Goal: Transaction & Acquisition: Purchase product/service

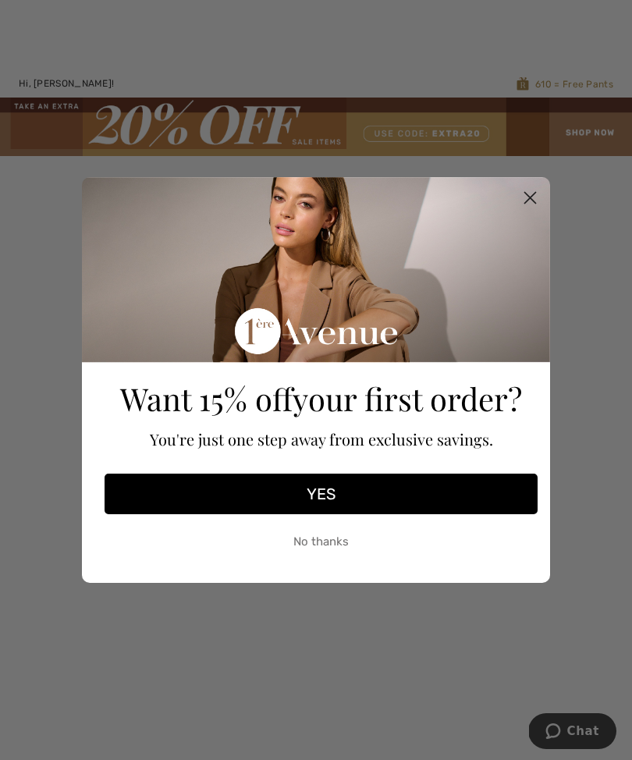
click at [528, 204] on icon "Close dialog" at bounding box center [530, 198] width 11 height 11
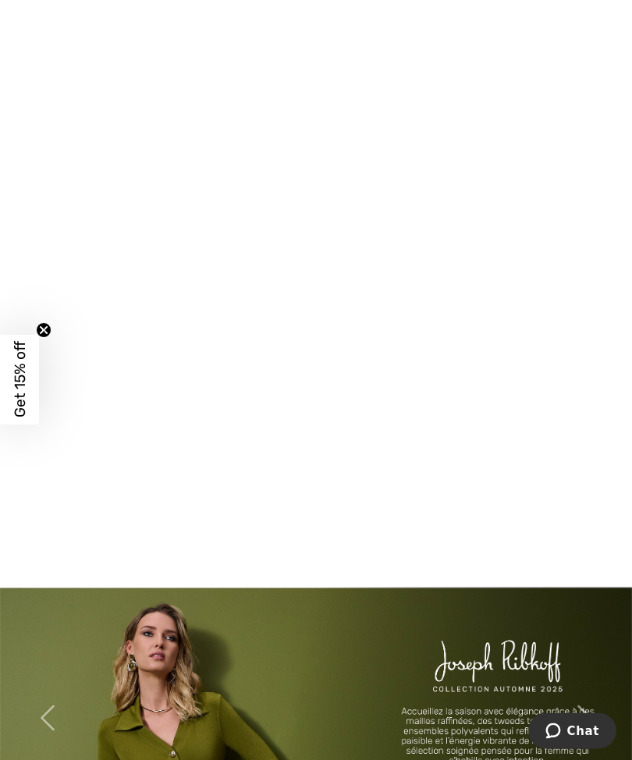
scroll to position [581, 0]
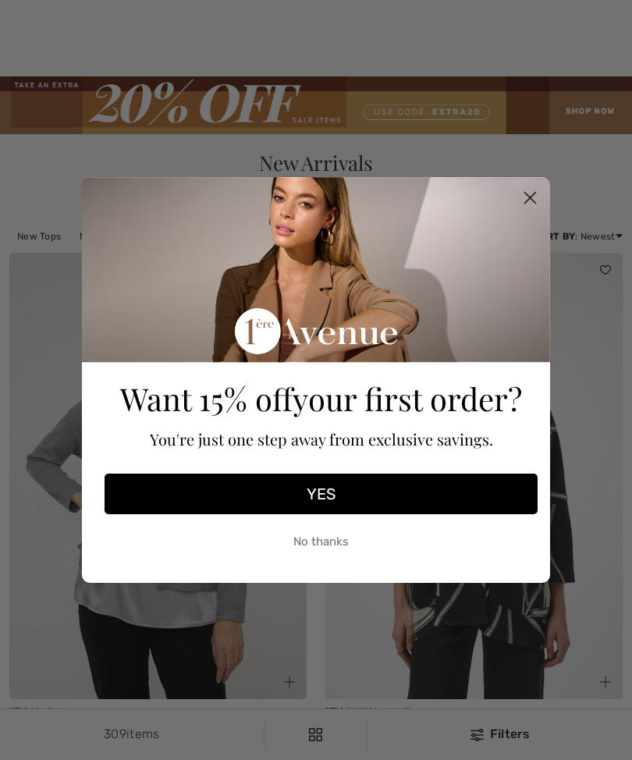
checkbox input "true"
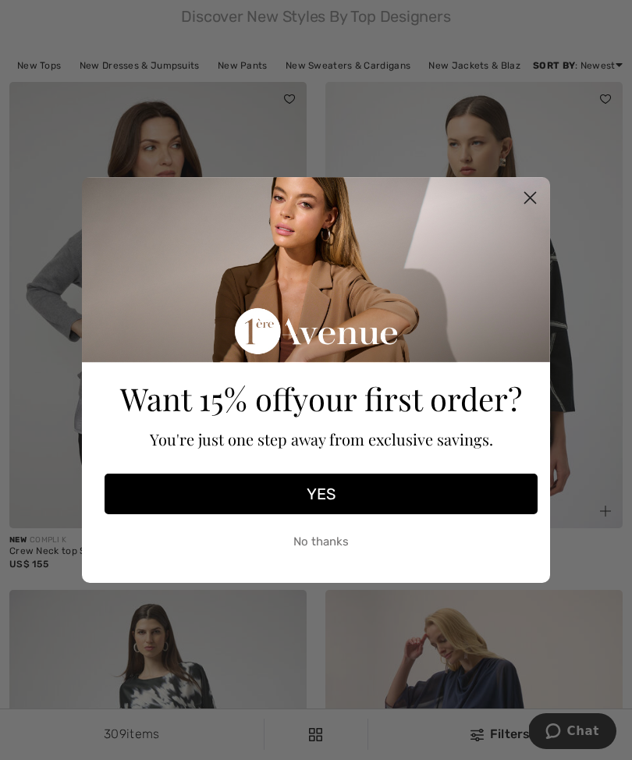
scroll to position [175, 0]
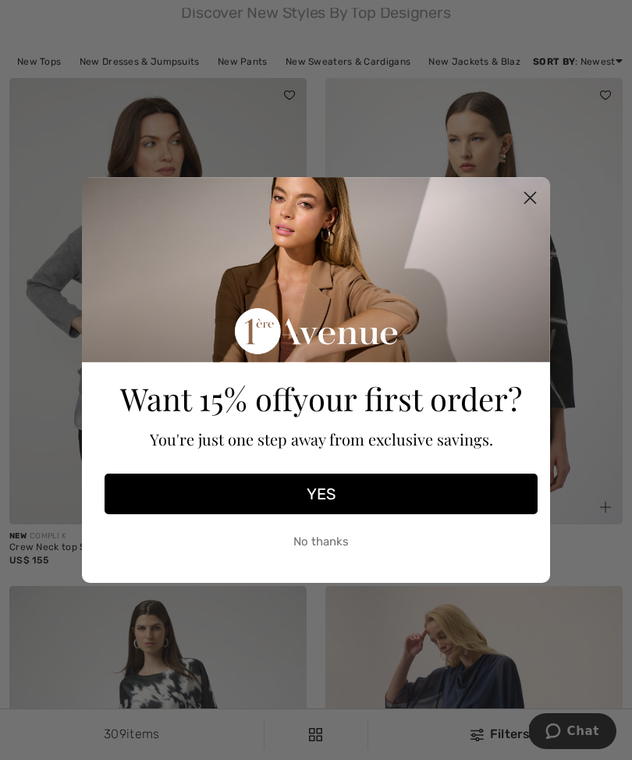
click at [324, 561] on button "No thanks" at bounding box center [321, 541] width 433 height 39
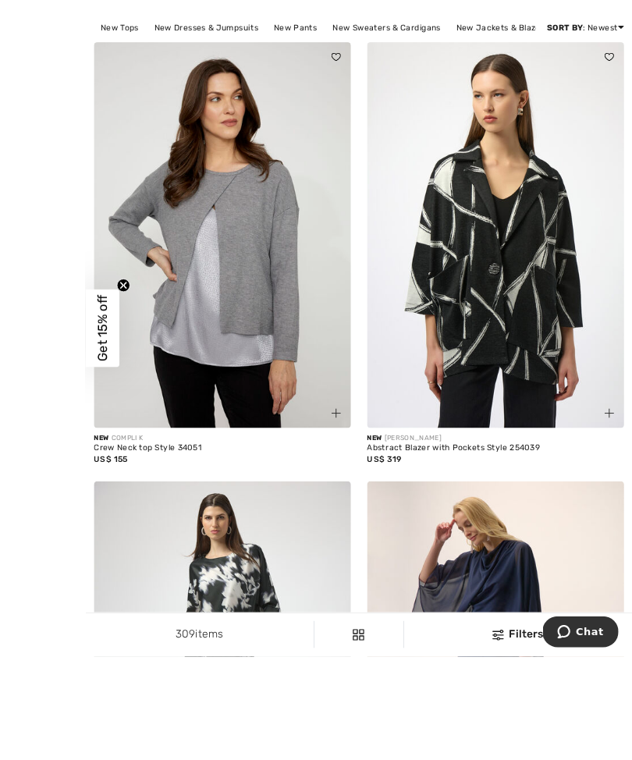
scroll to position [251, 0]
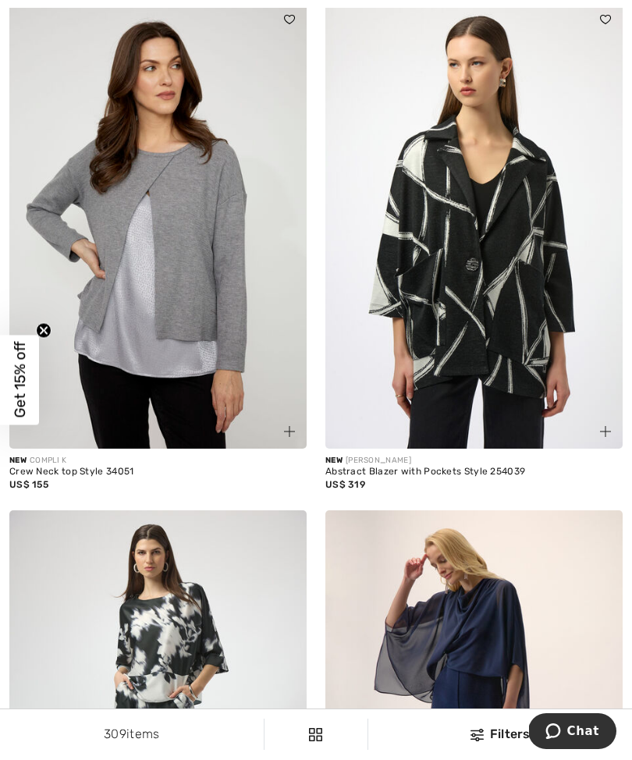
click at [204, 330] on img at bounding box center [157, 225] width 297 height 447
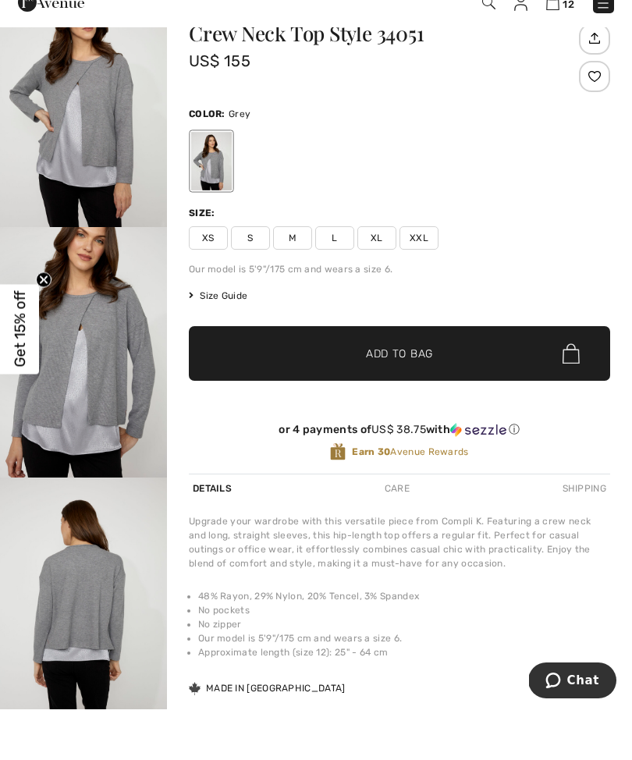
scroll to position [101, 0]
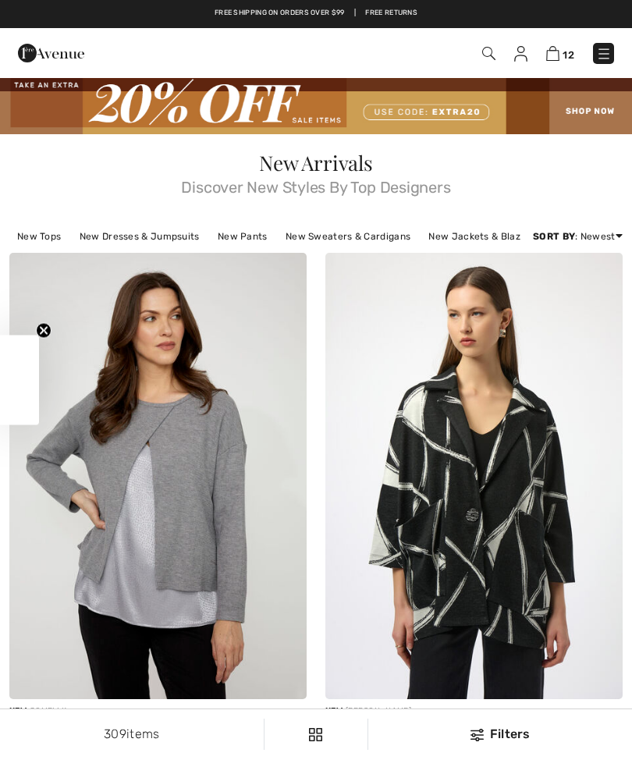
checkbox input "true"
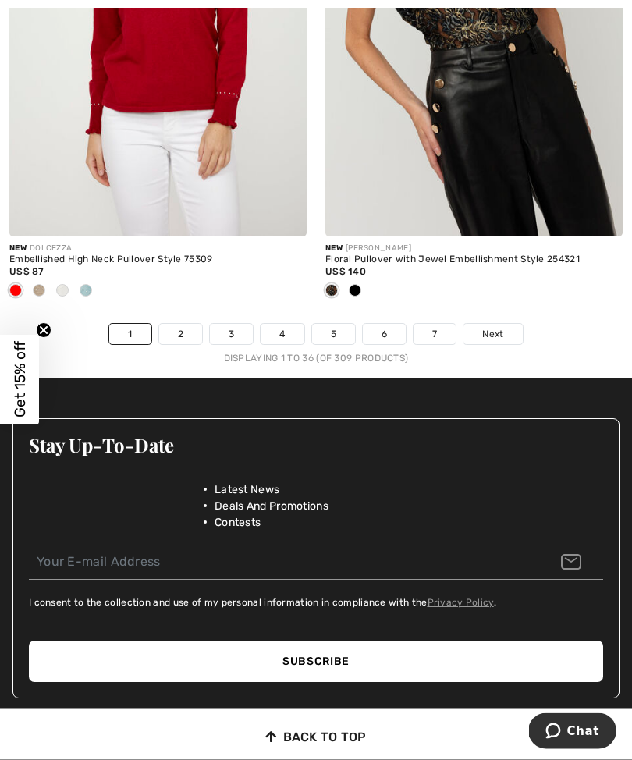
scroll to position [9551, 0]
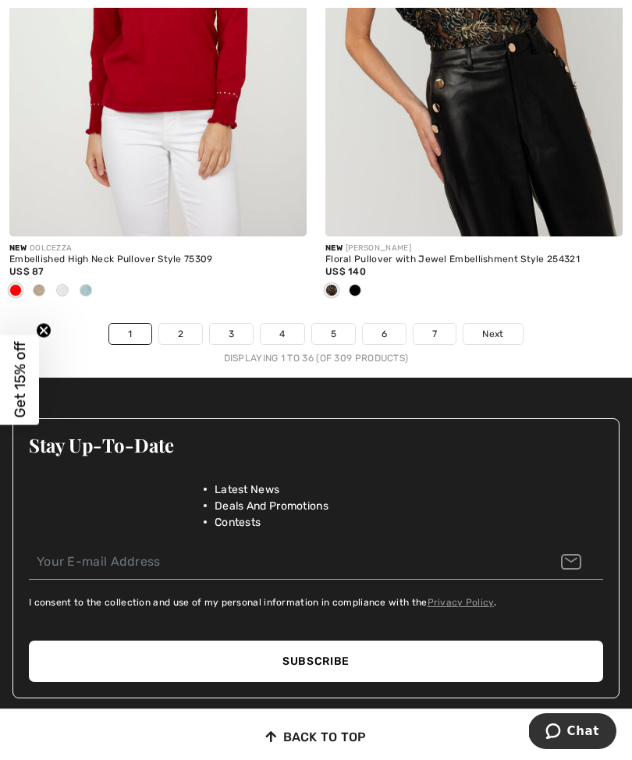
click at [185, 324] on link "2" at bounding box center [180, 334] width 43 height 20
click at [607, 279] on div at bounding box center [474, 292] width 297 height 26
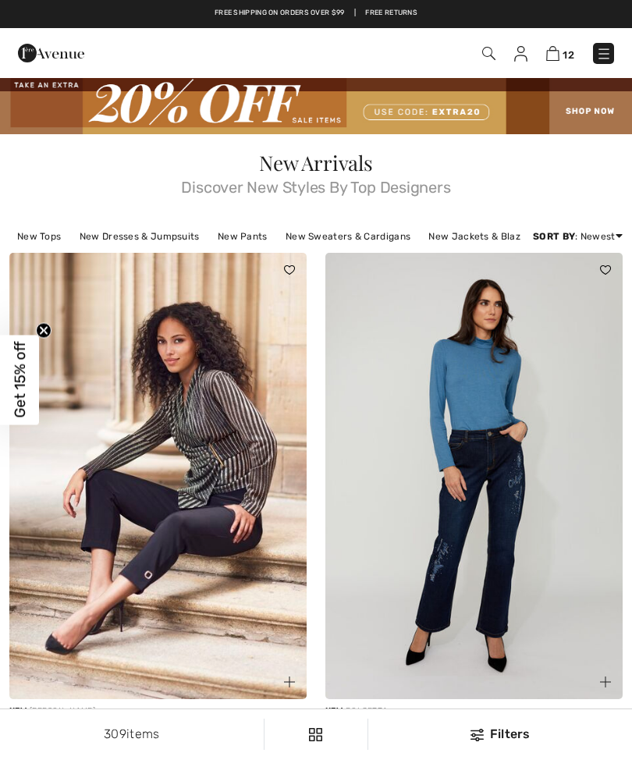
checkbox input "true"
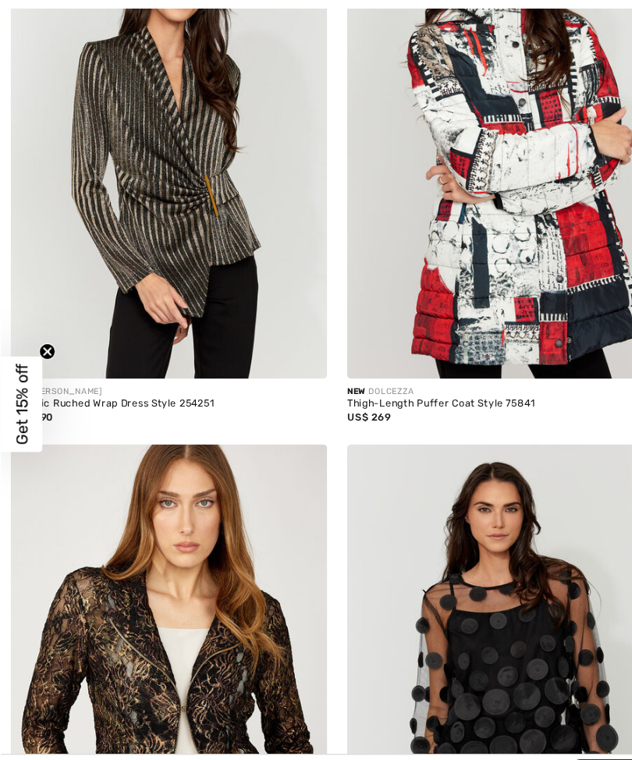
scroll to position [1359, 0]
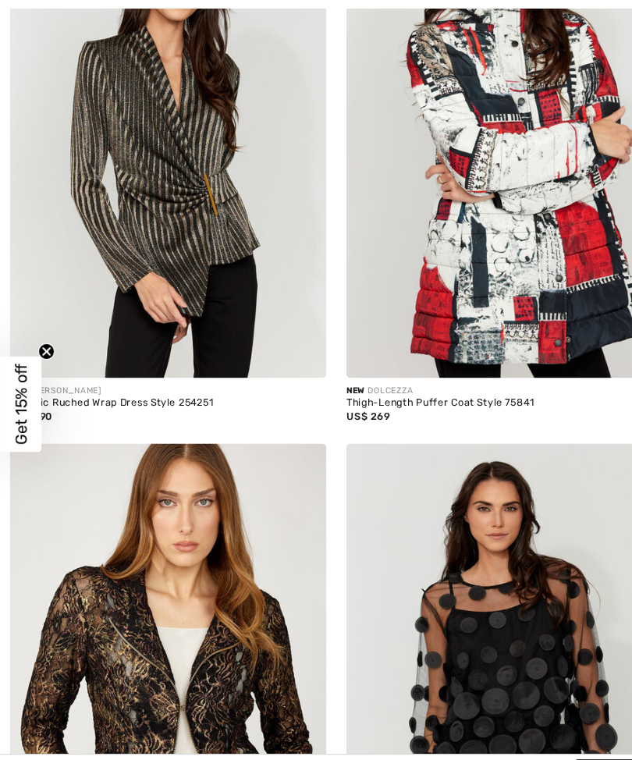
click at [212, 292] on img at bounding box center [157, 132] width 297 height 447
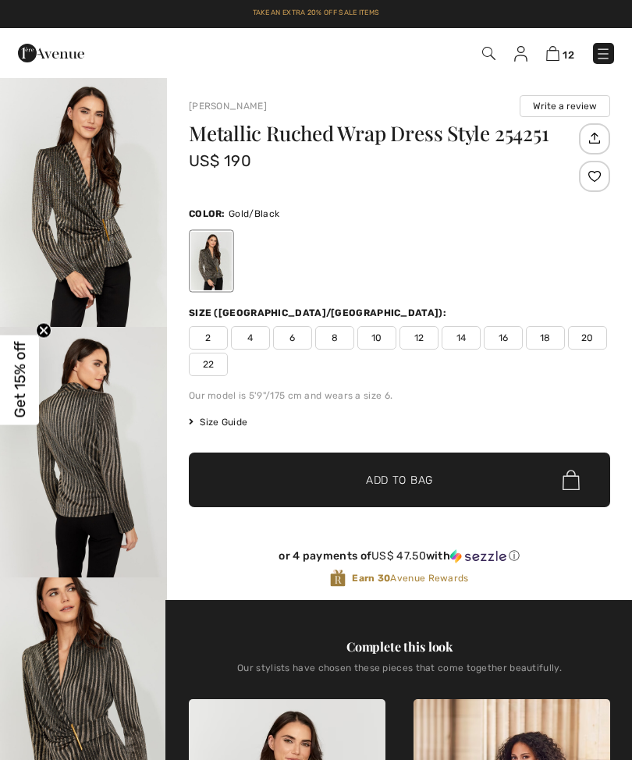
checkbox input "true"
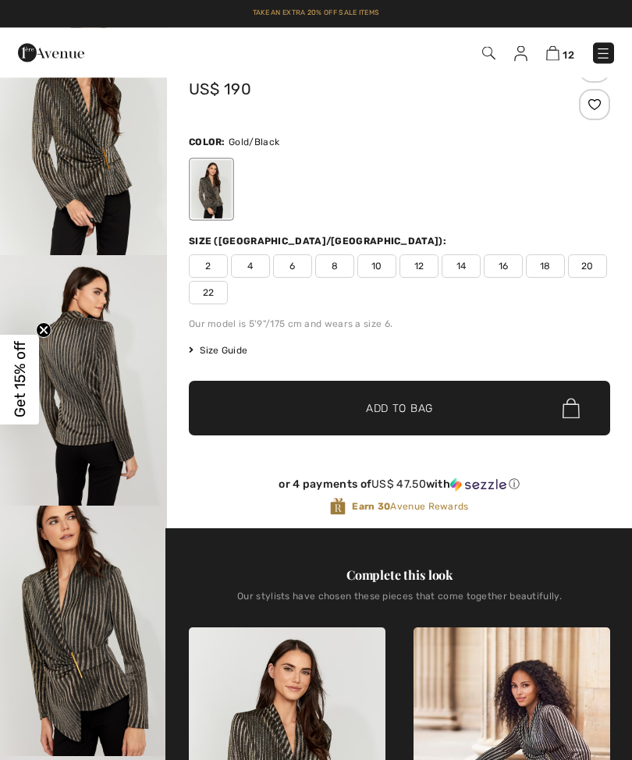
scroll to position [90, 0]
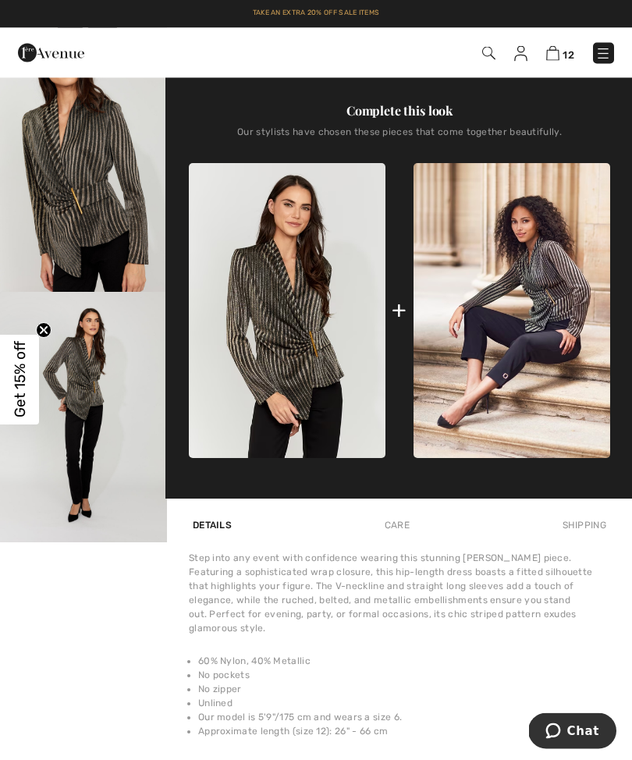
click at [124, 415] on img "4 / 4" at bounding box center [83, 418] width 167 height 251
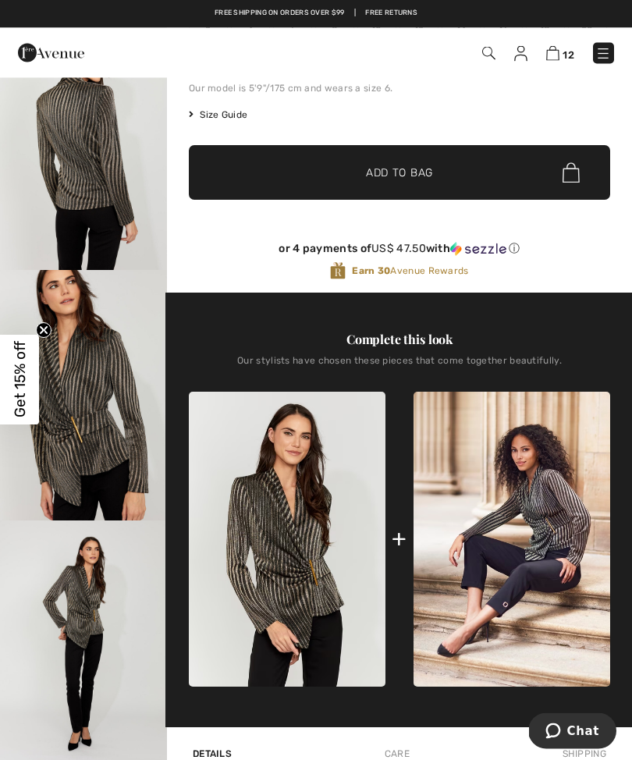
click at [105, 440] on img "3 / 4" at bounding box center [83, 396] width 167 height 251
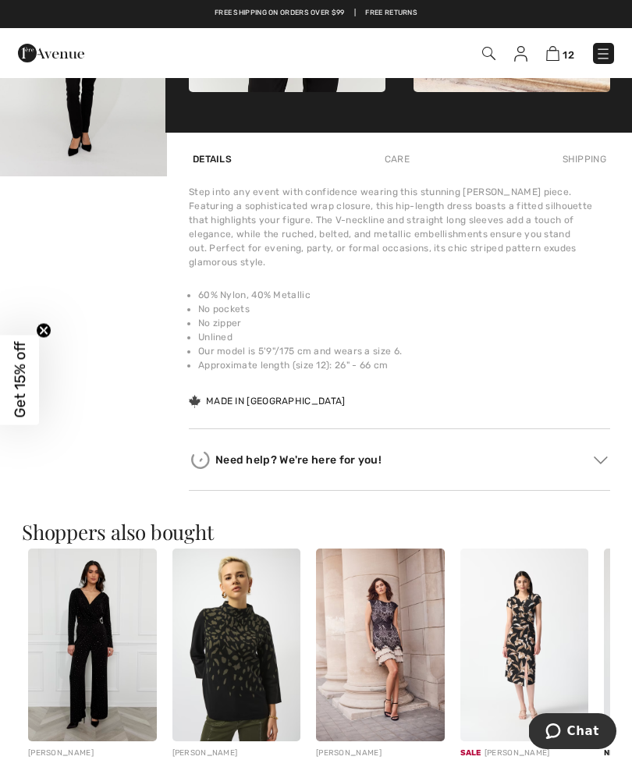
scroll to position [906, 0]
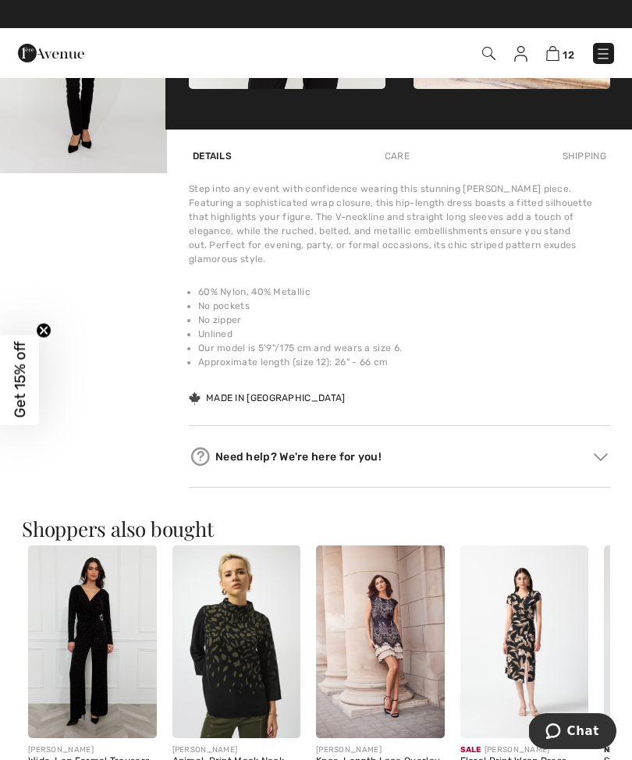
click at [522, 48] on img at bounding box center [520, 54] width 13 height 16
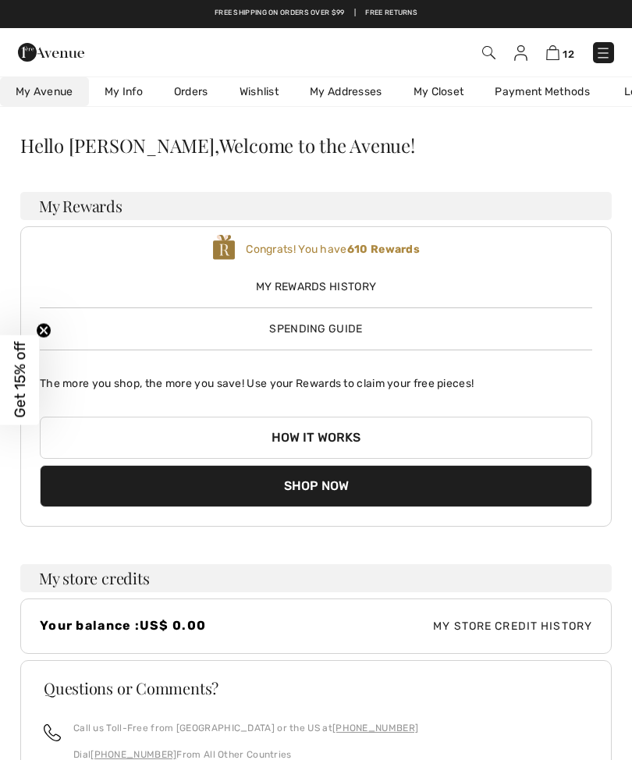
click at [199, 87] on link "Orders" at bounding box center [191, 91] width 66 height 29
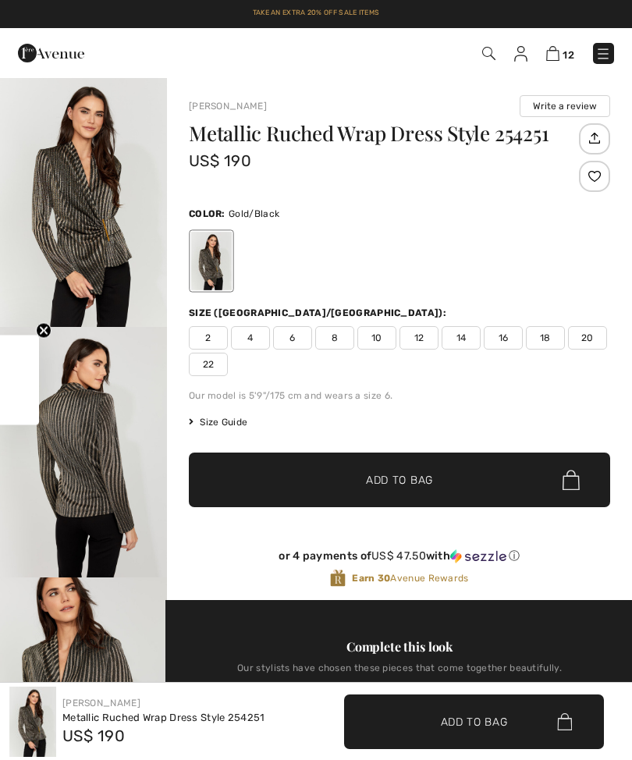
checkbox input "true"
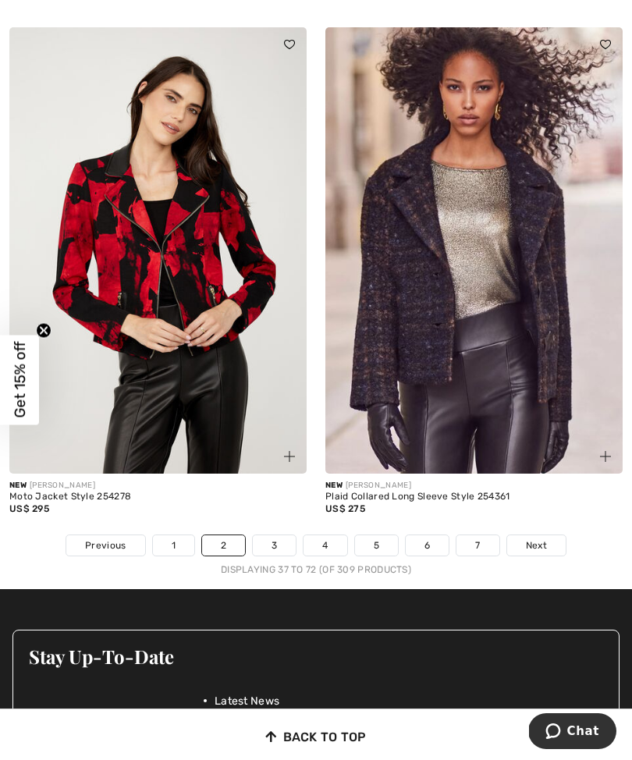
scroll to position [9240, 0]
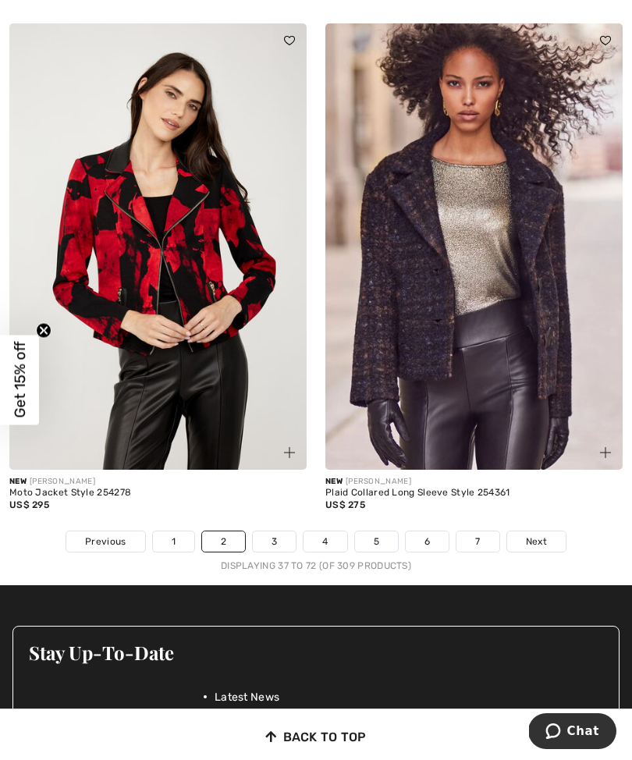
click at [276, 532] on link "3" at bounding box center [274, 542] width 43 height 20
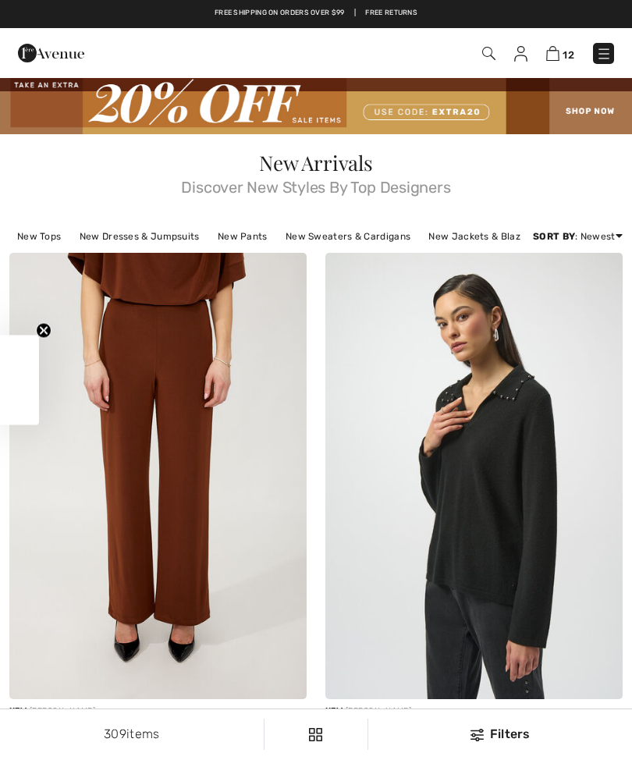
checkbox input "true"
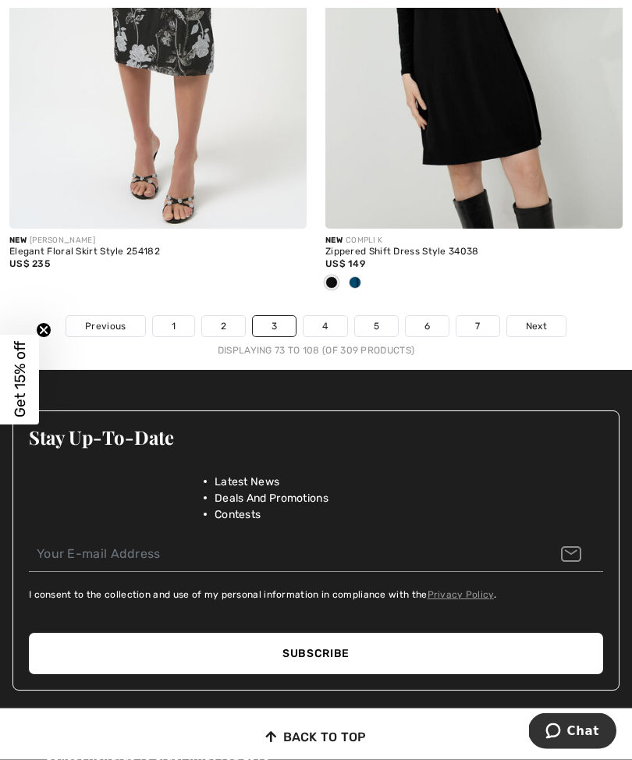
scroll to position [9661, 0]
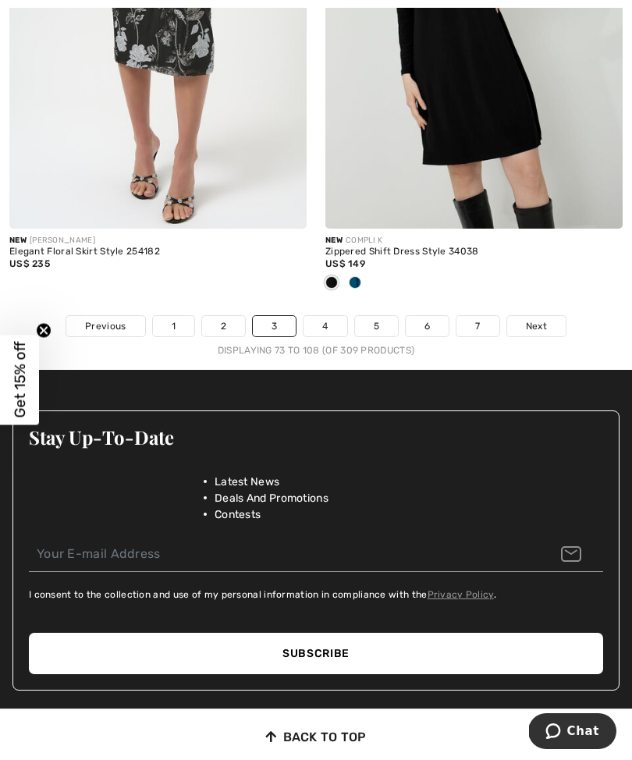
click at [333, 317] on link "4" at bounding box center [325, 326] width 43 height 20
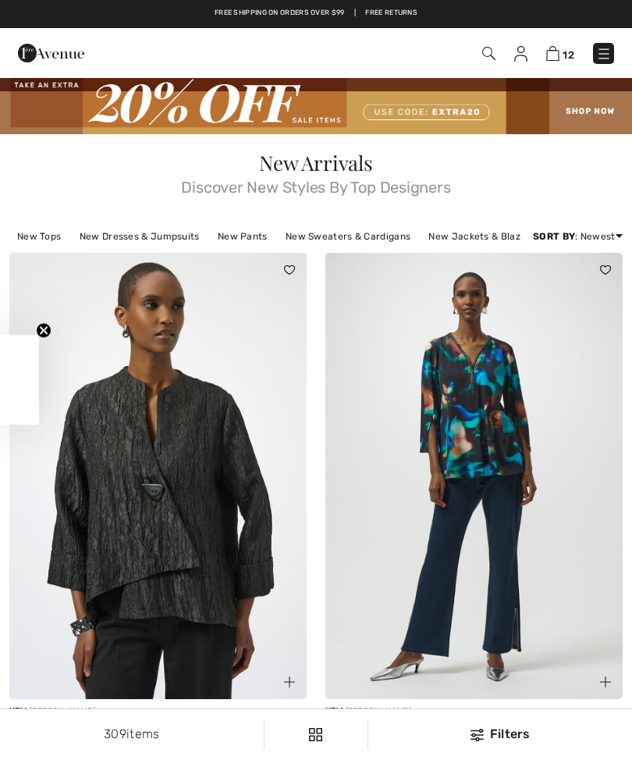
checkbox input "true"
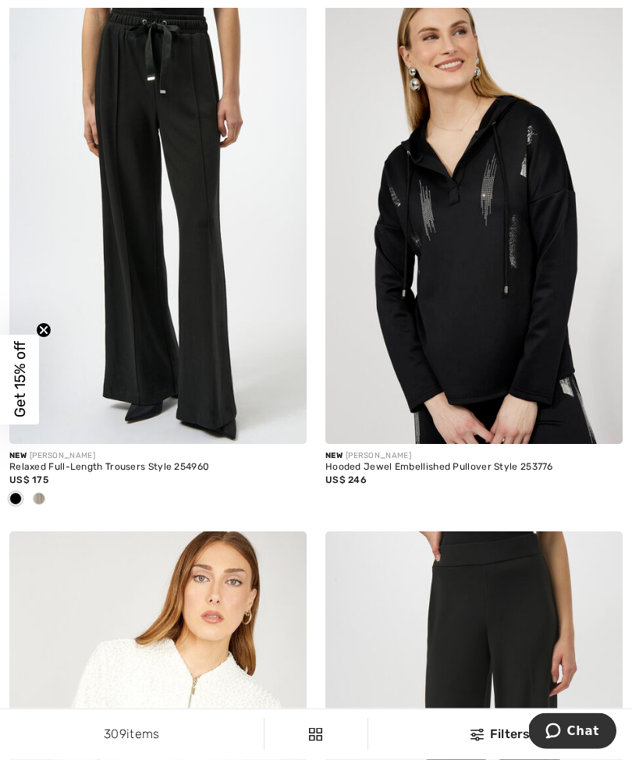
scroll to position [4500, 0]
click at [41, 487] on div at bounding box center [38, 500] width 23 height 26
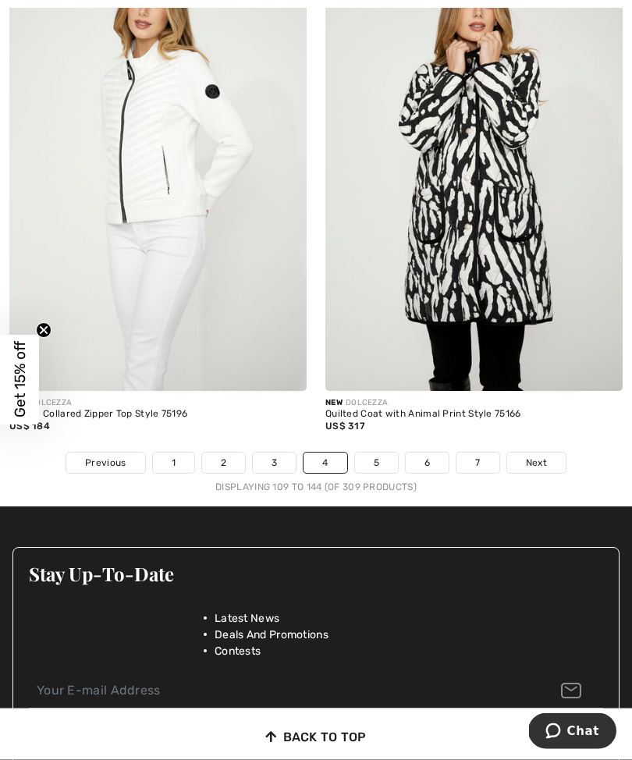
scroll to position [9370, 0]
click at [382, 457] on link "5" at bounding box center [376, 463] width 43 height 20
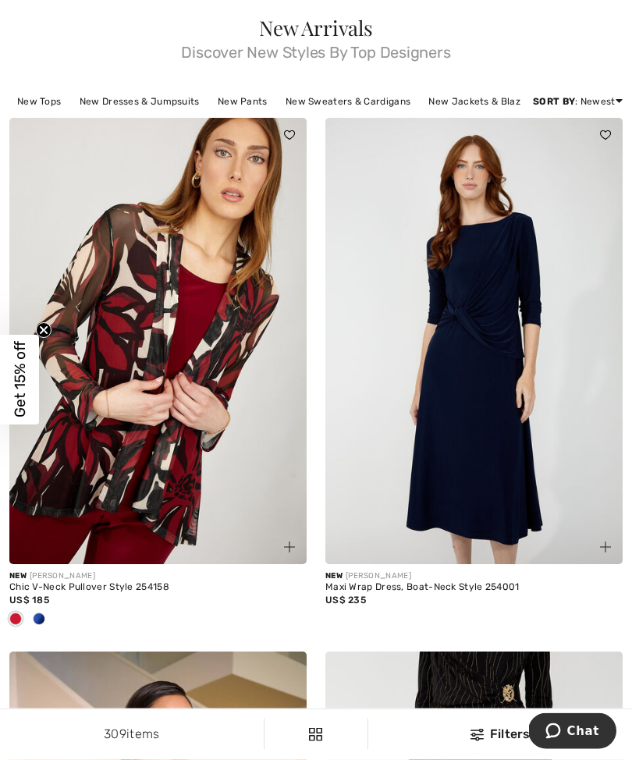
scroll to position [138, 0]
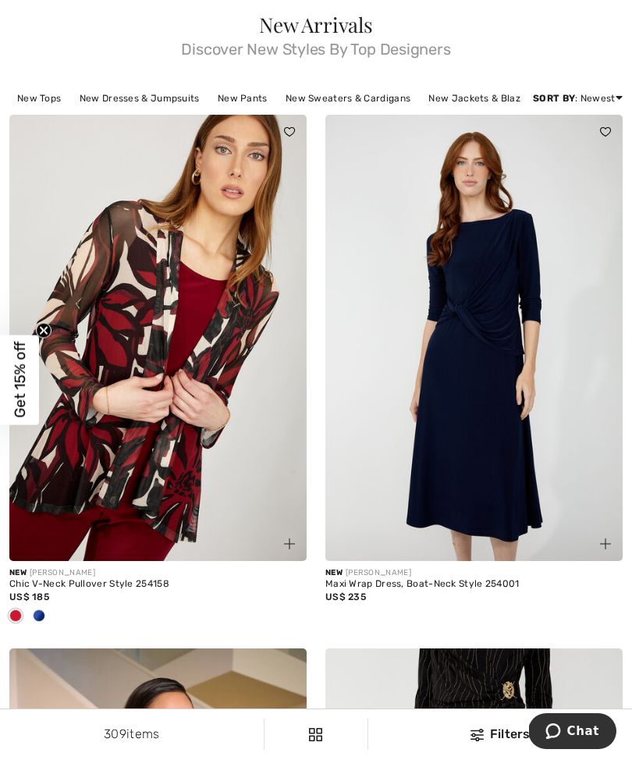
click at [258, 404] on img at bounding box center [157, 338] width 297 height 447
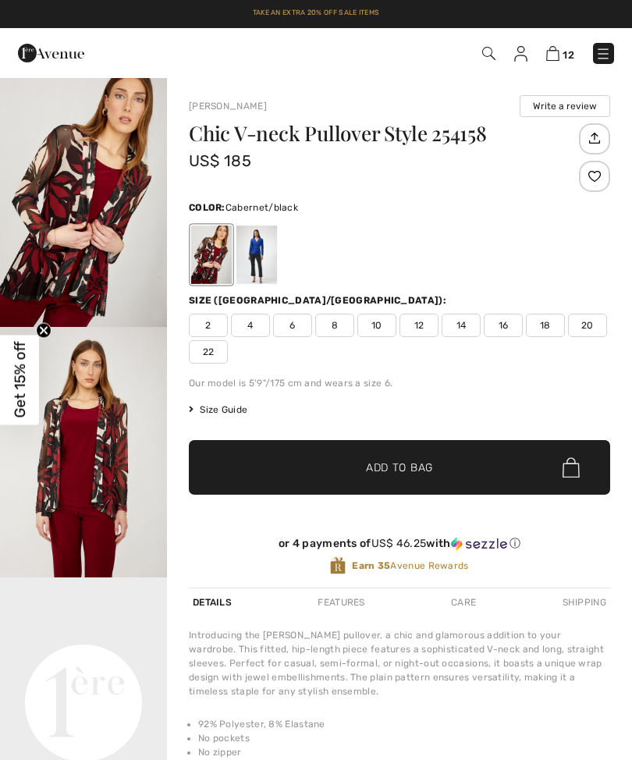
checkbox input "true"
click at [259, 252] on div at bounding box center [257, 255] width 41 height 59
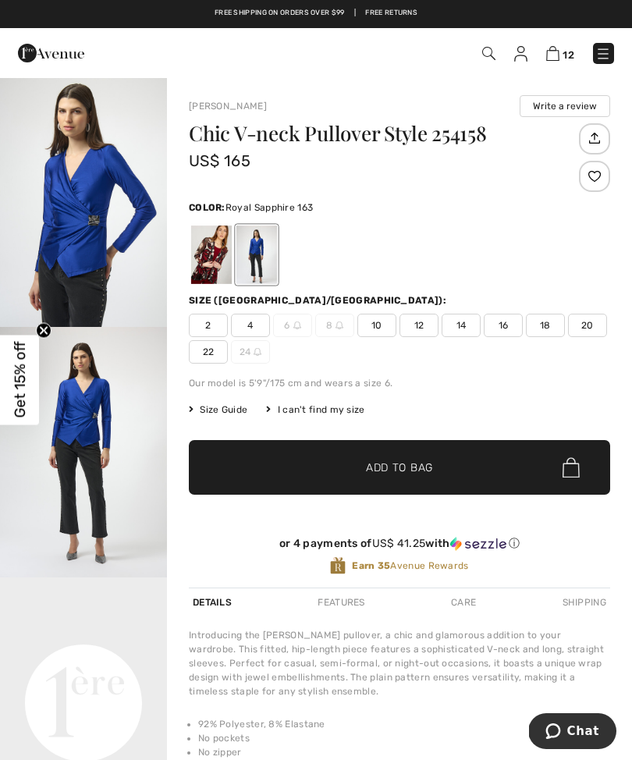
click at [215, 262] on div at bounding box center [211, 255] width 41 height 59
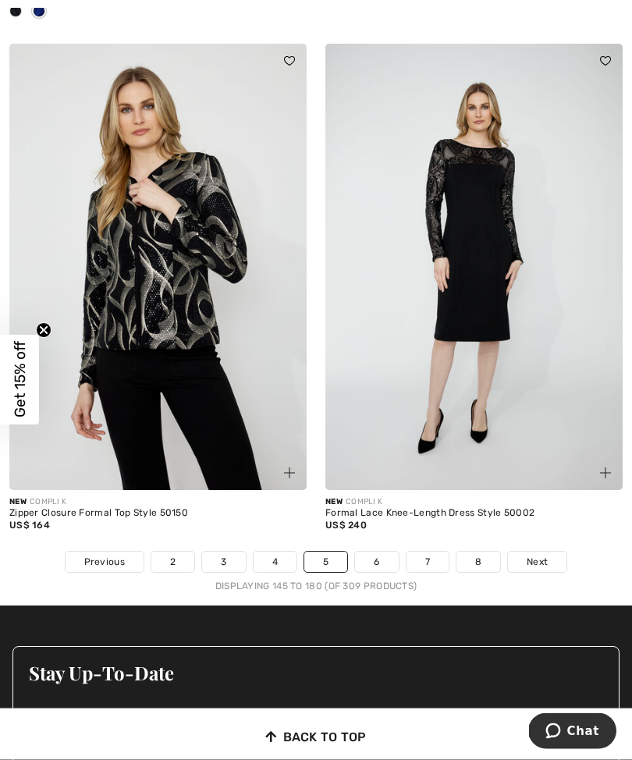
scroll to position [9245, 0]
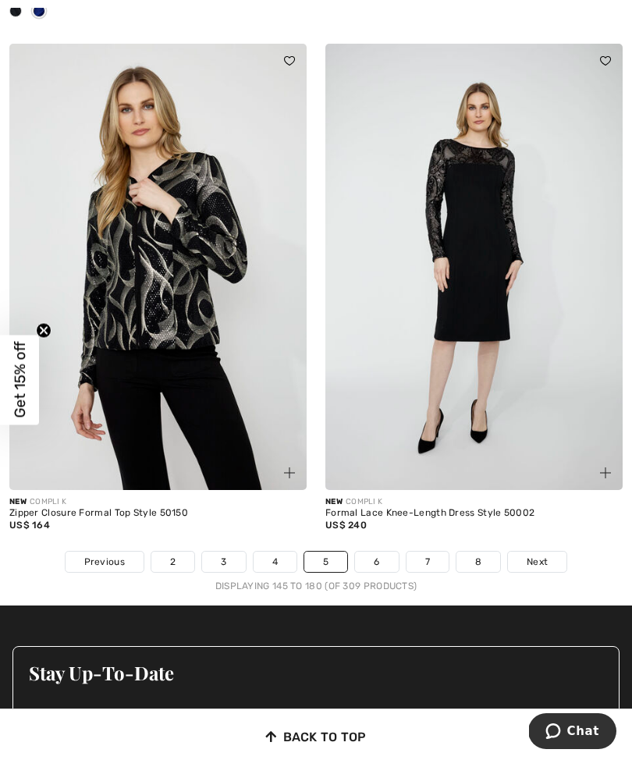
click at [375, 552] on link "6" at bounding box center [376, 562] width 43 height 20
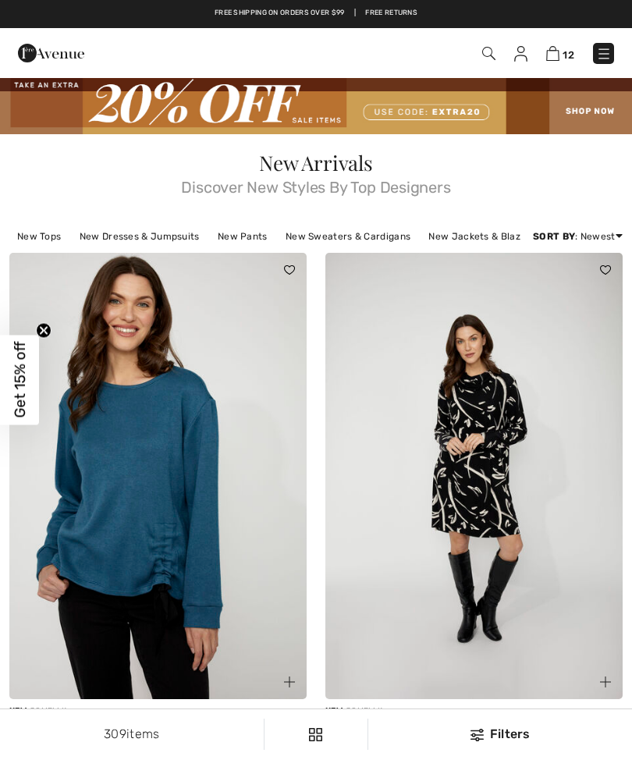
checkbox input "true"
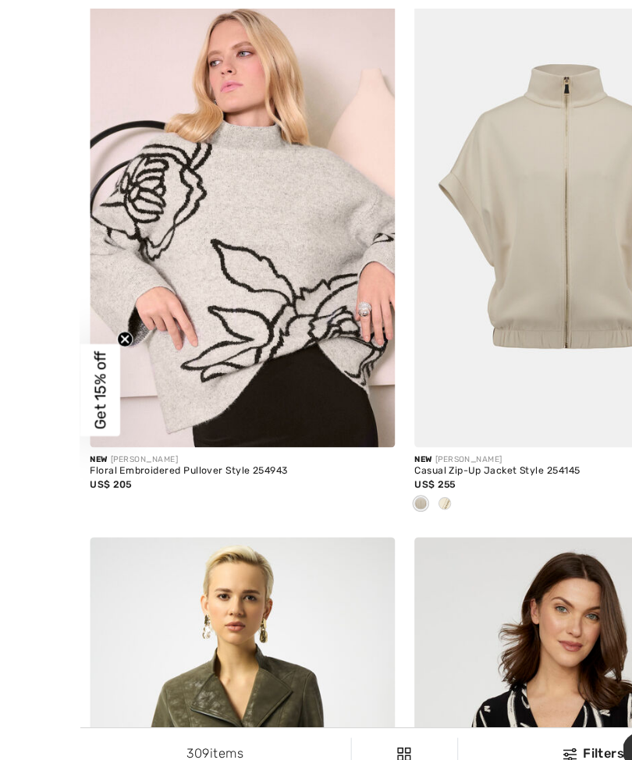
scroll to position [1277, 0]
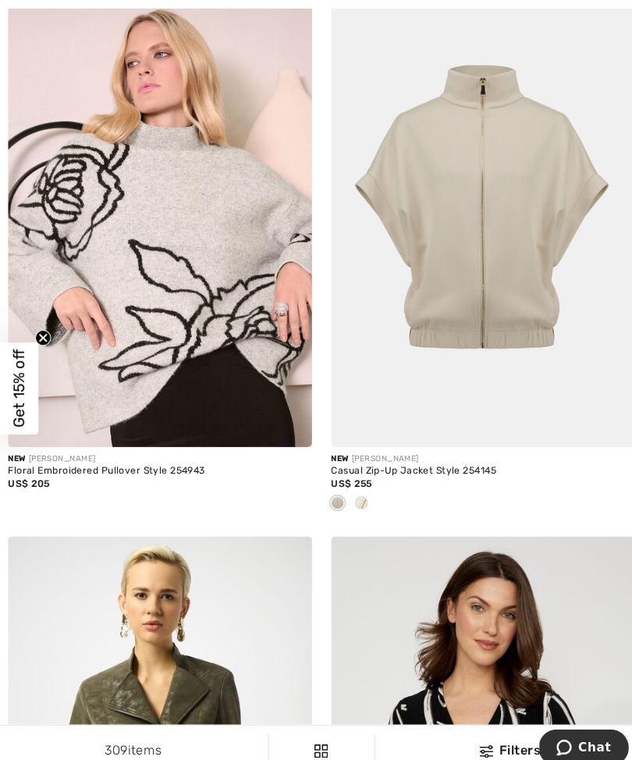
click at [43, 338] on circle "Close teaser" at bounding box center [44, 330] width 15 height 15
click at [181, 222] on img at bounding box center [157, 214] width 297 height 447
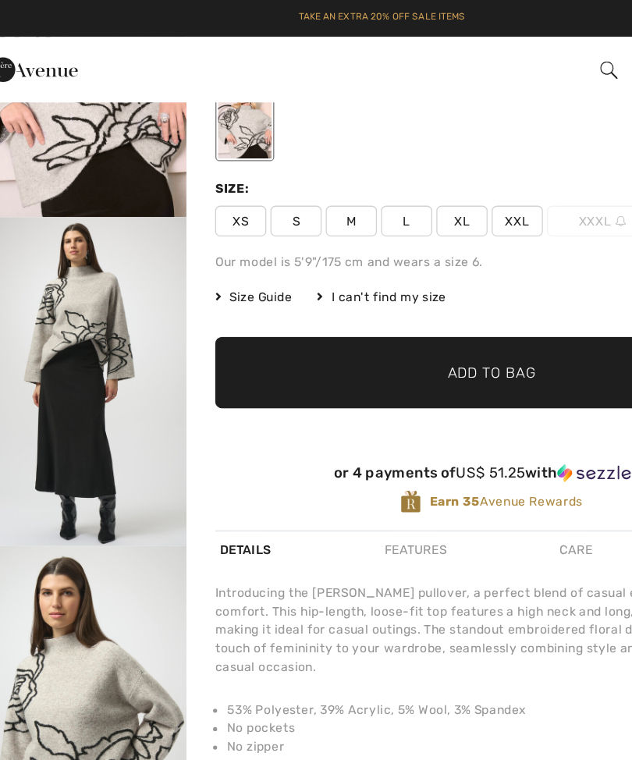
scroll to position [162, 0]
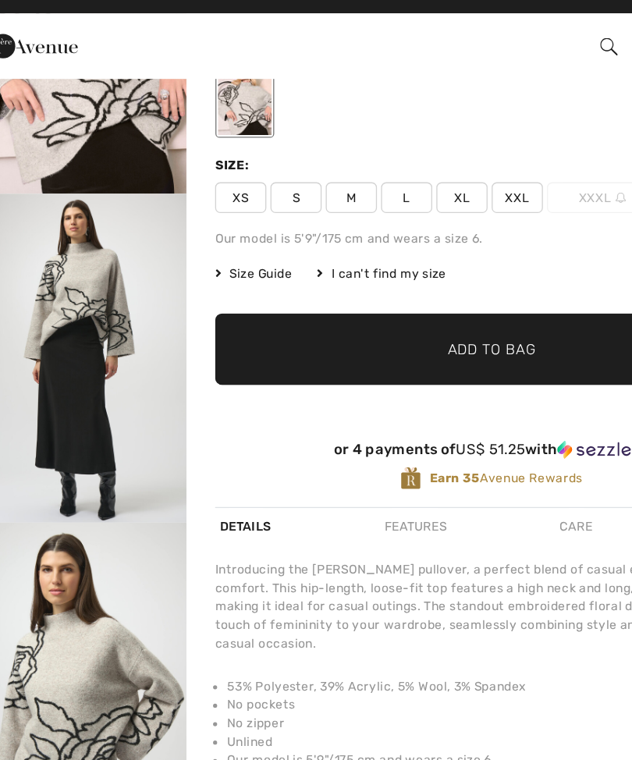
click at [231, 157] on span "S" at bounding box center [250, 168] width 39 height 23
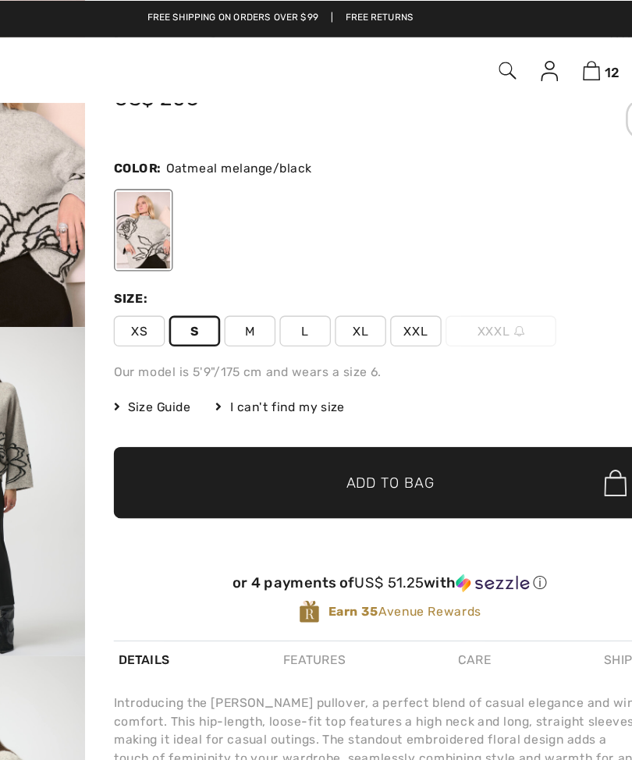
scroll to position [77, 0]
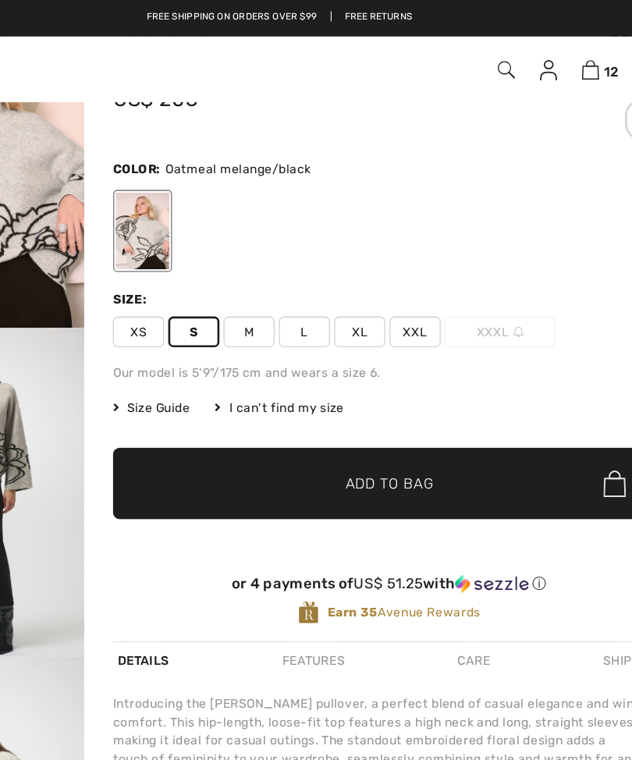
click at [189, 304] on span "Size Guide" at bounding box center [218, 311] width 59 height 14
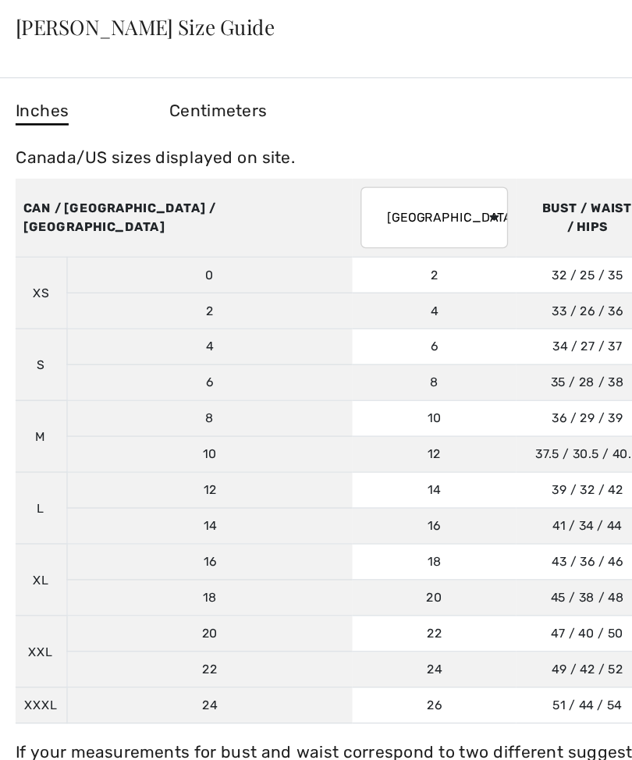
scroll to position [0, 0]
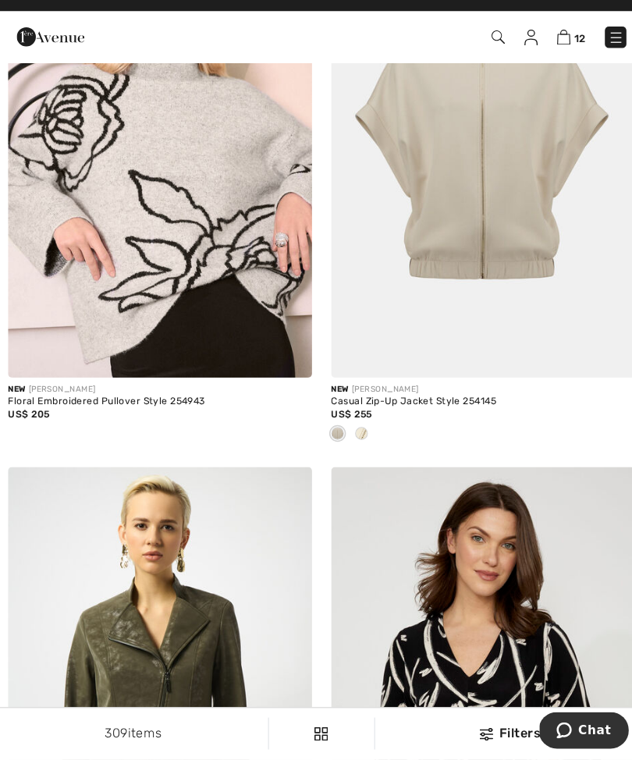
click at [270, 290] on img at bounding box center [157, 164] width 297 height 447
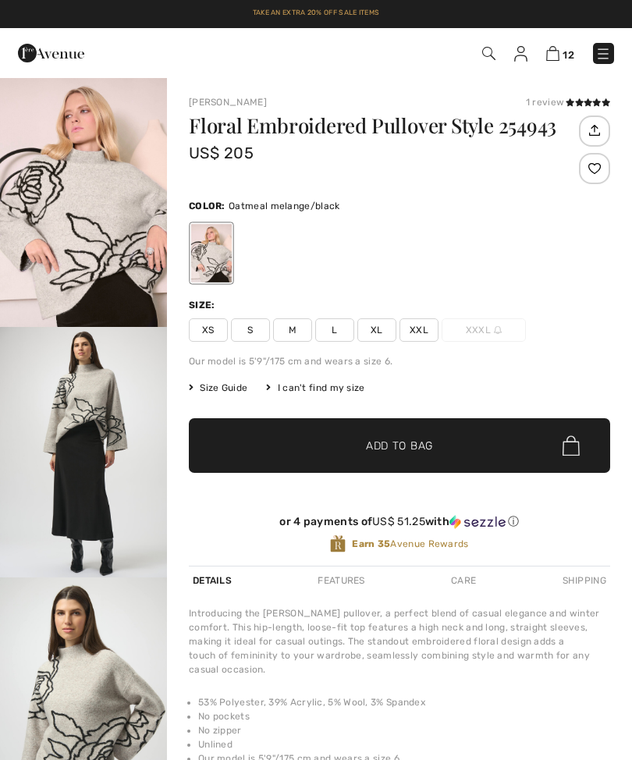
checkbox input "true"
click at [259, 329] on span "S" at bounding box center [250, 330] width 39 height 23
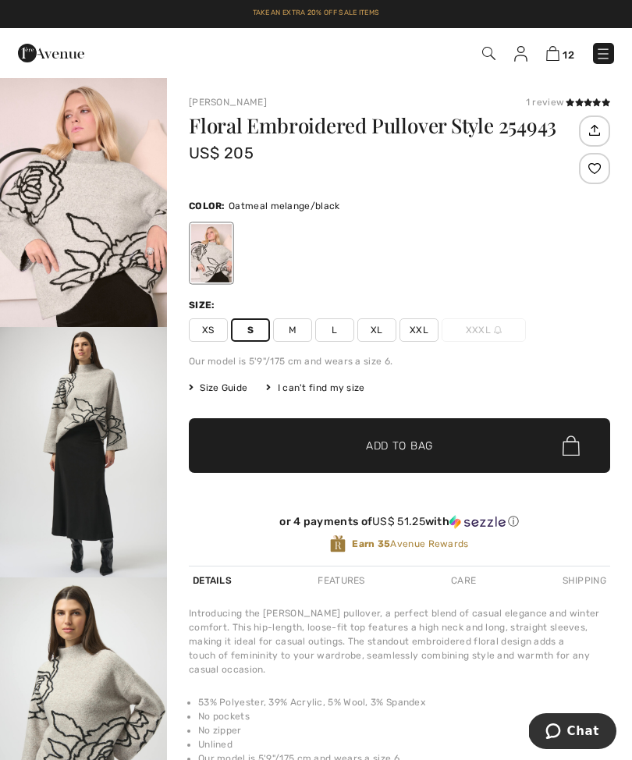
click at [407, 448] on span "Add to Bag" at bounding box center [399, 446] width 67 height 16
click at [556, 60] on img at bounding box center [552, 53] width 13 height 15
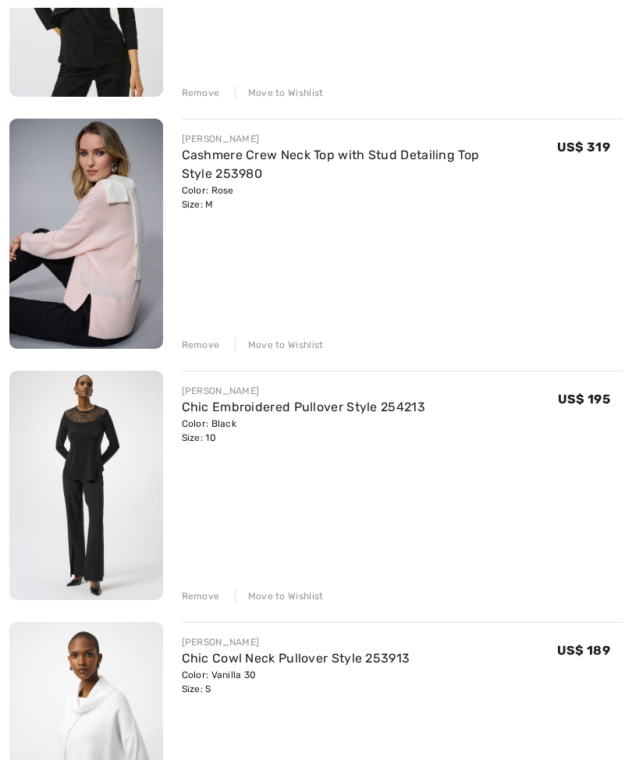
scroll to position [868, 0]
click at [289, 347] on div "Move to Wishlist" at bounding box center [279, 344] width 89 height 14
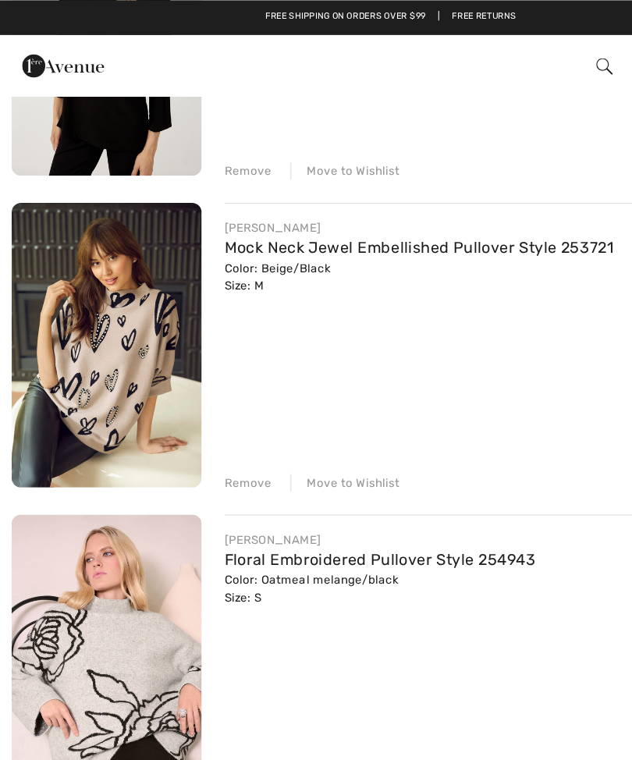
scroll to position [2579, 0]
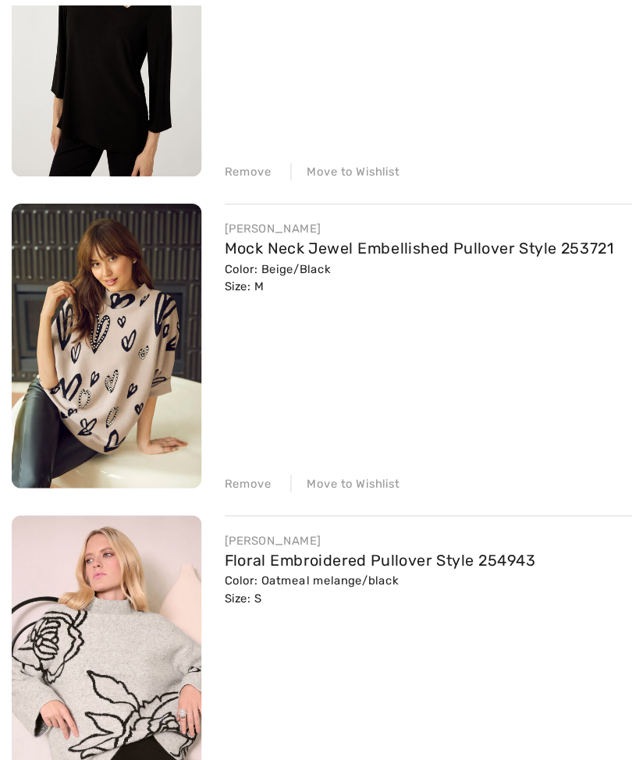
click at [126, 308] on img at bounding box center [86, 284] width 154 height 230
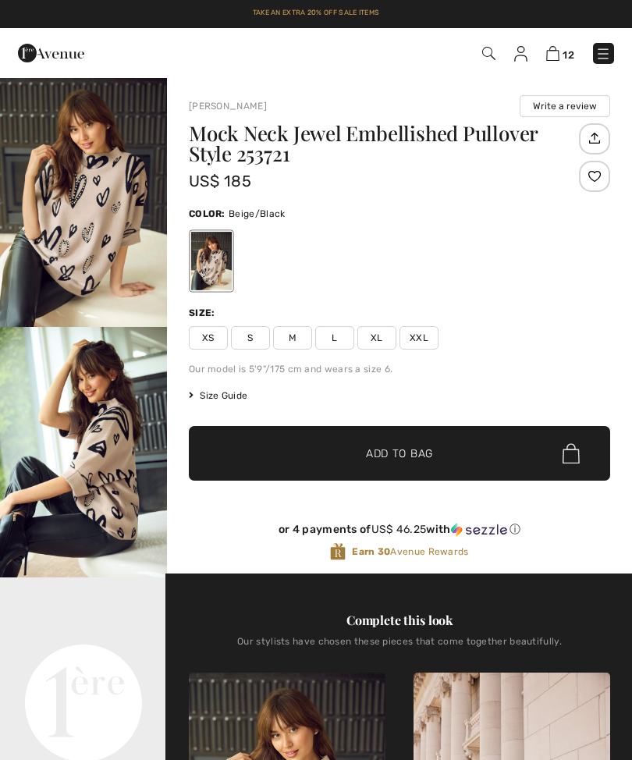
checkbox input "true"
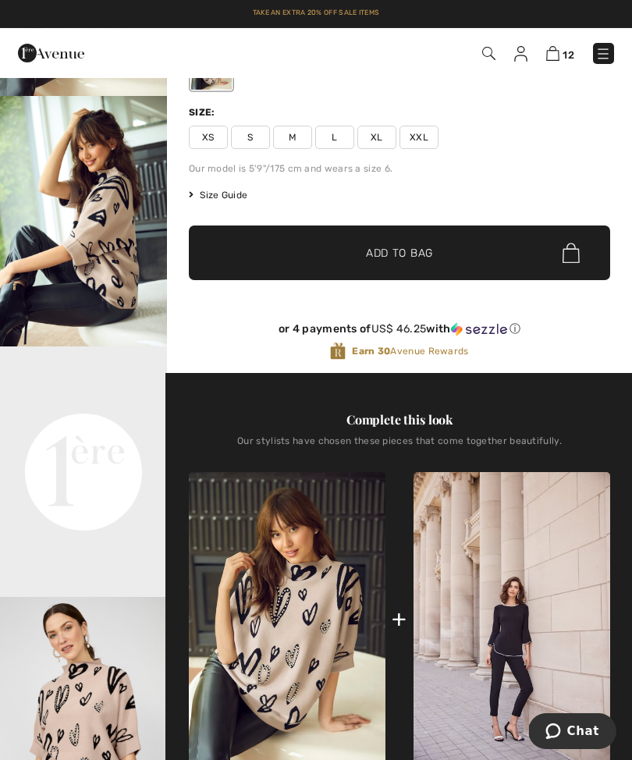
scroll to position [205, 0]
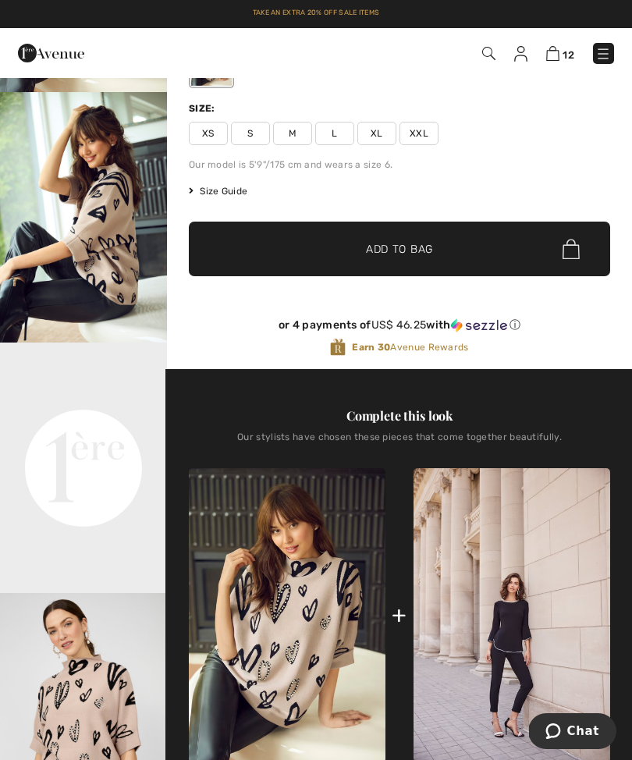
click at [558, 46] on img at bounding box center [552, 53] width 13 height 15
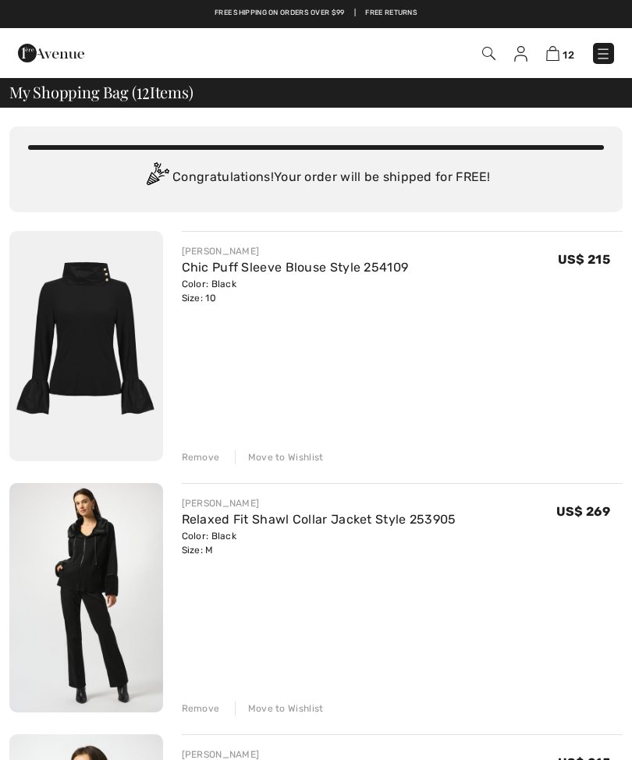
checkbox input "true"
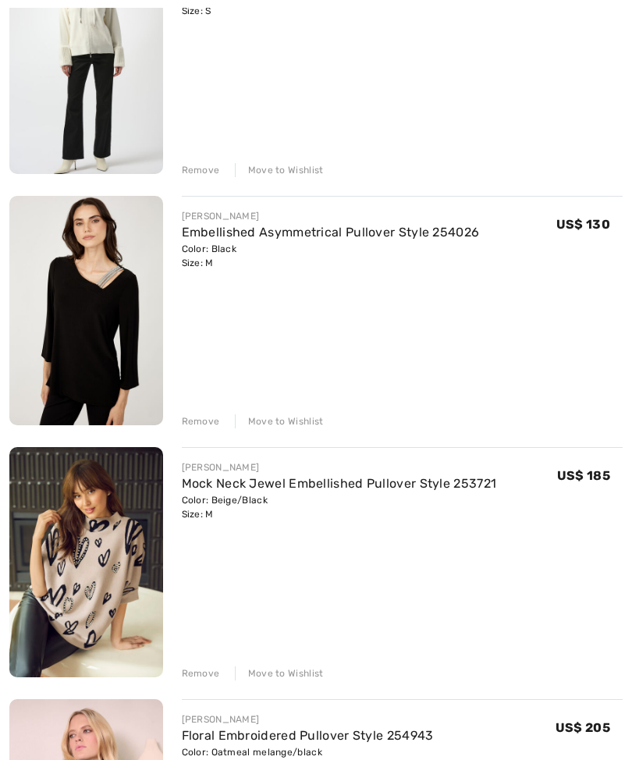
scroll to position [2303, 0]
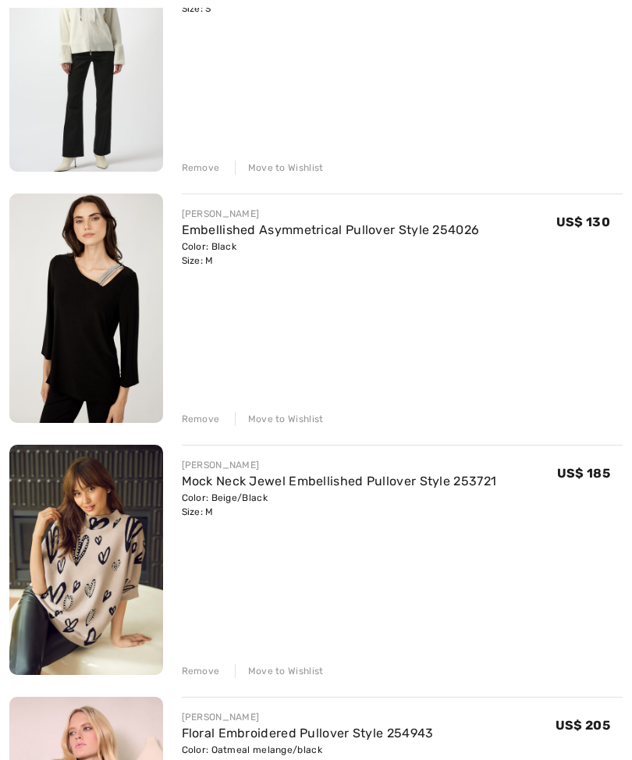
click at [284, 421] on div "Move to Wishlist" at bounding box center [279, 419] width 89 height 14
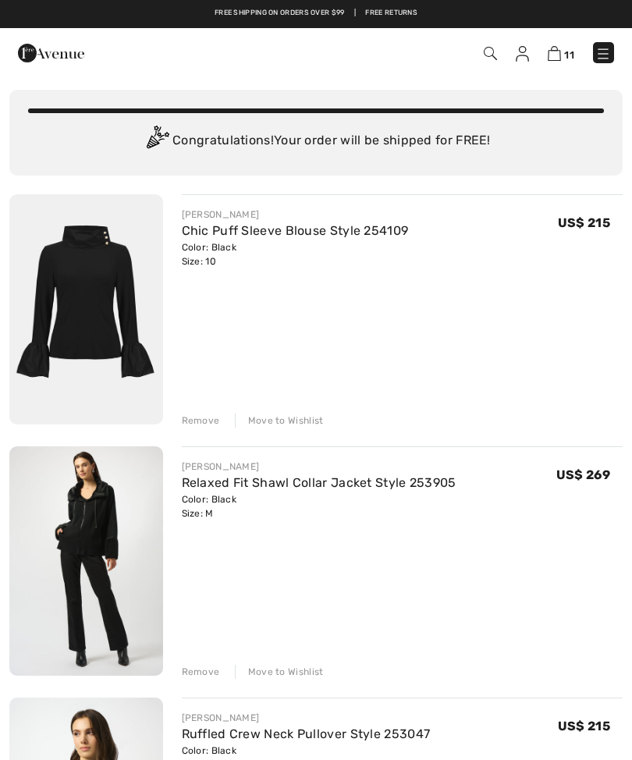
scroll to position [0, 0]
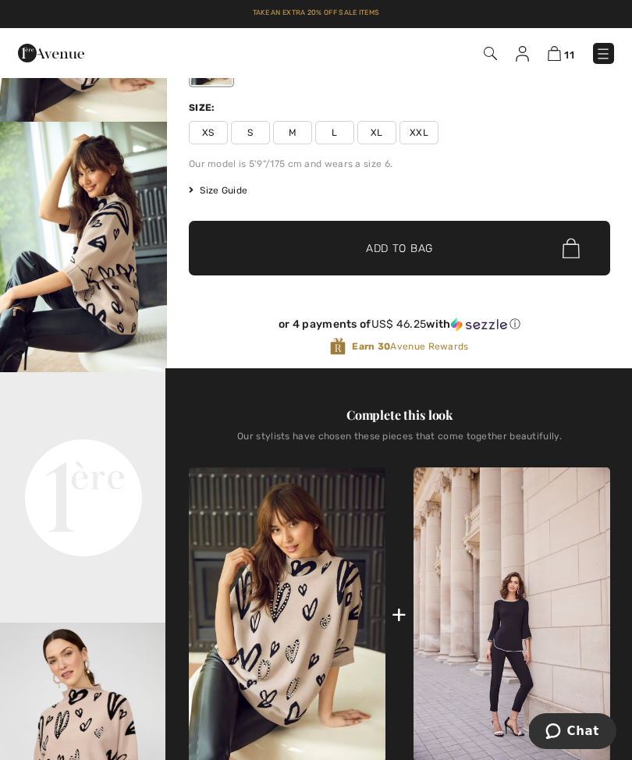
scroll to position [207, 0]
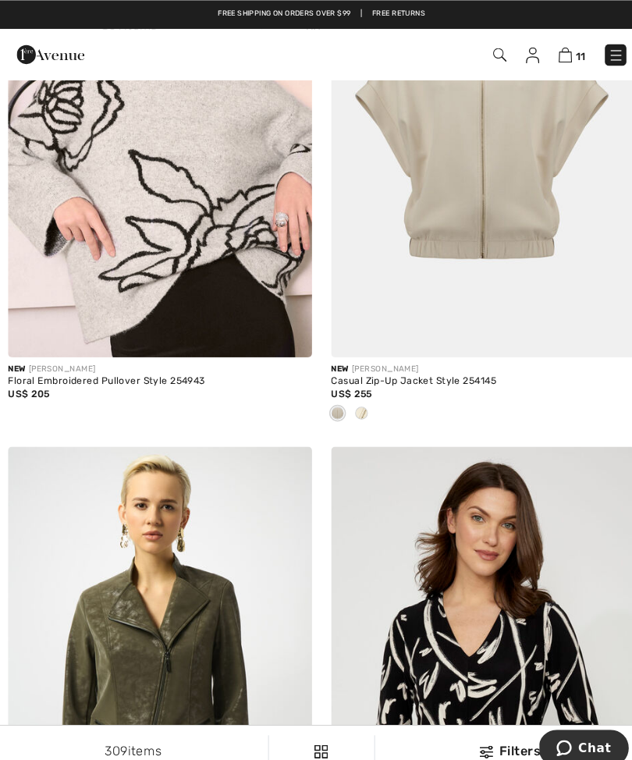
scroll to position [1365, 0]
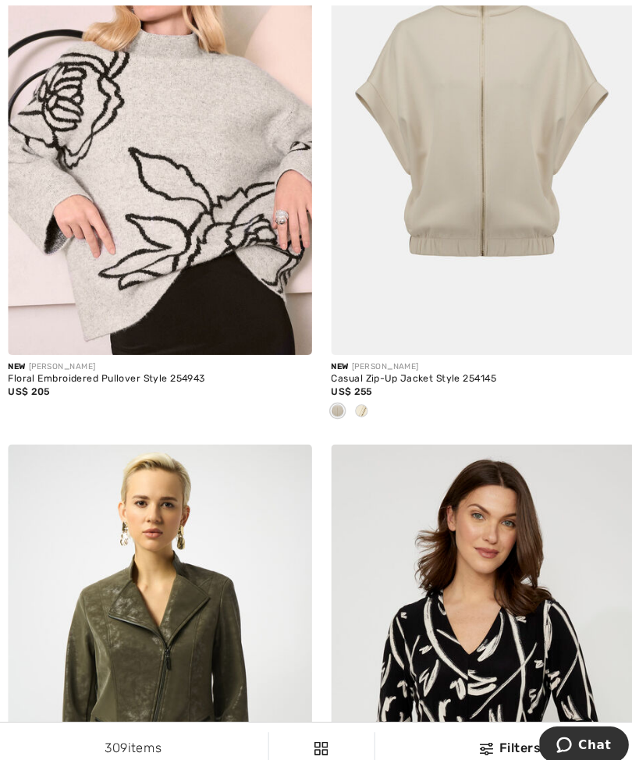
click at [496, 212] on img at bounding box center [474, 127] width 297 height 447
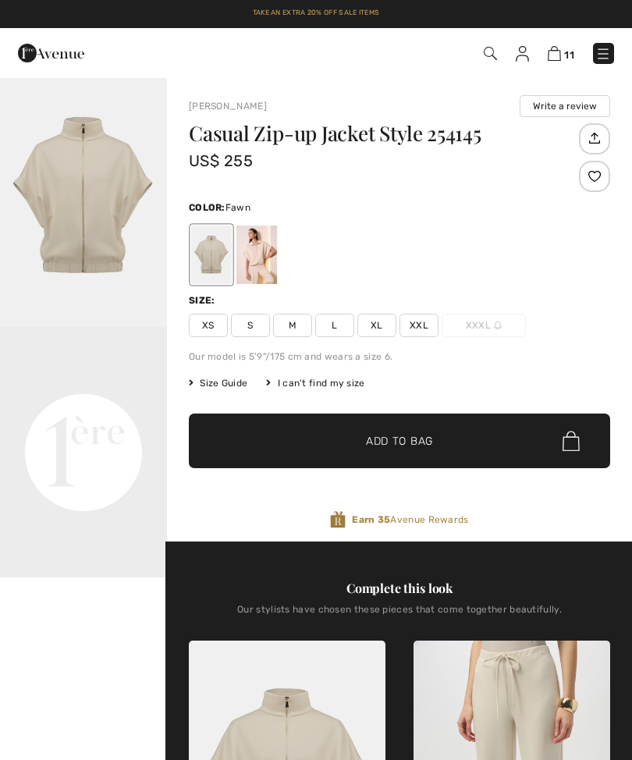
checkbox input "true"
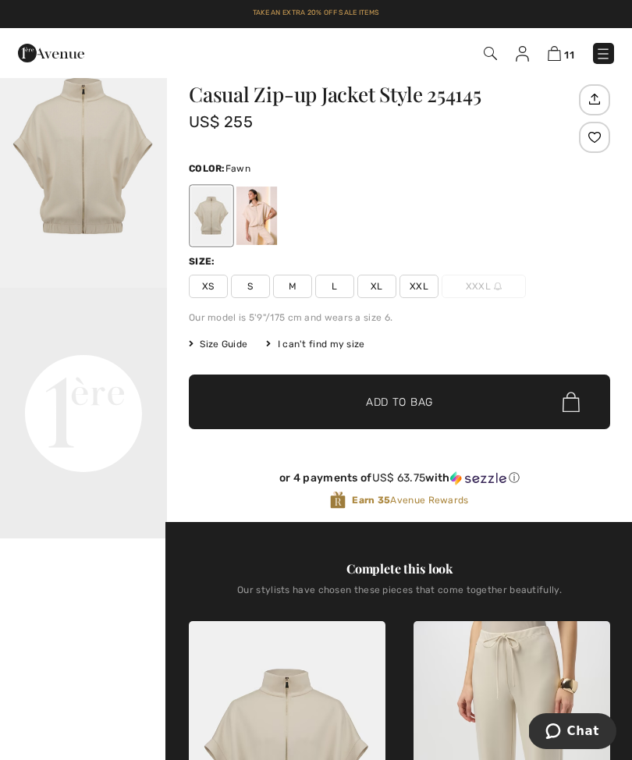
scroll to position [38, 0]
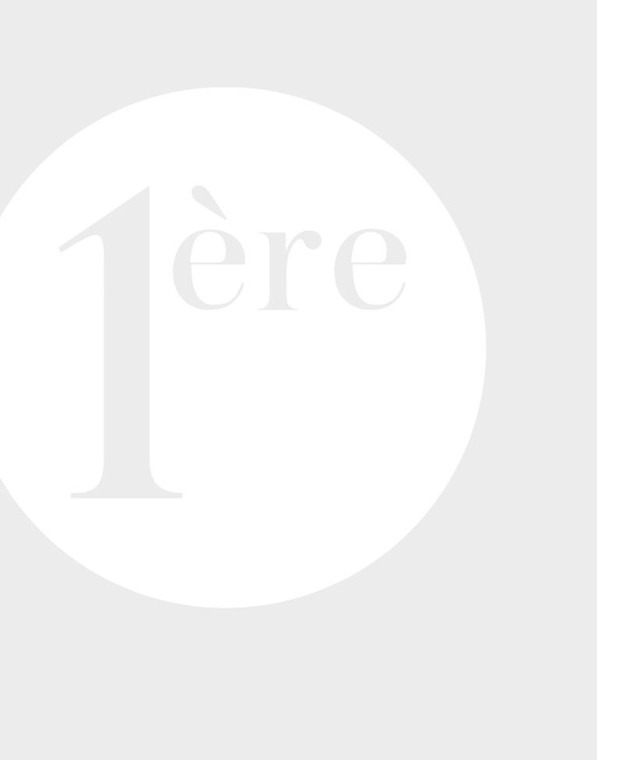
click at [24, 289] on video "Your browser does not support the video tag." at bounding box center [83, 331] width 167 height 84
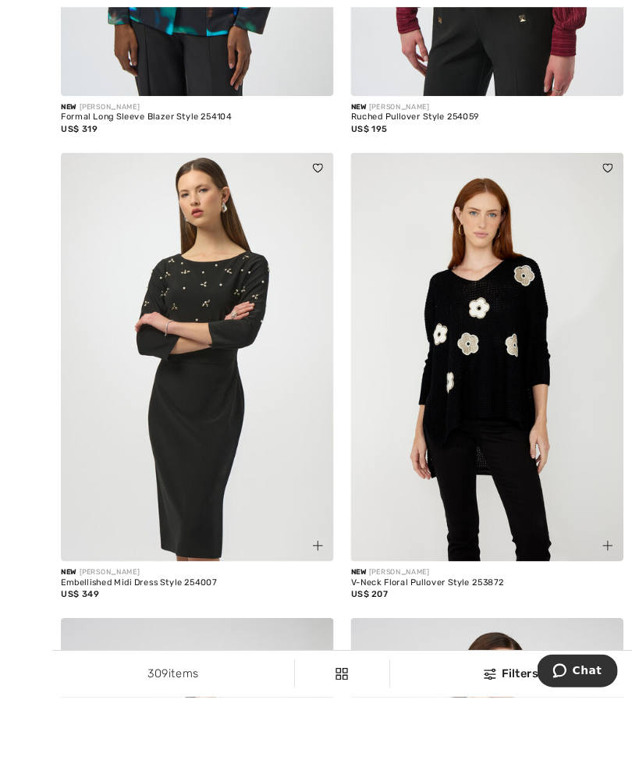
scroll to position [8101, 0]
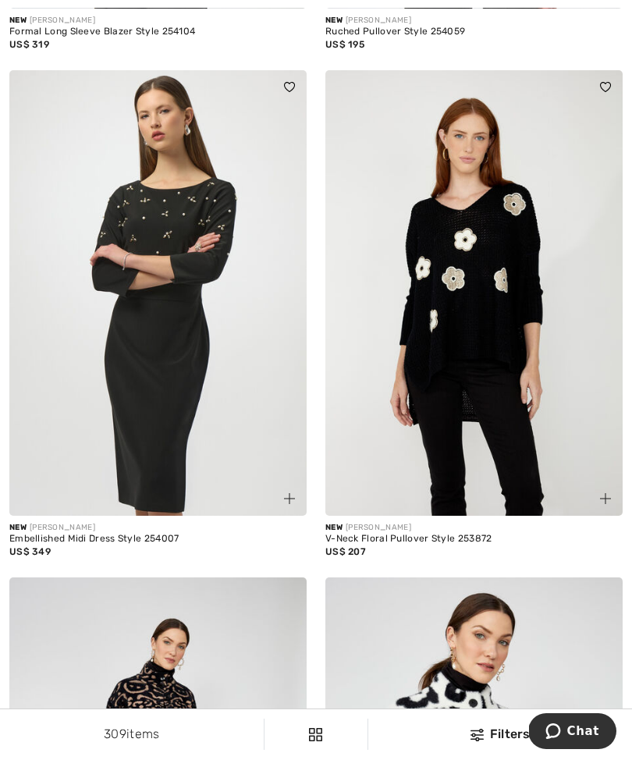
click at [482, 322] on img at bounding box center [474, 293] width 297 height 447
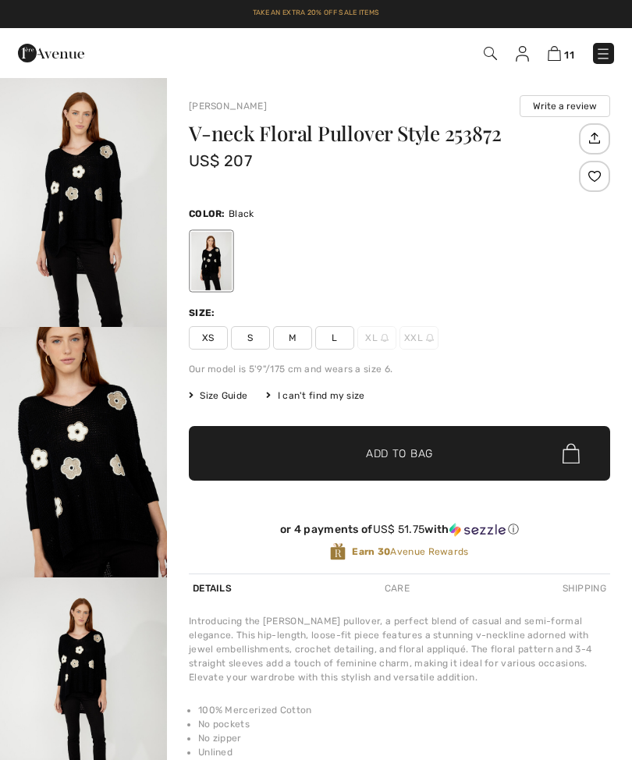
checkbox input "true"
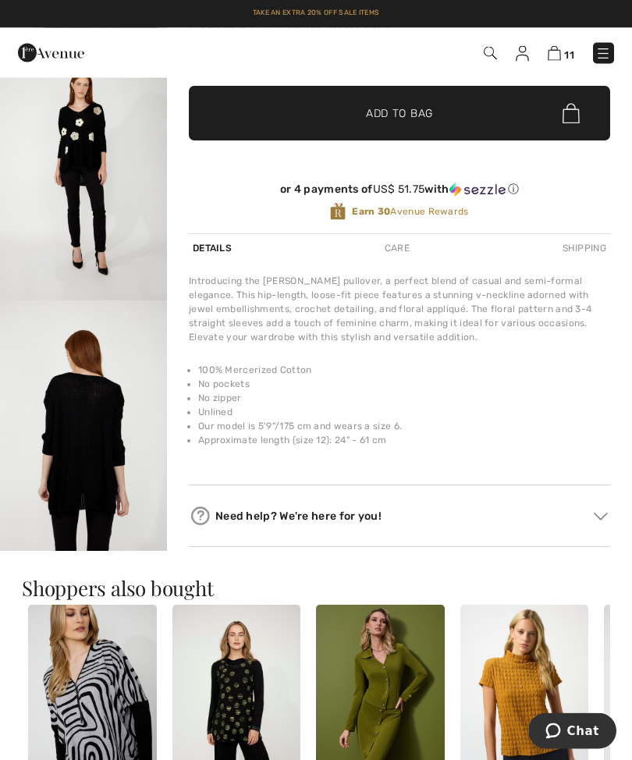
scroll to position [338, 0]
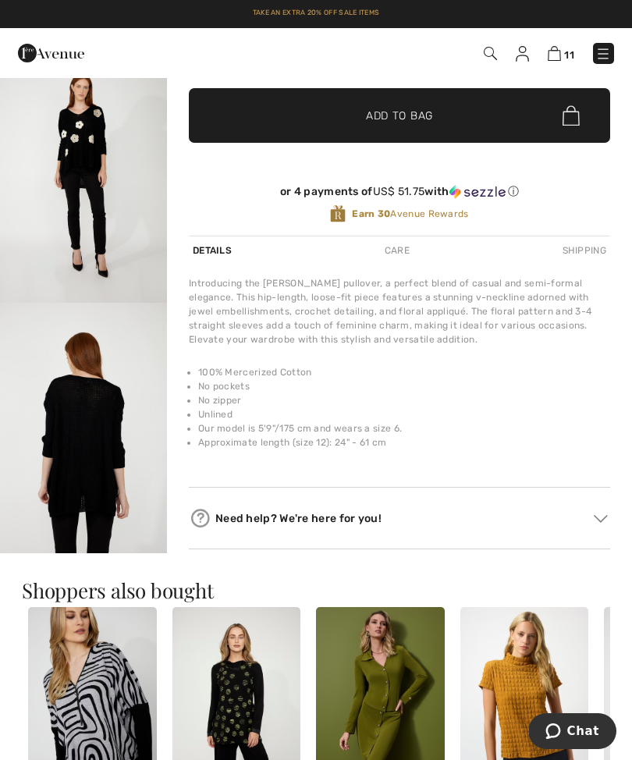
click at [119, 423] on img "4 / 4" at bounding box center [83, 428] width 167 height 251
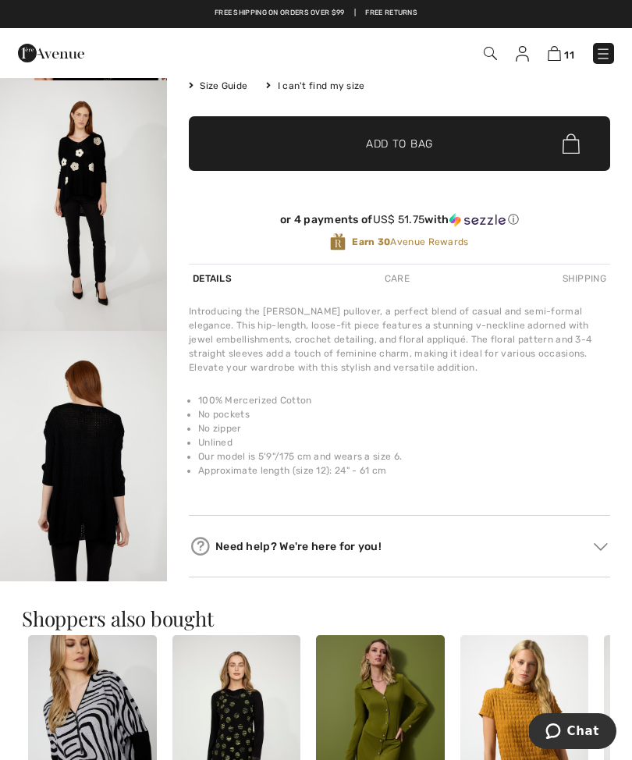
scroll to position [223, 0]
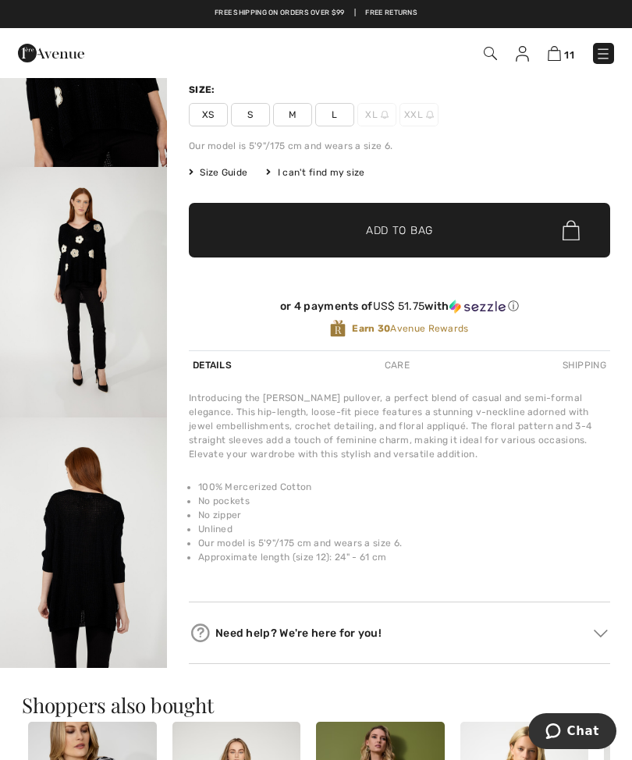
click at [111, 319] on img "3 / 4" at bounding box center [83, 292] width 167 height 251
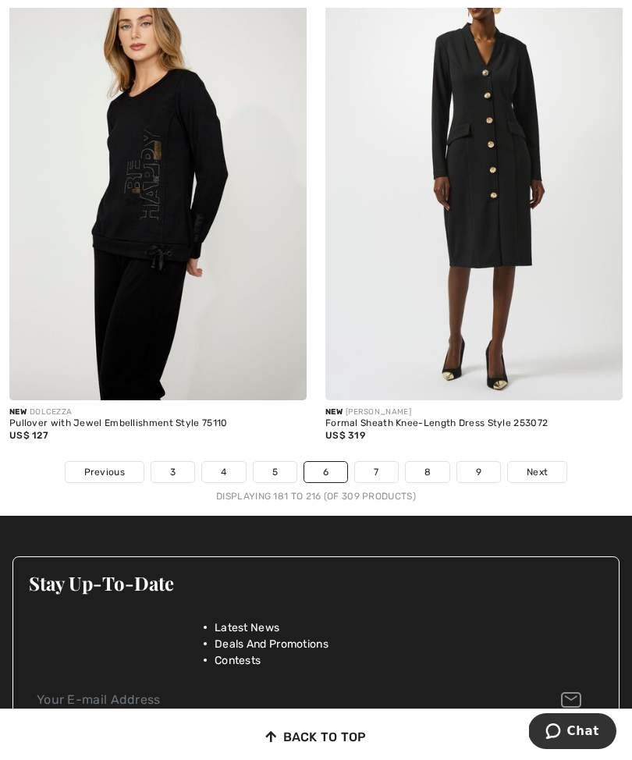
scroll to position [9232, 0]
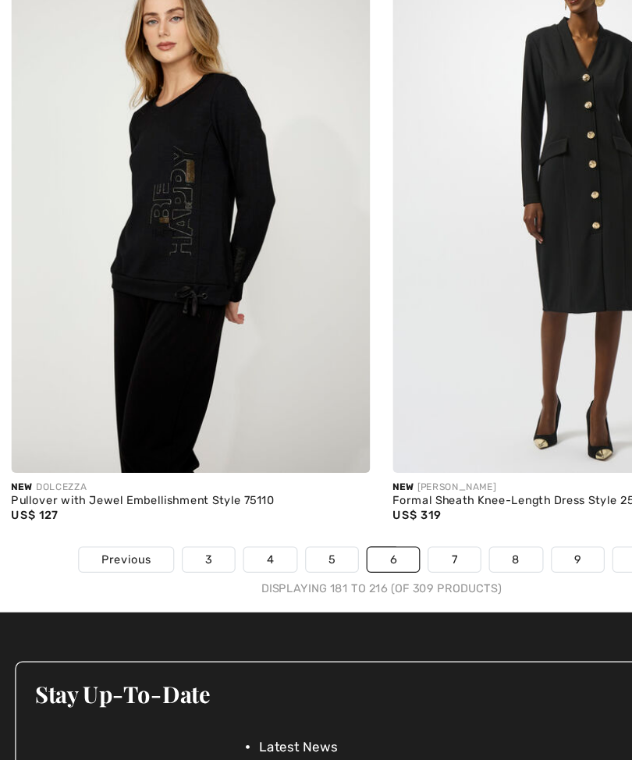
click at [369, 462] on link "7" at bounding box center [376, 472] width 42 height 20
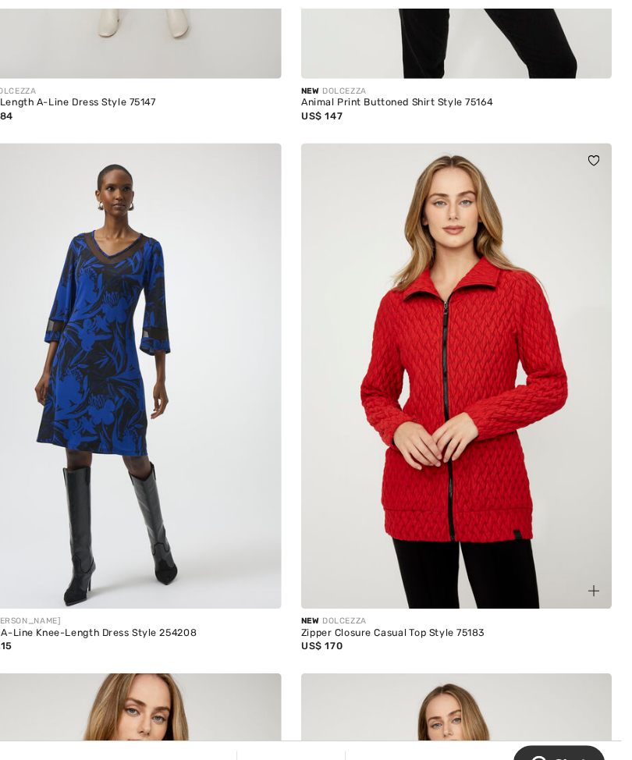
scroll to position [3777, 0]
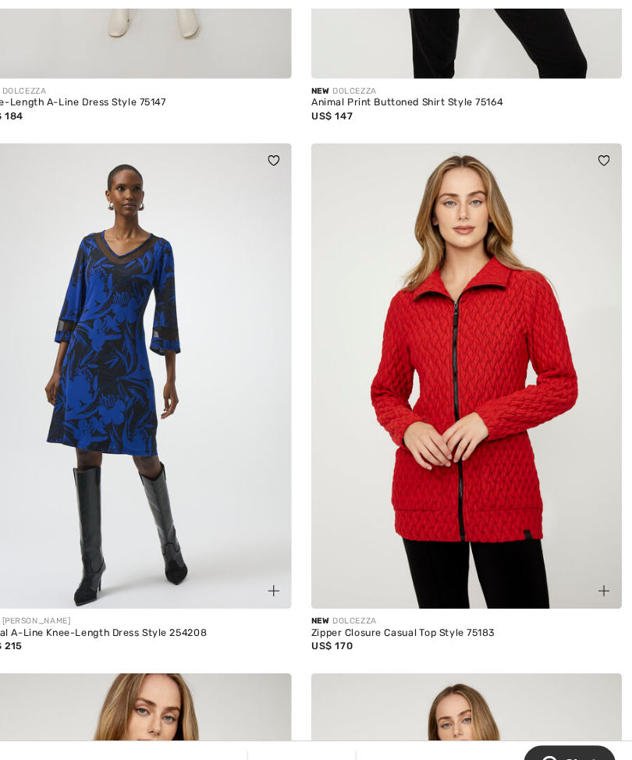
click at [436, 384] on img at bounding box center [474, 360] width 297 height 447
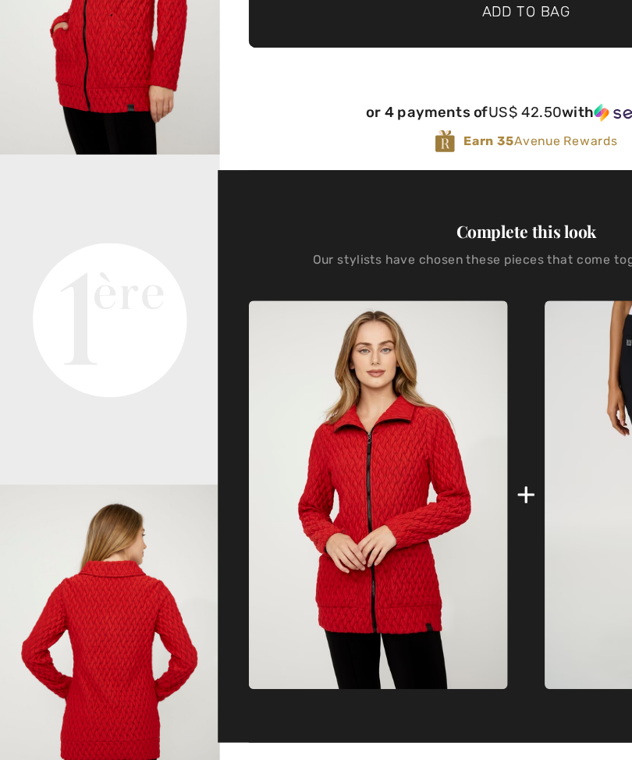
scroll to position [16, 0]
click at [116, 279] on video "Your browser does not support the video tag." at bounding box center [83, 238] width 167 height 84
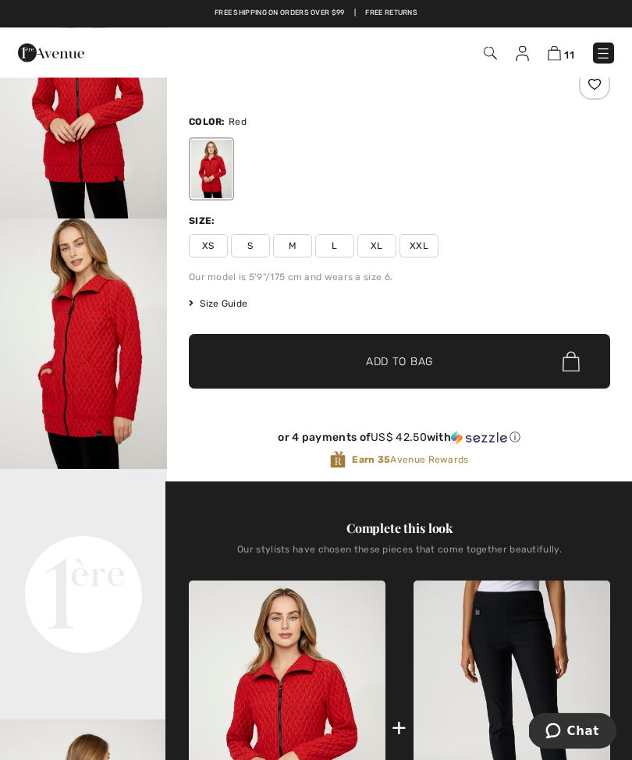
scroll to position [96, 0]
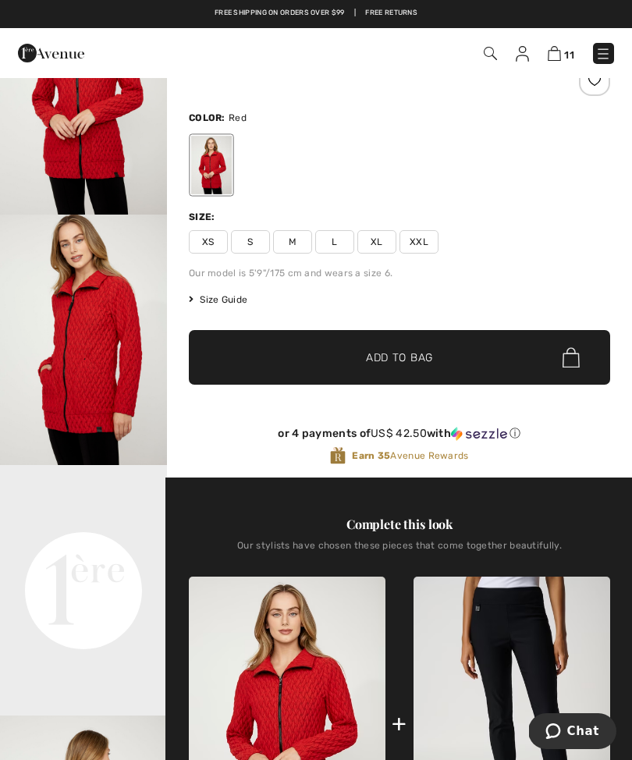
click at [303, 239] on span "M" at bounding box center [292, 241] width 39 height 23
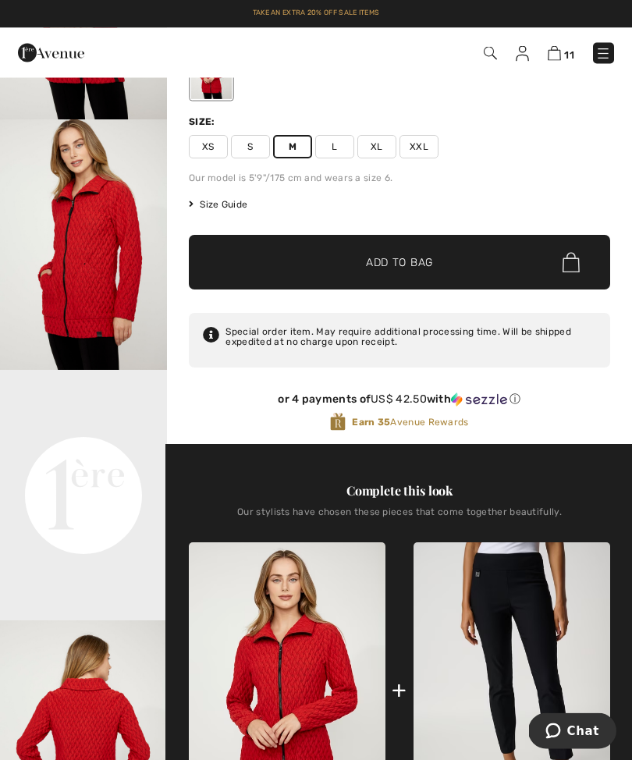
scroll to position [169, 0]
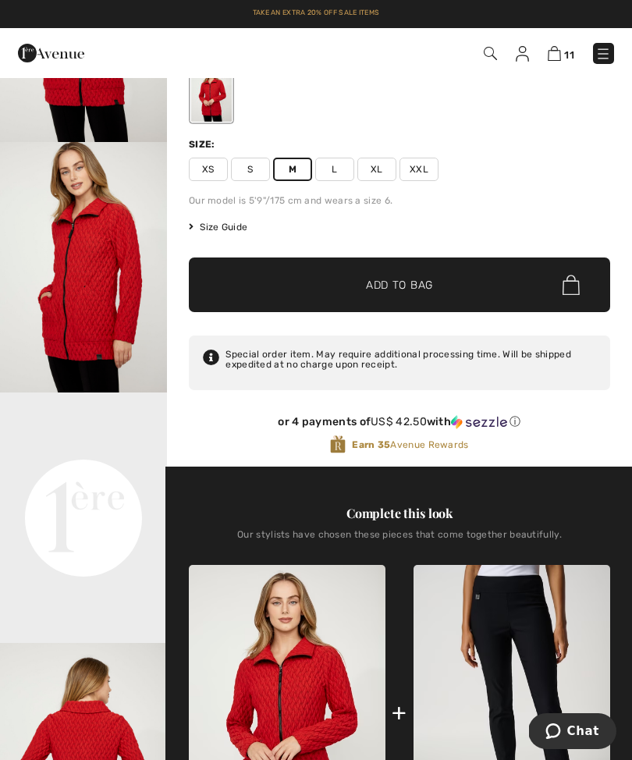
click at [453, 287] on span "✔ Added to Bag Add to Bag" at bounding box center [400, 285] width 422 height 55
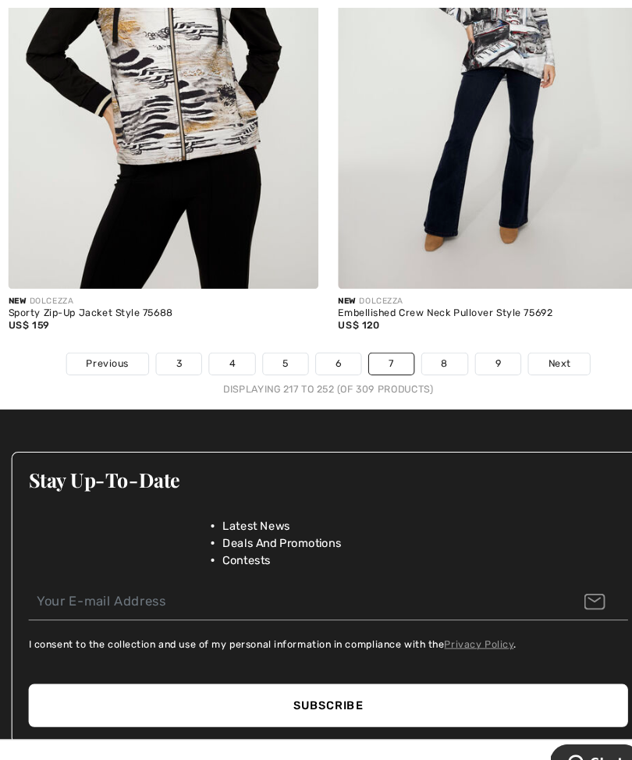
scroll to position [9280, 0]
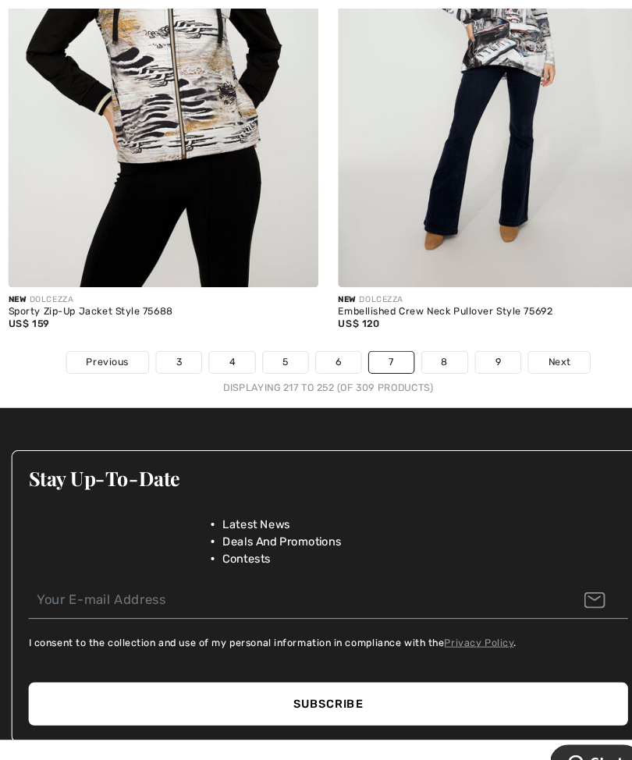
click at [431, 339] on link "8" at bounding box center [428, 347] width 44 height 20
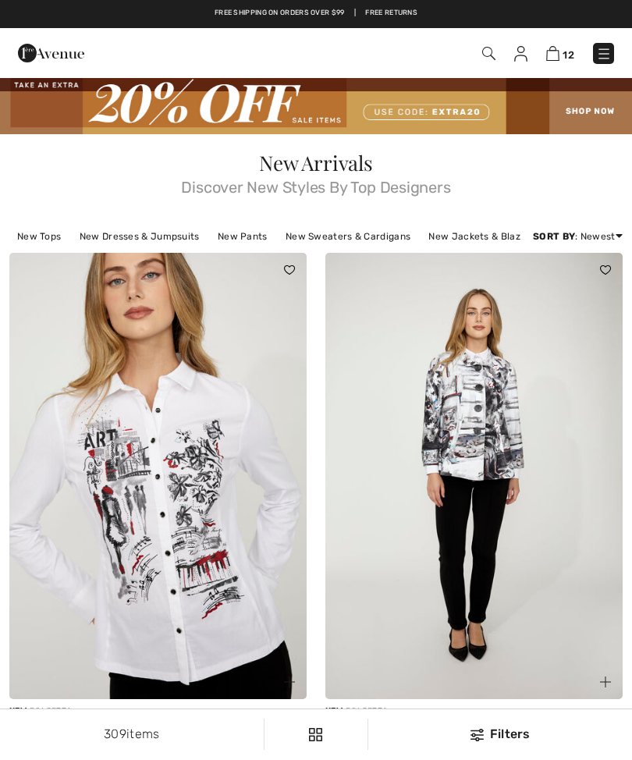
checkbox input "true"
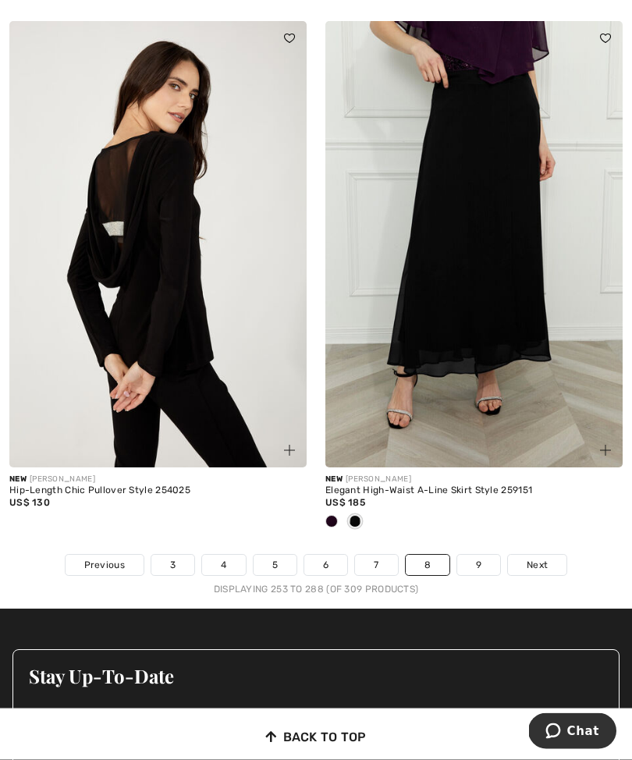
scroll to position [9269, 0]
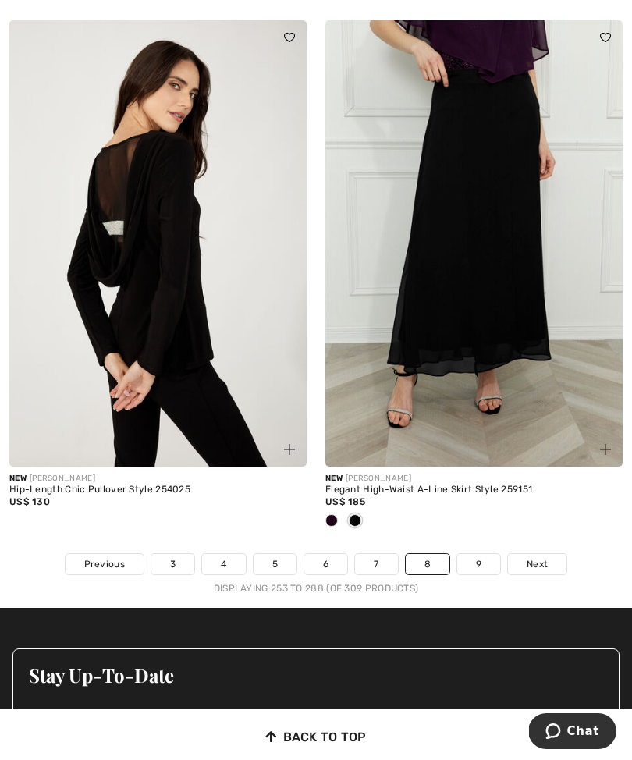
click at [489, 561] on link "9" at bounding box center [478, 564] width 43 height 20
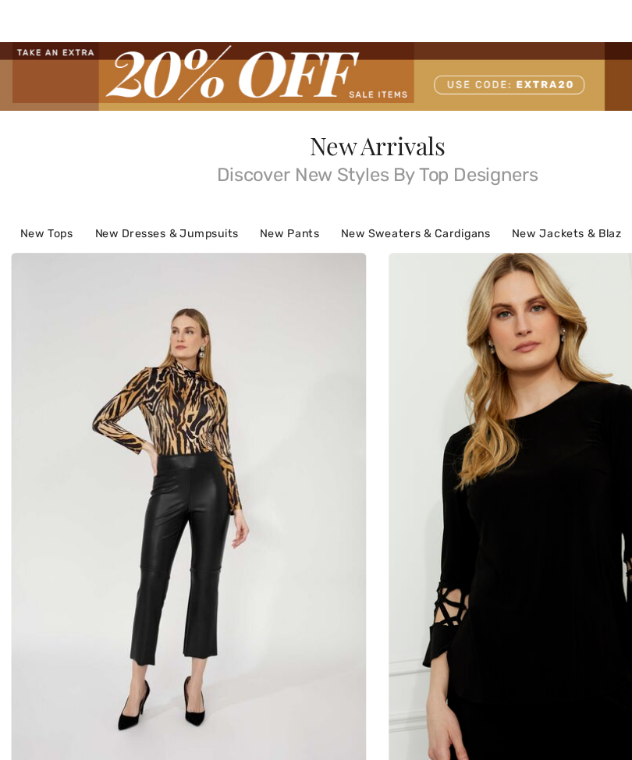
click at [436, 77] on img at bounding box center [316, 106] width 632 height 58
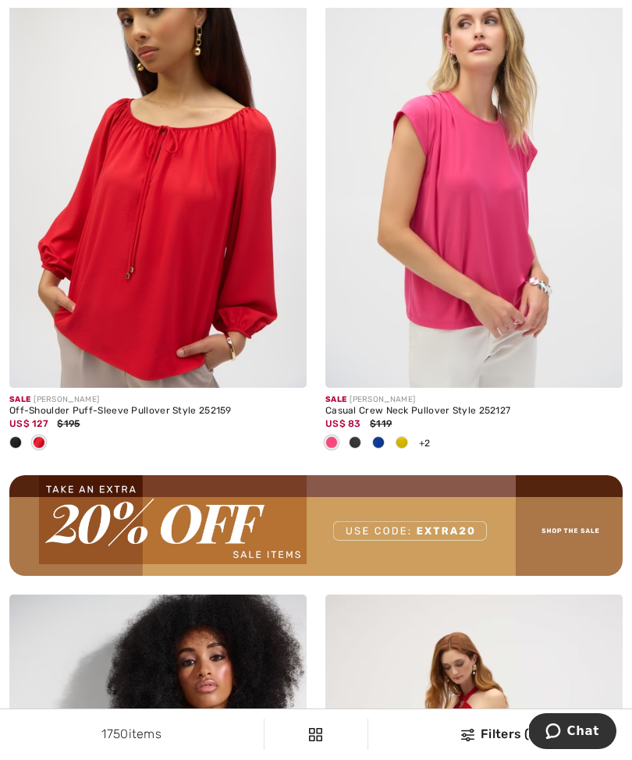
scroll to position [6058, 0]
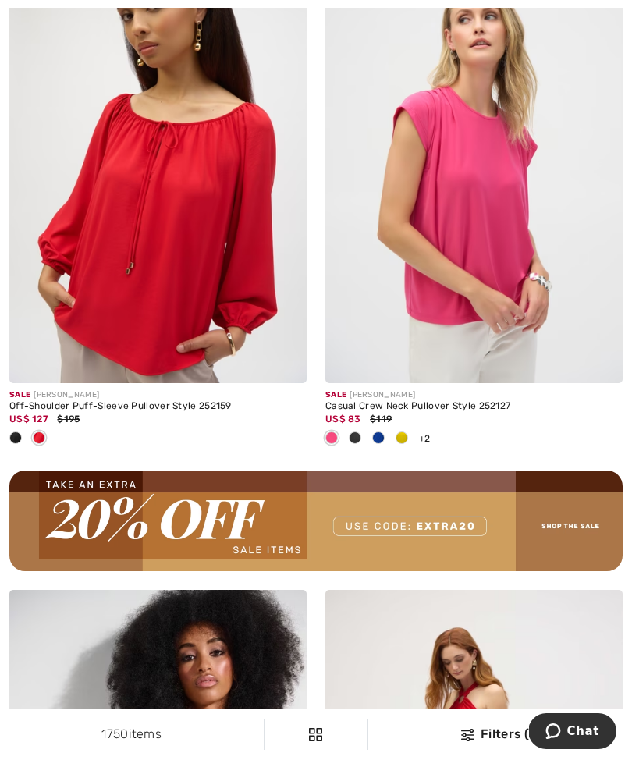
click at [484, 263] on img at bounding box center [474, 161] width 297 height 447
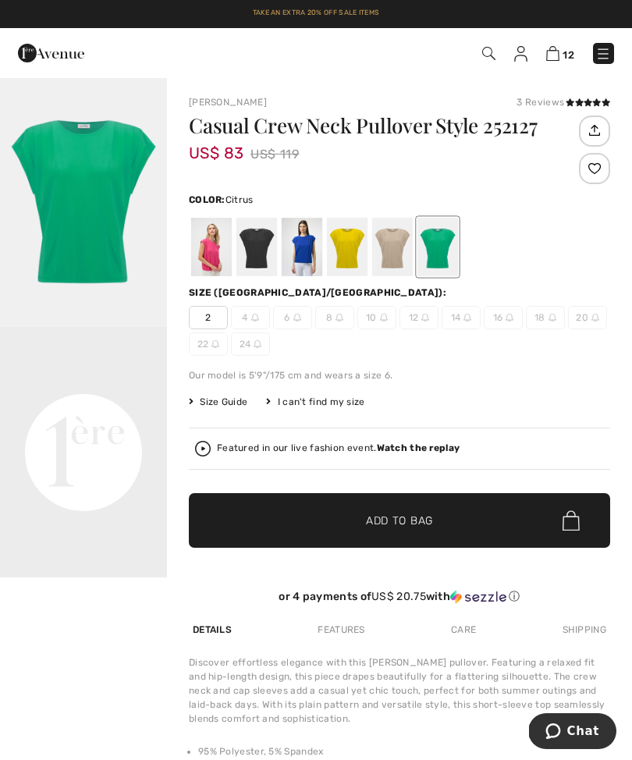
click at [349, 252] on div at bounding box center [347, 247] width 41 height 59
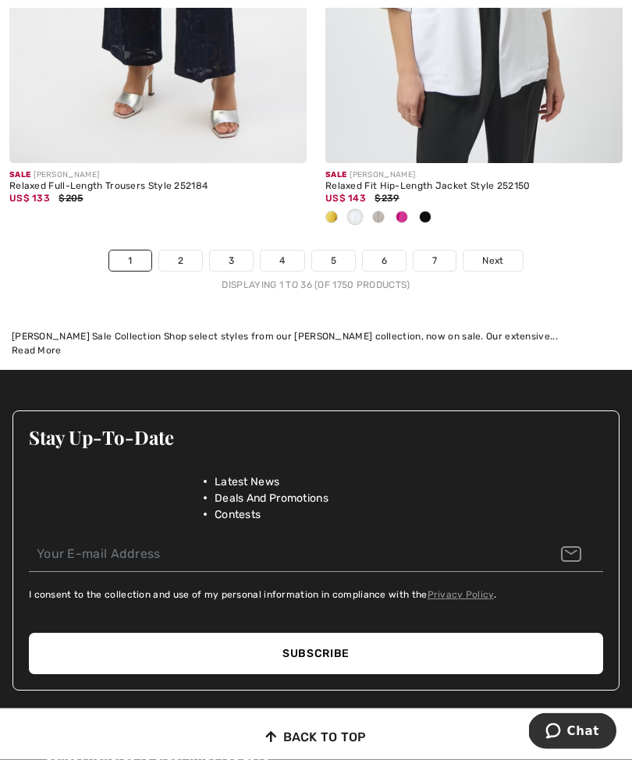
scroll to position [9547, 0]
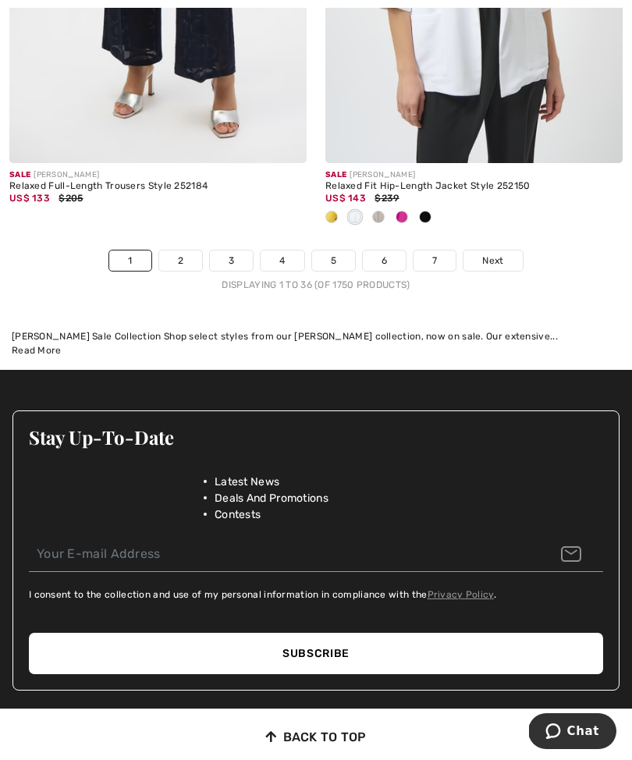
click at [183, 251] on link "2" at bounding box center [180, 261] width 43 height 20
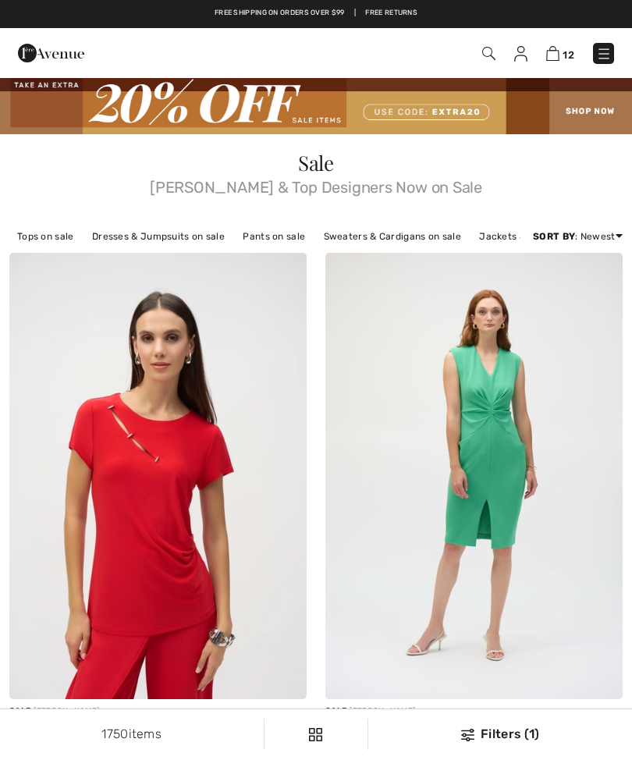
checkbox input "true"
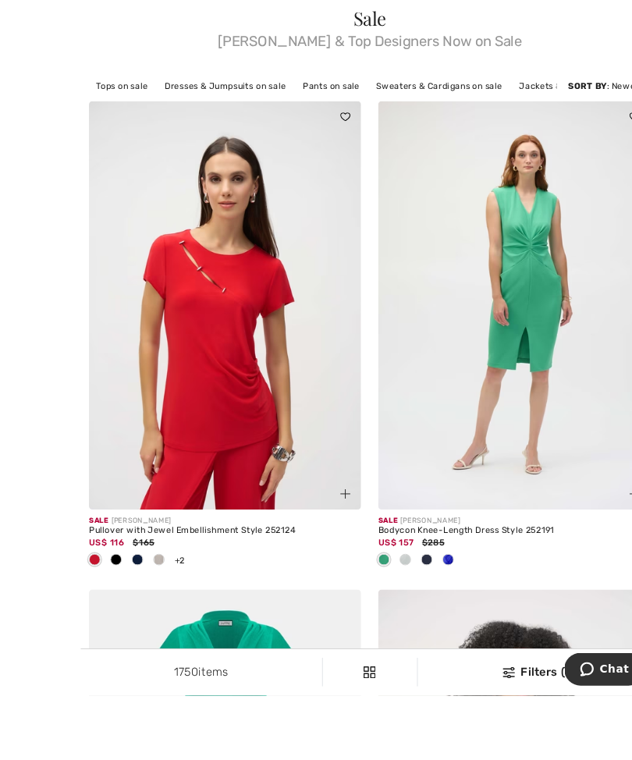
scroll to position [187, 0]
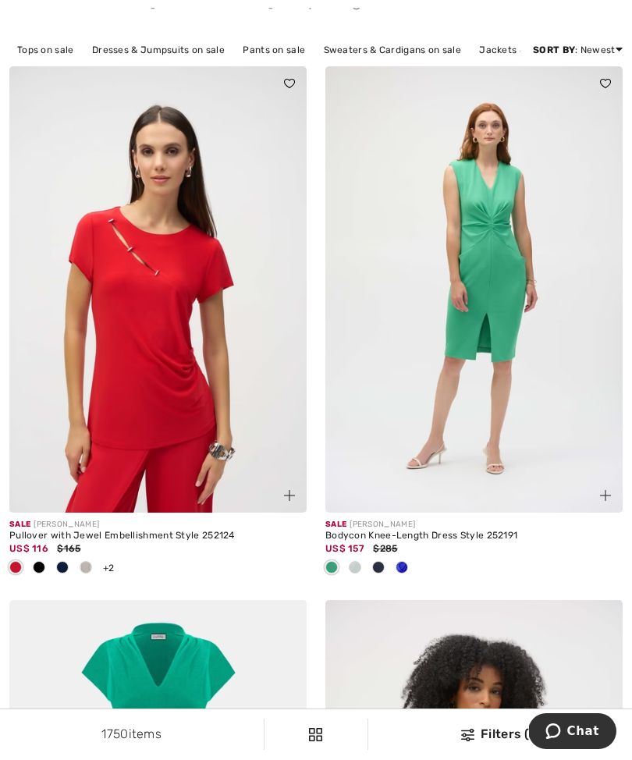
click at [44, 568] on span at bounding box center [39, 567] width 12 height 12
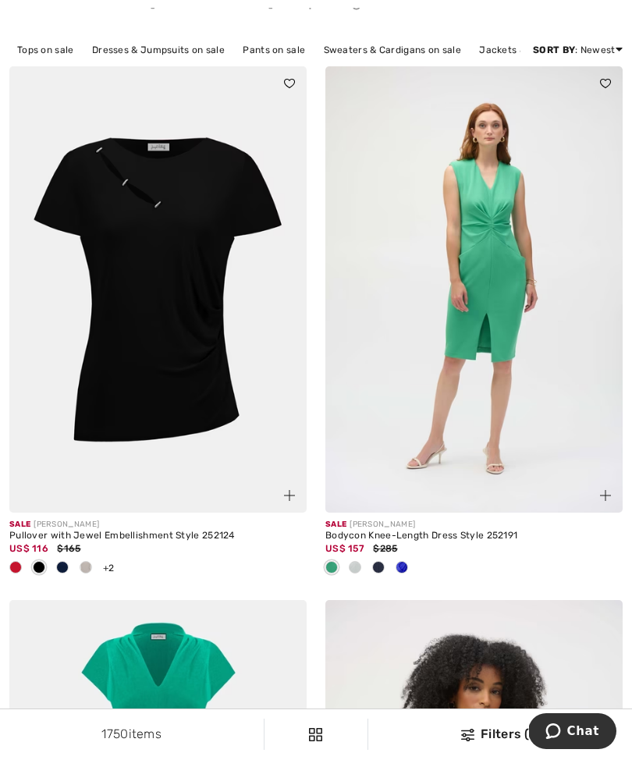
click at [87, 566] on span at bounding box center [86, 567] width 12 height 12
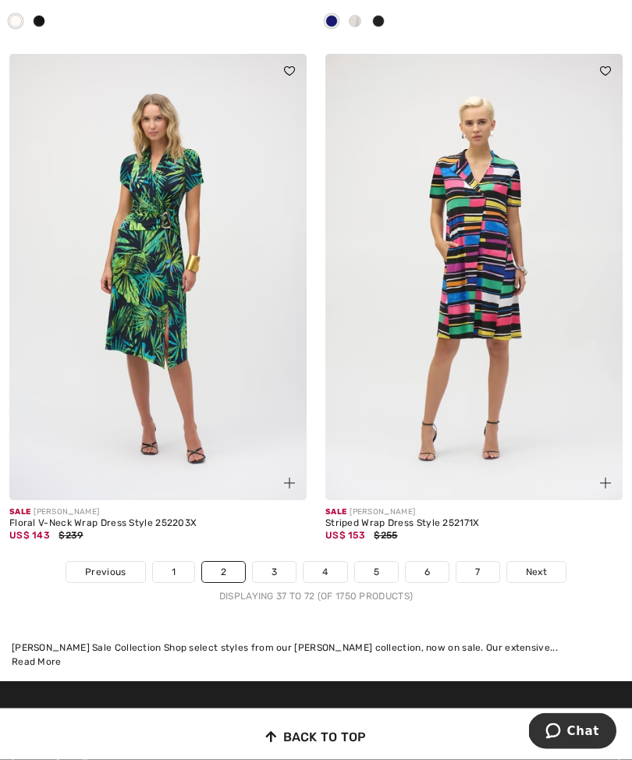
scroll to position [9467, 0]
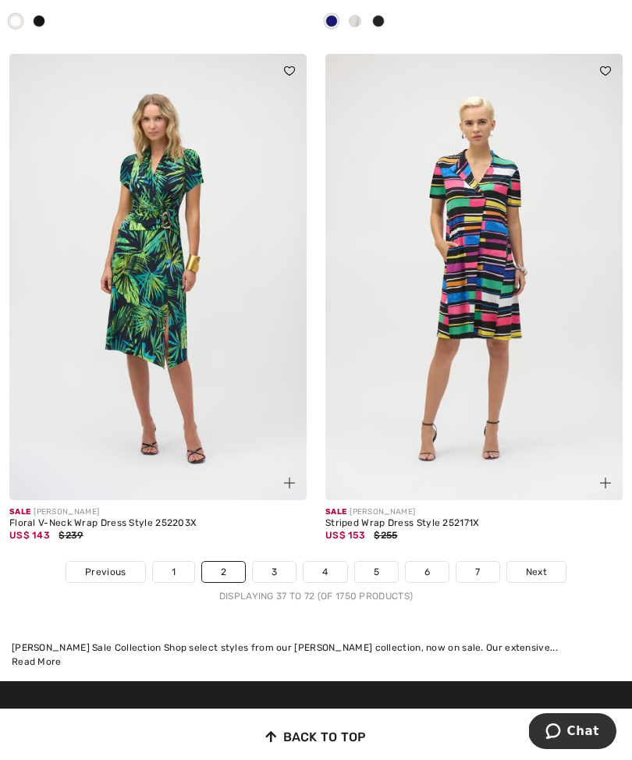
click at [264, 571] on link "3" at bounding box center [274, 572] width 43 height 20
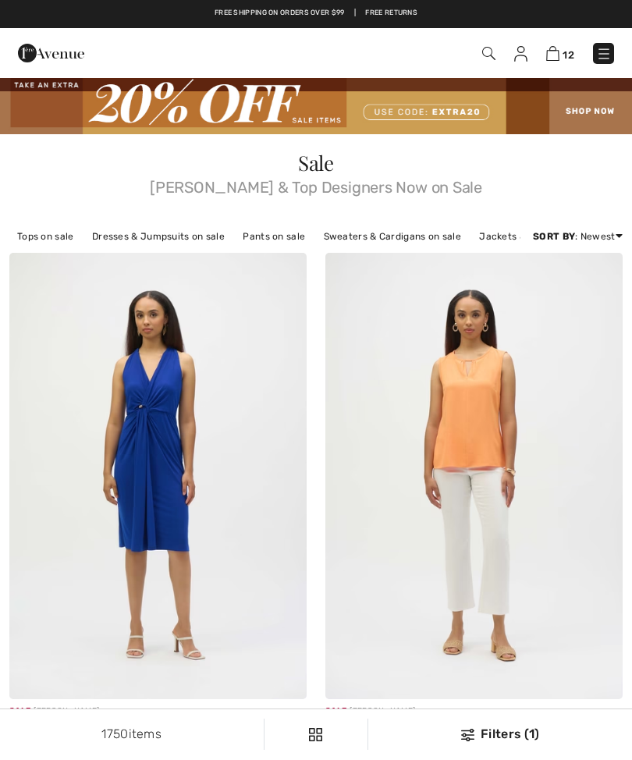
checkbox input "true"
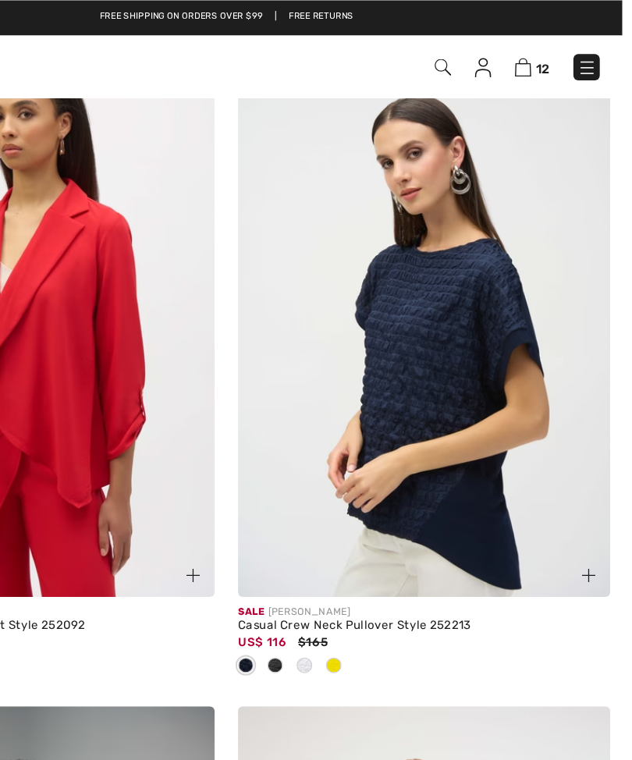
scroll to position [8300, 0]
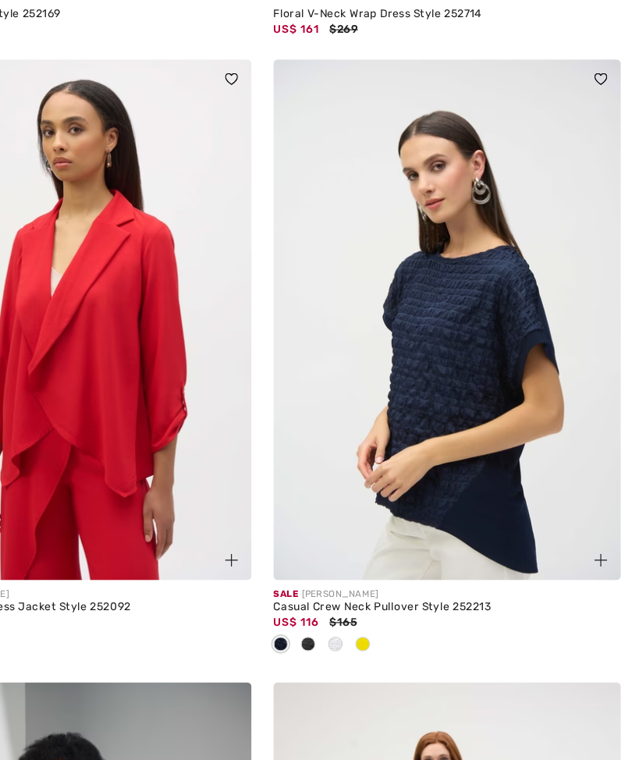
click at [396, 546] on span at bounding box center [402, 552] width 12 height 12
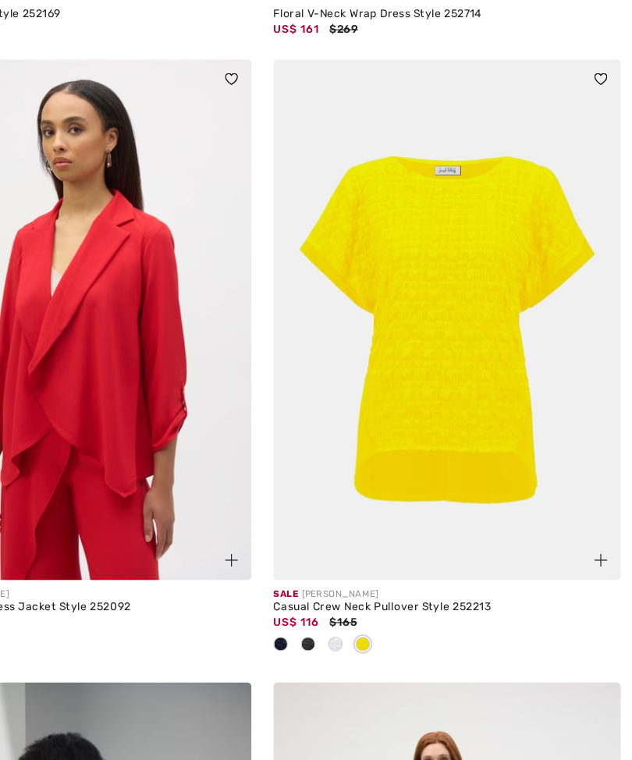
click at [372, 546] on span at bounding box center [378, 552] width 12 height 12
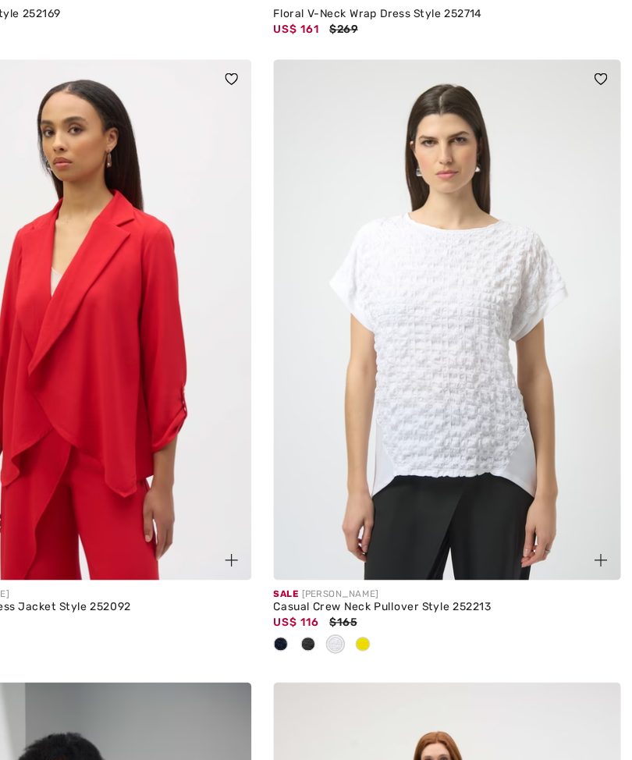
click at [343, 542] on div at bounding box center [354, 553] width 23 height 26
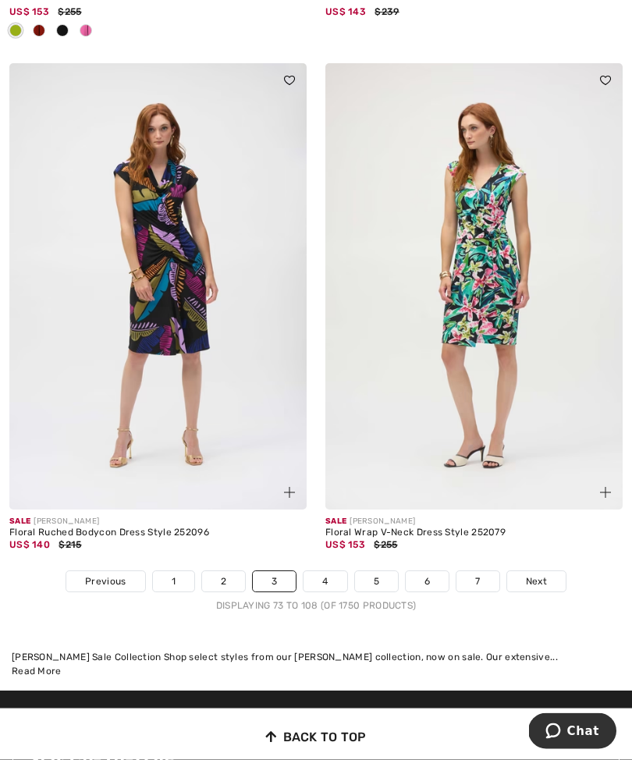
scroll to position [9355, 0]
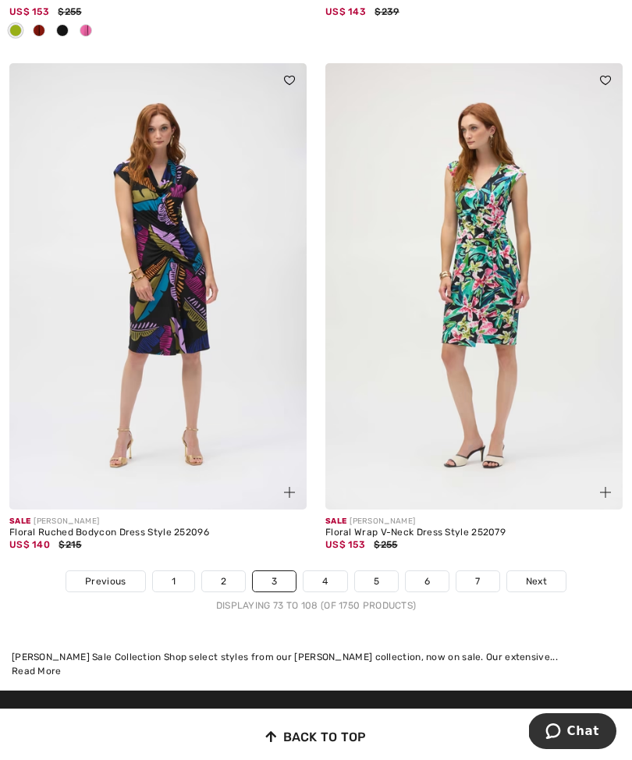
click at [331, 571] on link "4" at bounding box center [325, 581] width 43 height 20
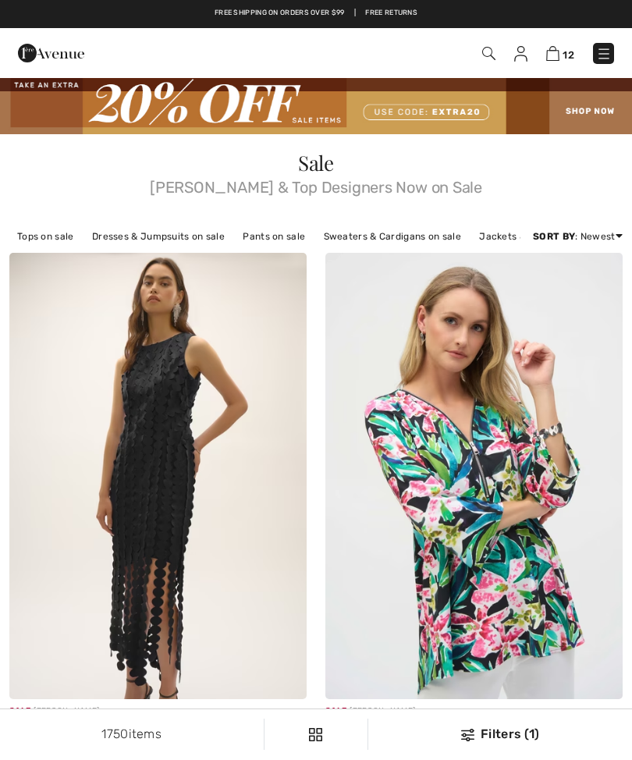
checkbox input "true"
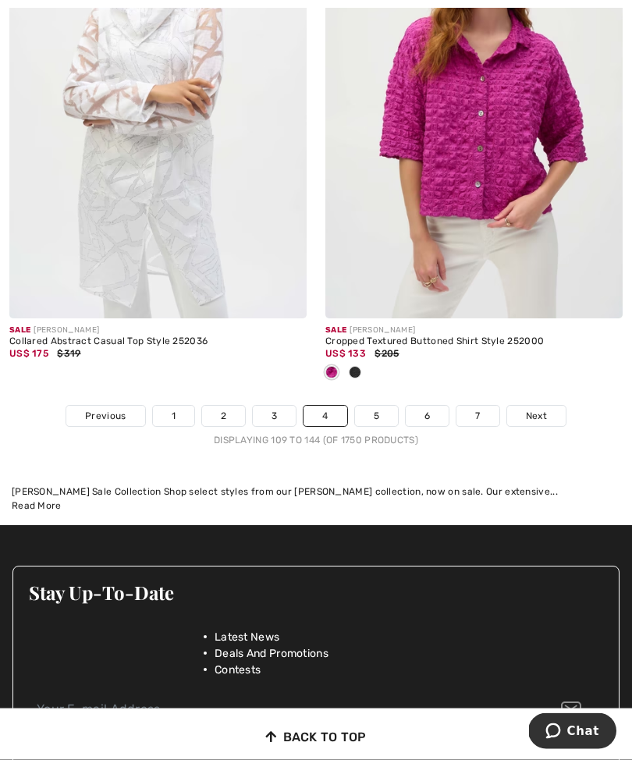
scroll to position [9366, 0]
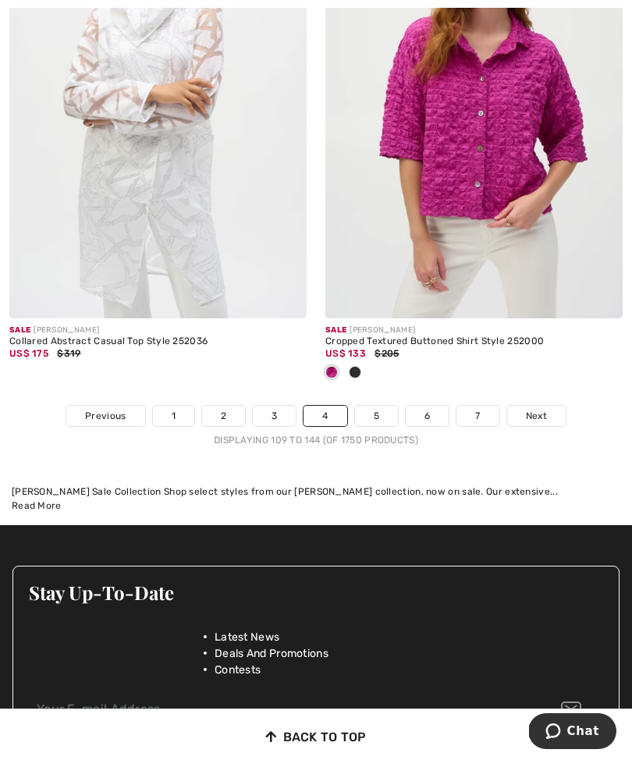
click at [372, 412] on link "5" at bounding box center [376, 416] width 43 height 20
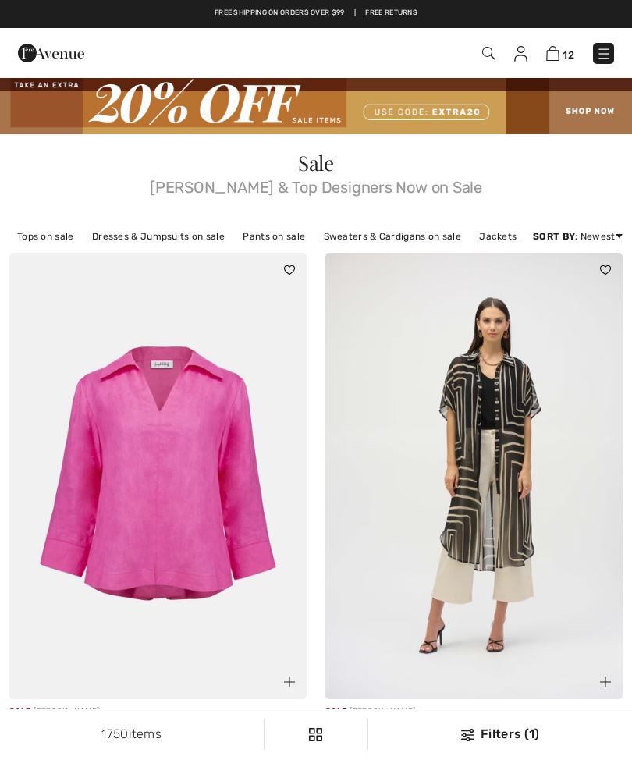
checkbox input "true"
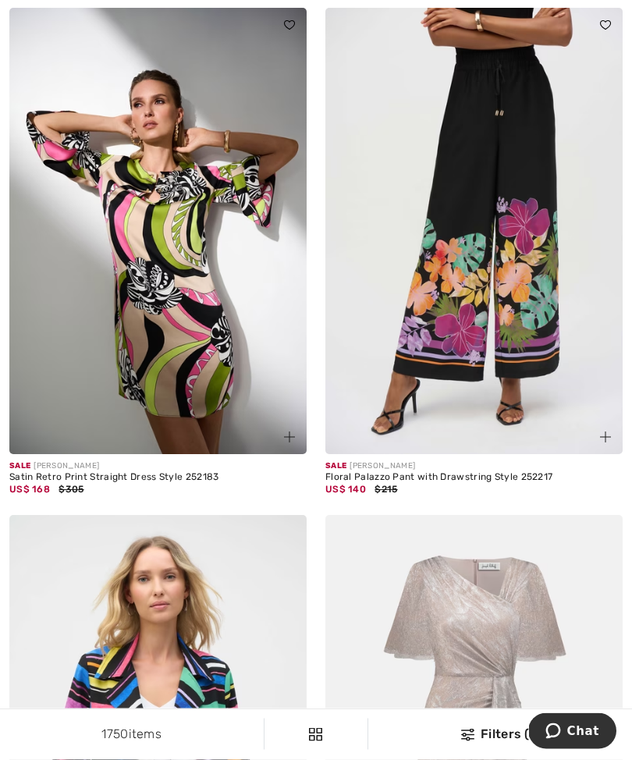
scroll to position [1821, 0]
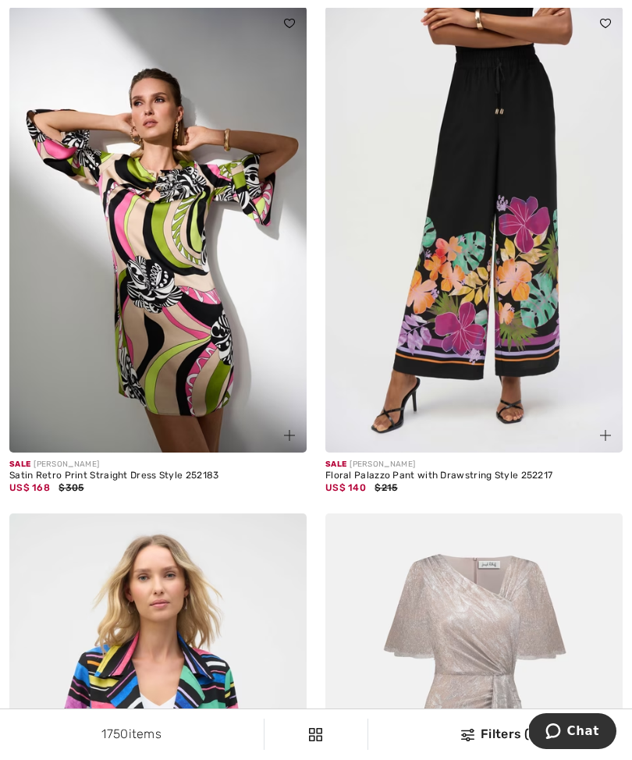
click at [239, 318] on img at bounding box center [157, 229] width 297 height 447
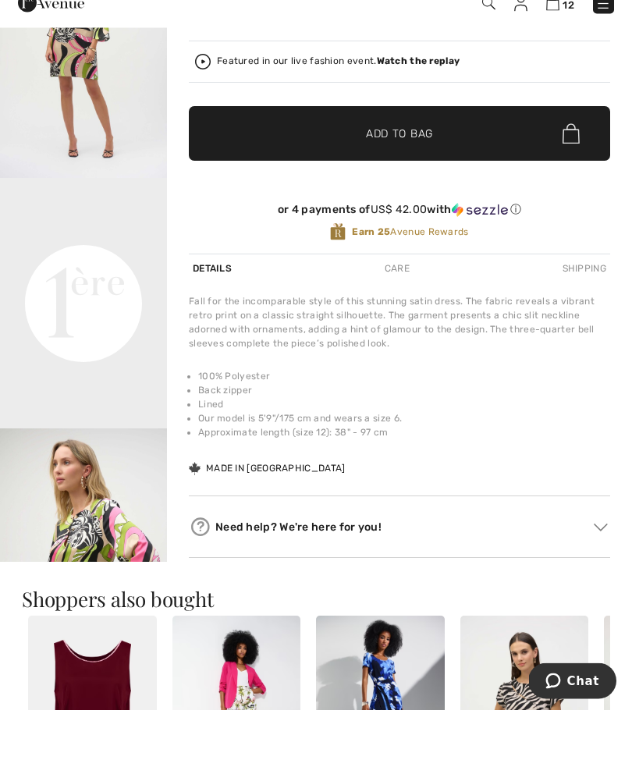
scroll to position [400, 0]
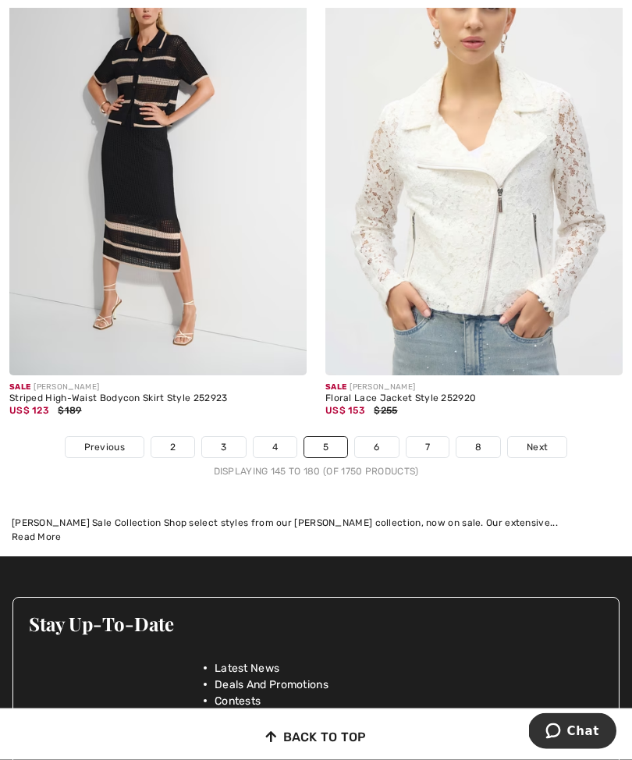
scroll to position [9309, 0]
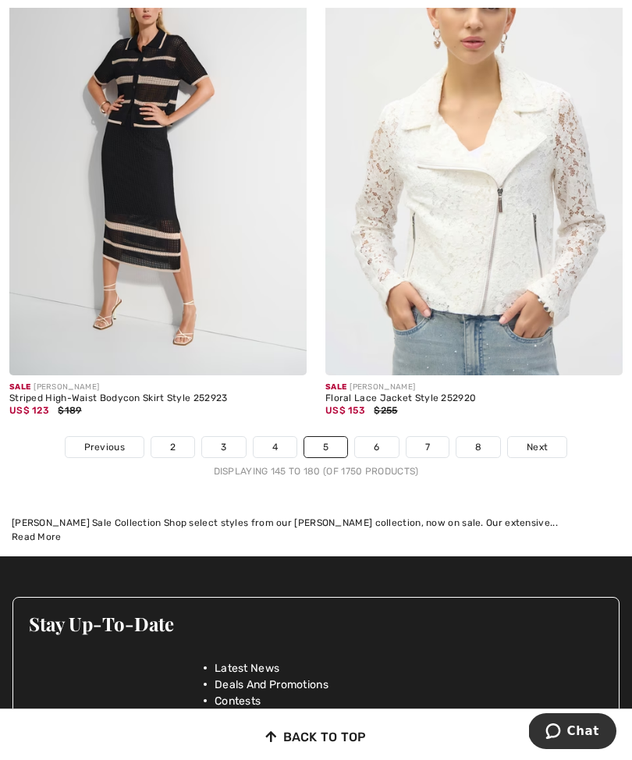
click at [381, 437] on link "6" at bounding box center [376, 447] width 43 height 20
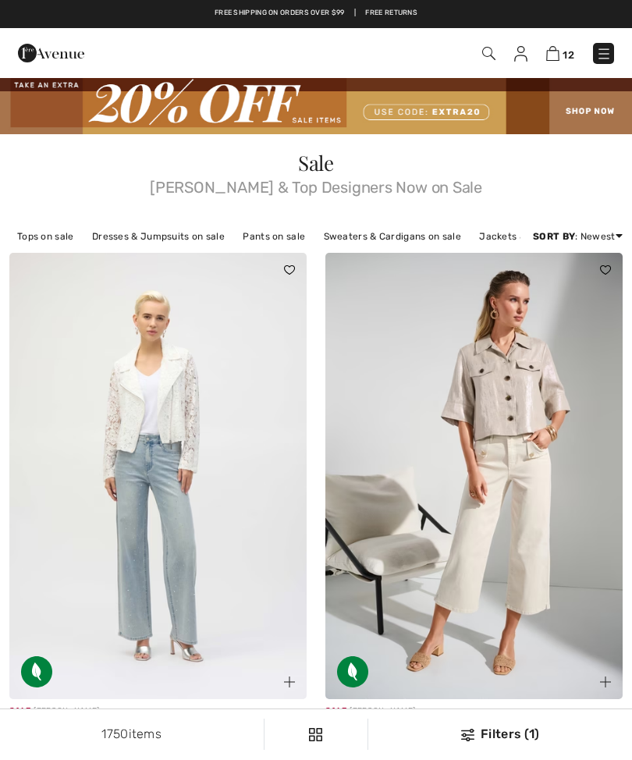
checkbox input "true"
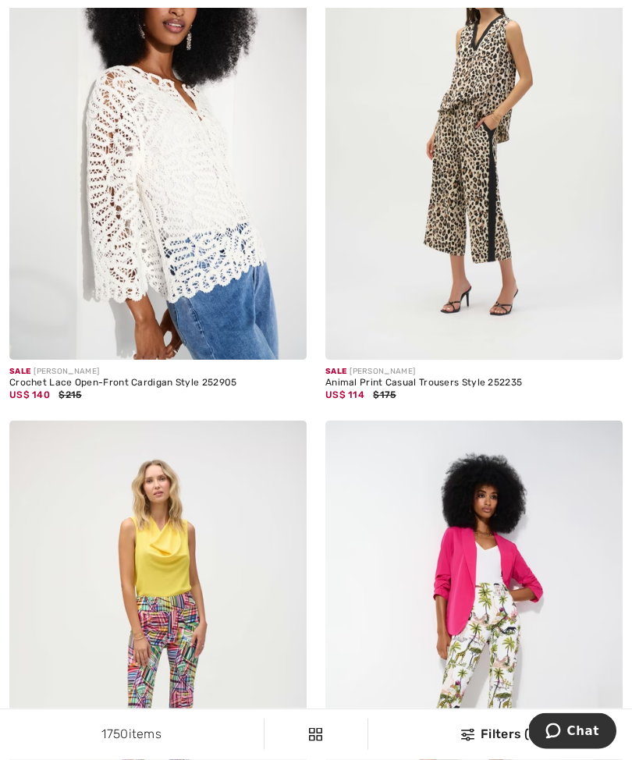
scroll to position [1863, 0]
click at [208, 215] on img at bounding box center [157, 136] width 297 height 447
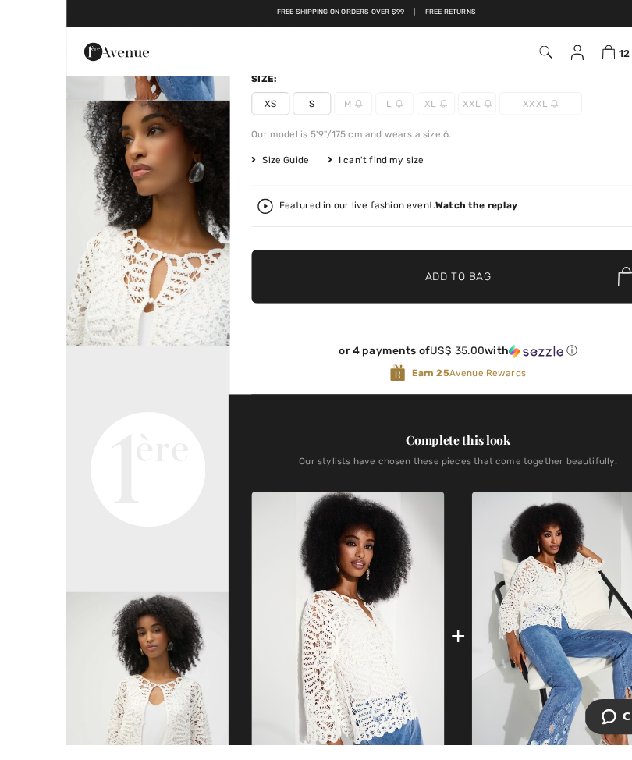
scroll to position [202, 0]
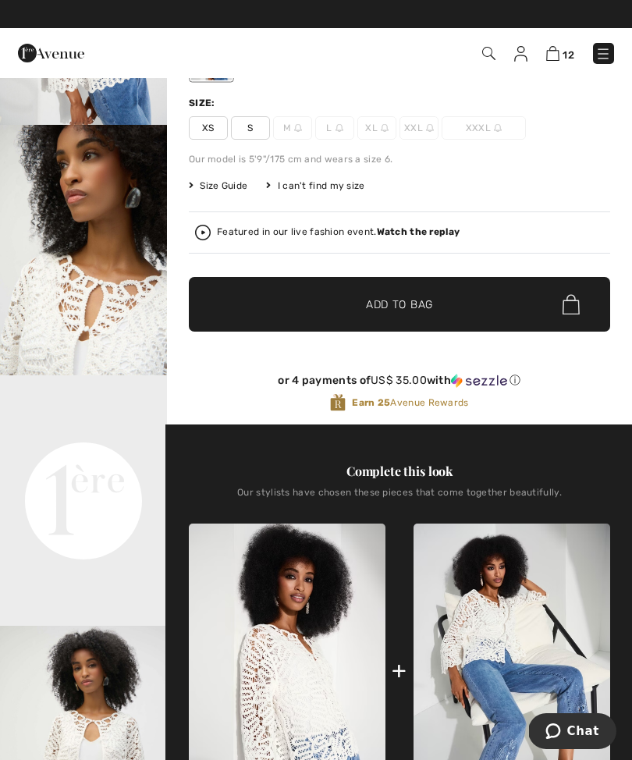
click at [63, 2] on div "Take an Extra 20% Off Sale Items Free shipping on orders over $99 | Free Returns" at bounding box center [316, 14] width 632 height 28
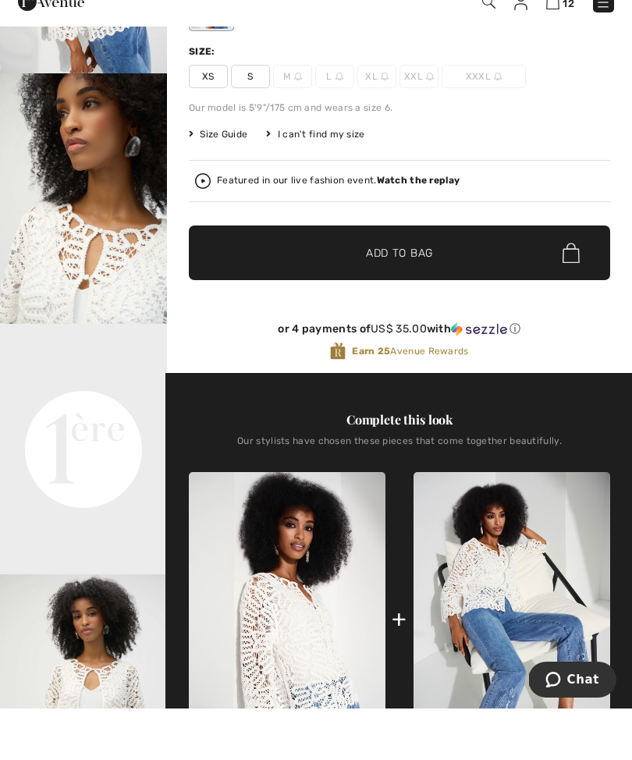
scroll to position [254, 0]
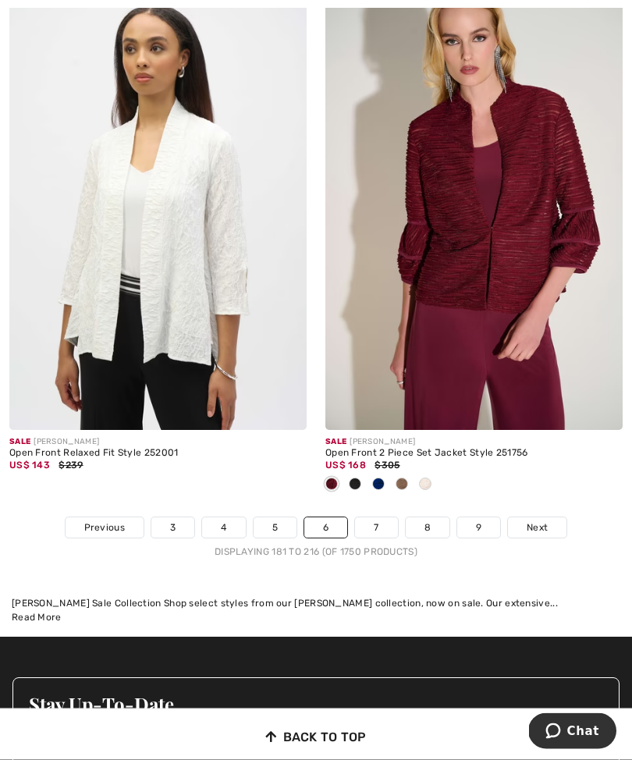
scroll to position [9177, 0]
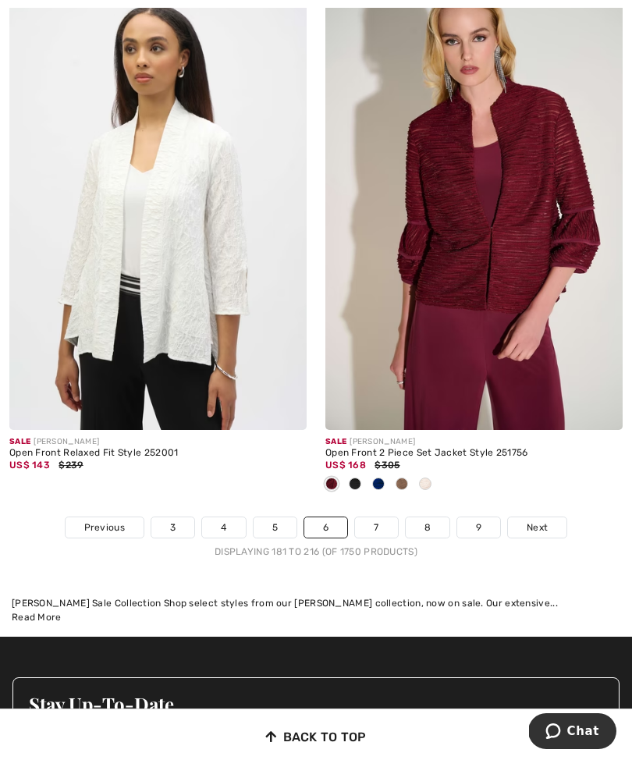
click at [378, 518] on link "7" at bounding box center [376, 528] width 42 height 20
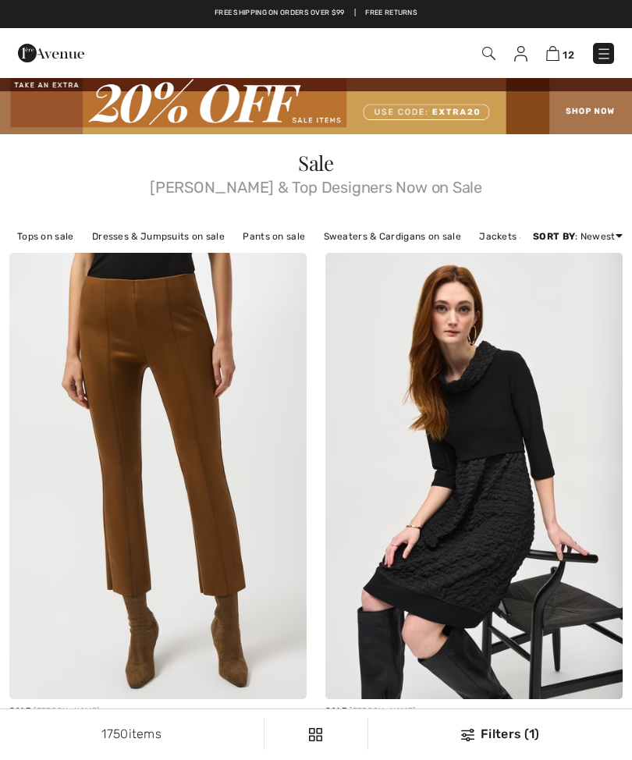
checkbox input "true"
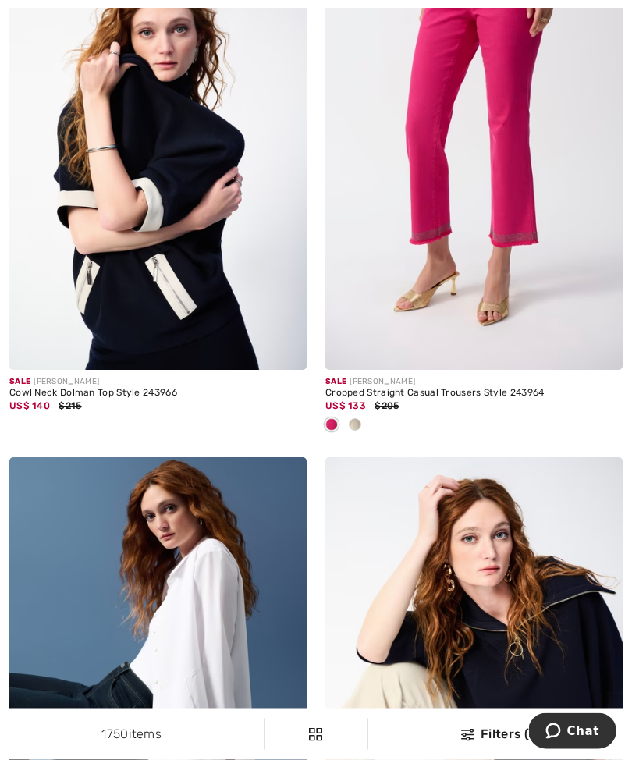
scroll to position [863, 0]
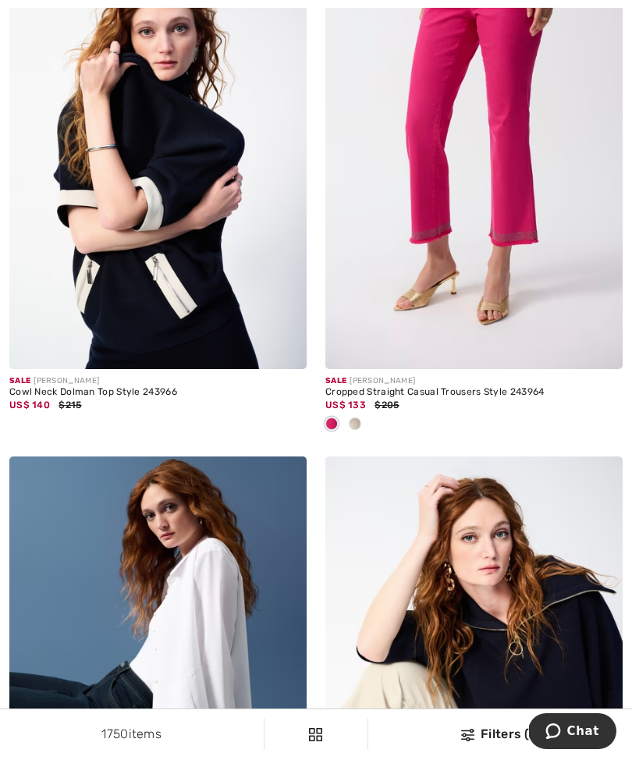
click at [219, 203] on img at bounding box center [157, 146] width 297 height 447
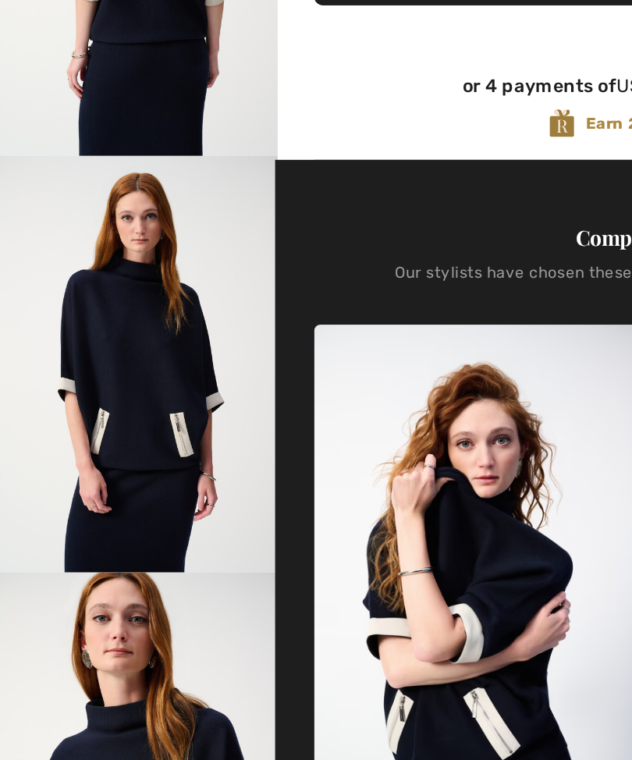
scroll to position [817, 0]
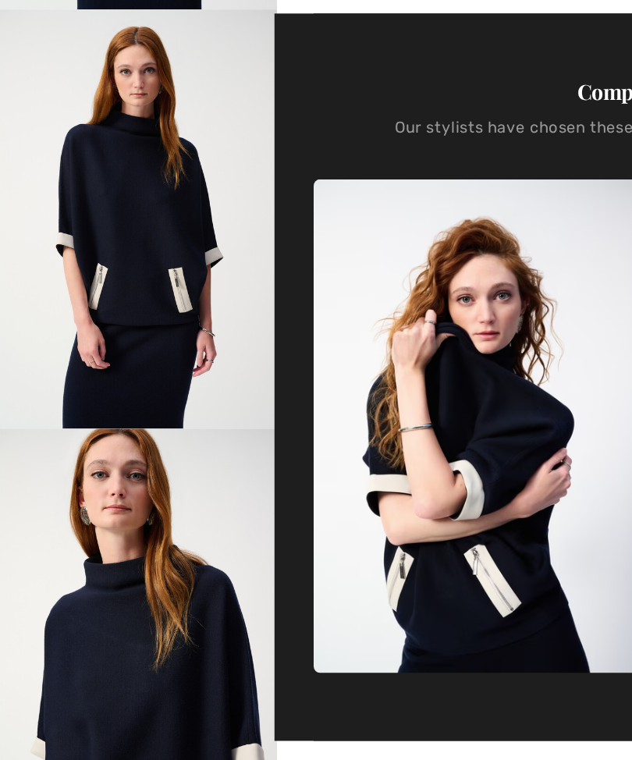
click at [108, 214] on img "5 / 7" at bounding box center [83, 339] width 167 height 251
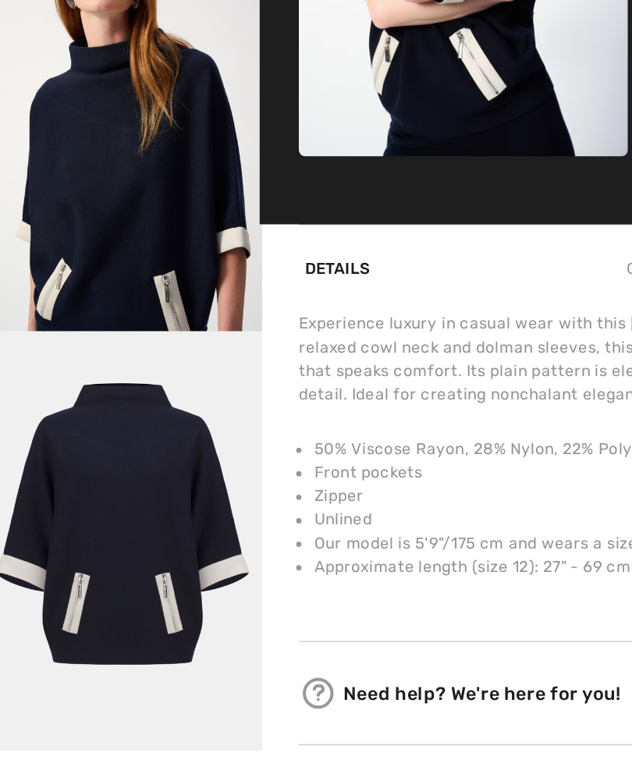
scroll to position [597, 0]
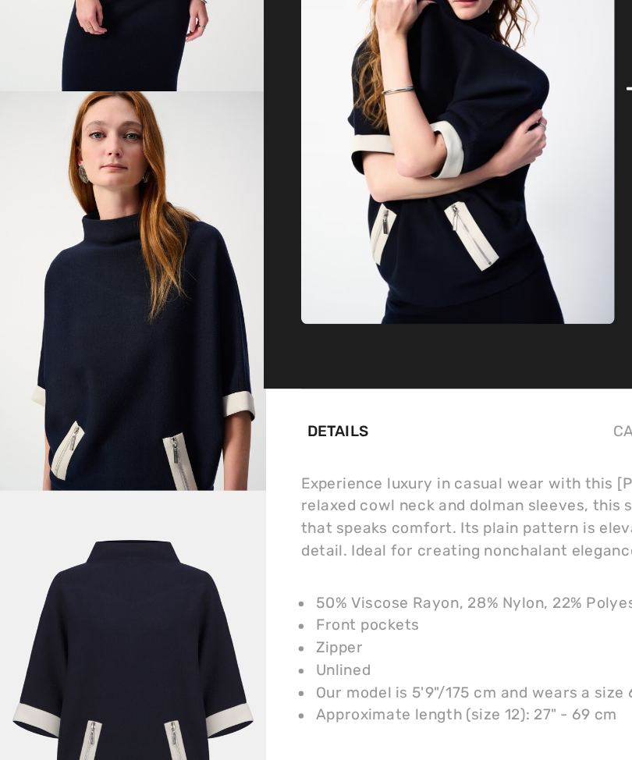
click at [109, 231] on img "6 / 7" at bounding box center [83, 342] width 167 height 251
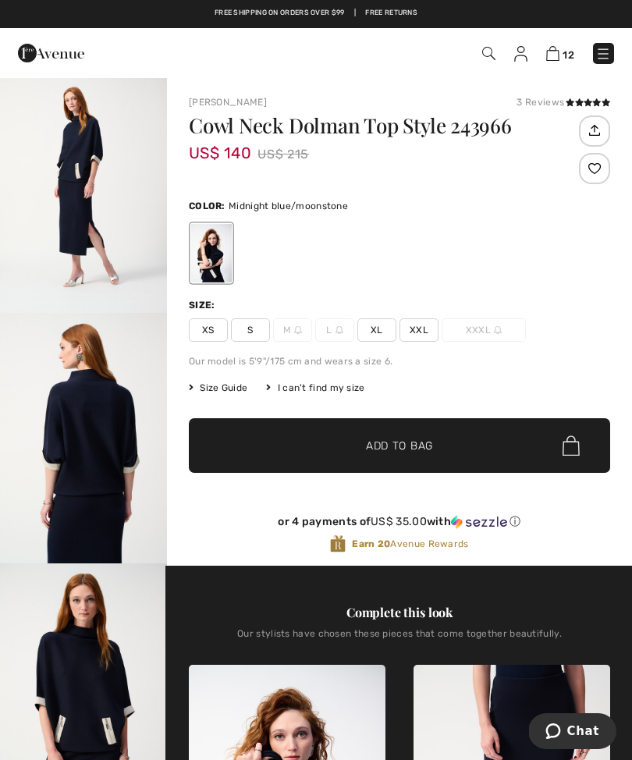
click at [588, 103] on icon at bounding box center [588, 102] width 9 height 8
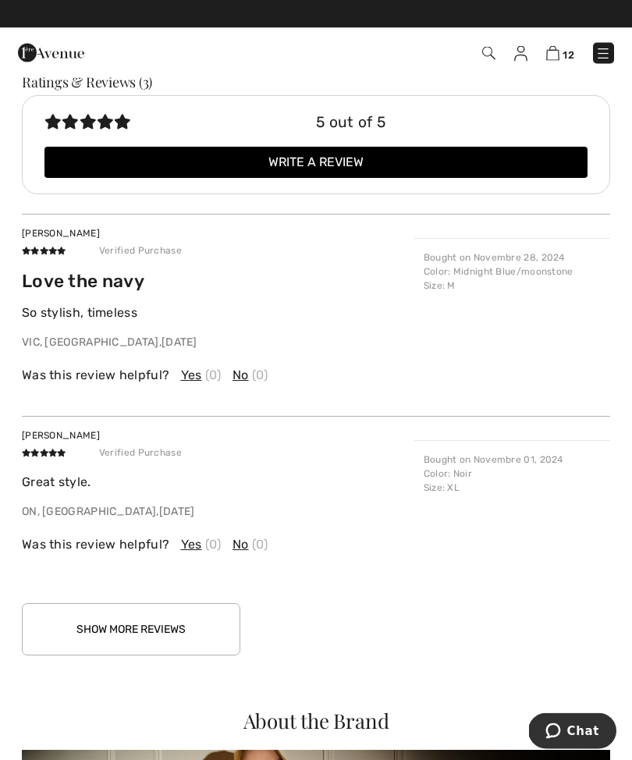
scroll to position [2163, 0]
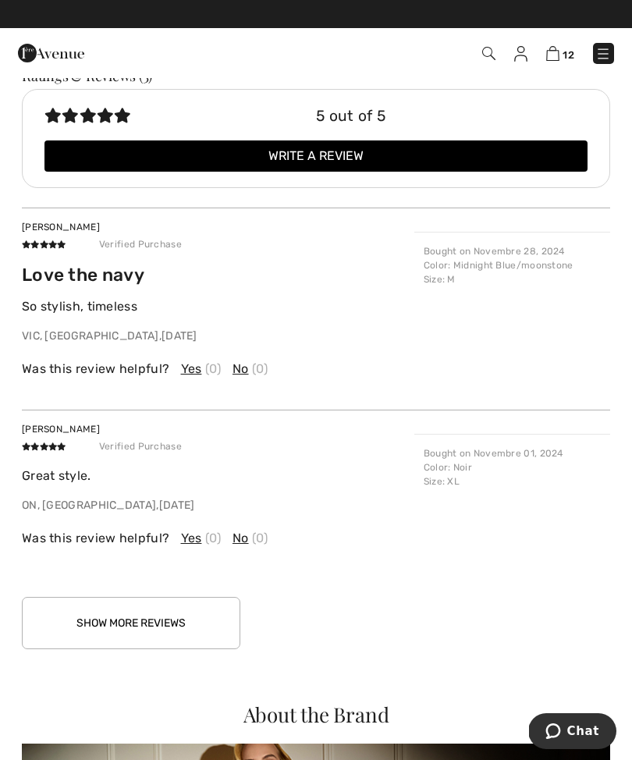
click at [187, 614] on button "Show More Reviews" at bounding box center [131, 623] width 219 height 52
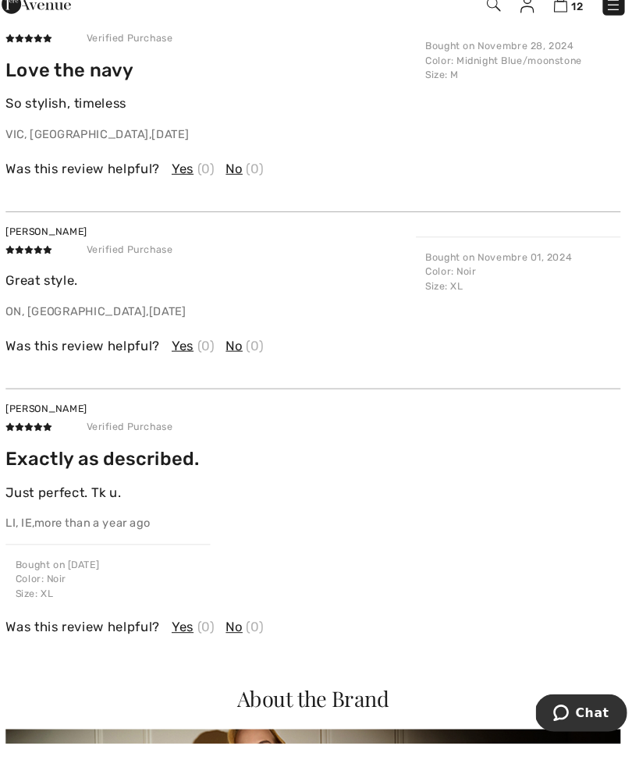
scroll to position [2339, 0]
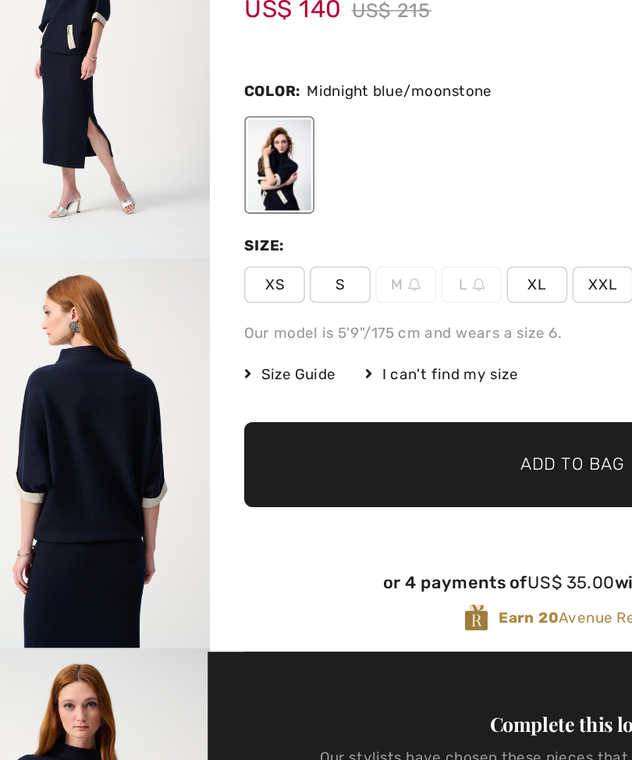
scroll to position [2, 0]
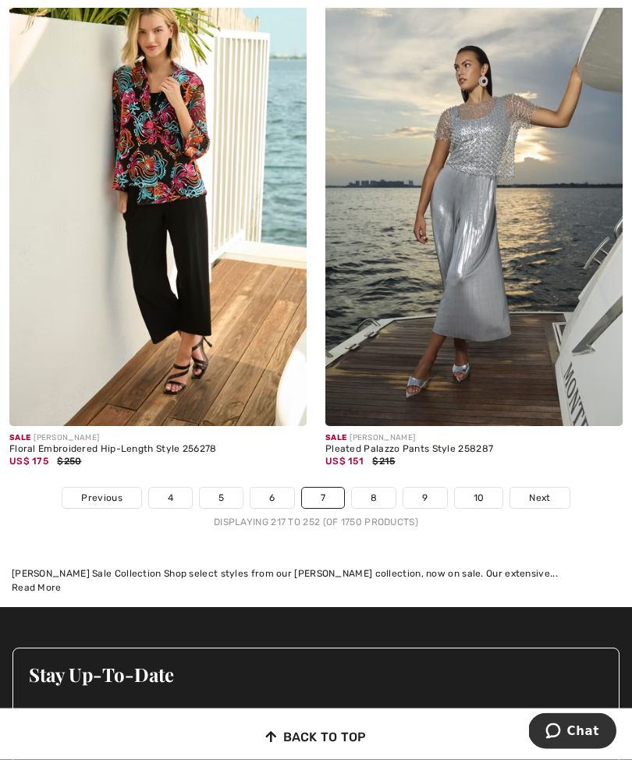
scroll to position [9464, 0]
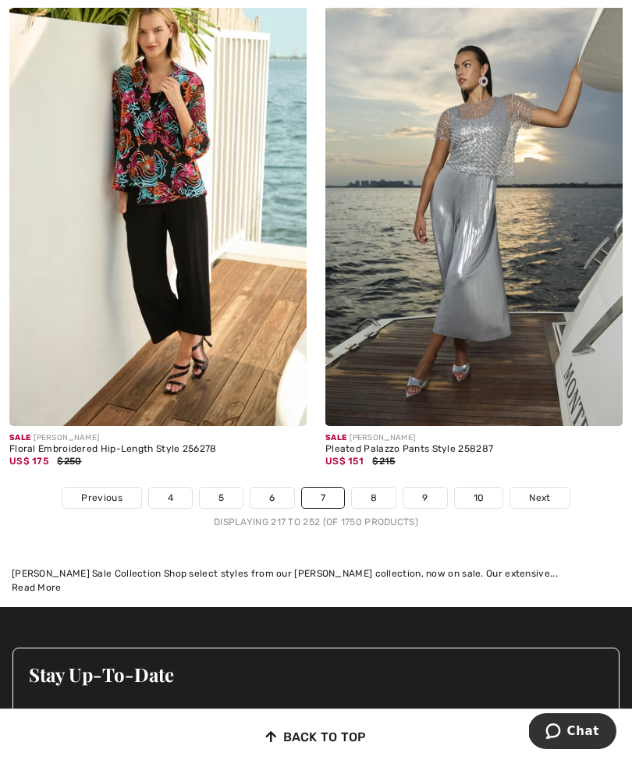
click at [376, 488] on link "8" at bounding box center [374, 498] width 44 height 20
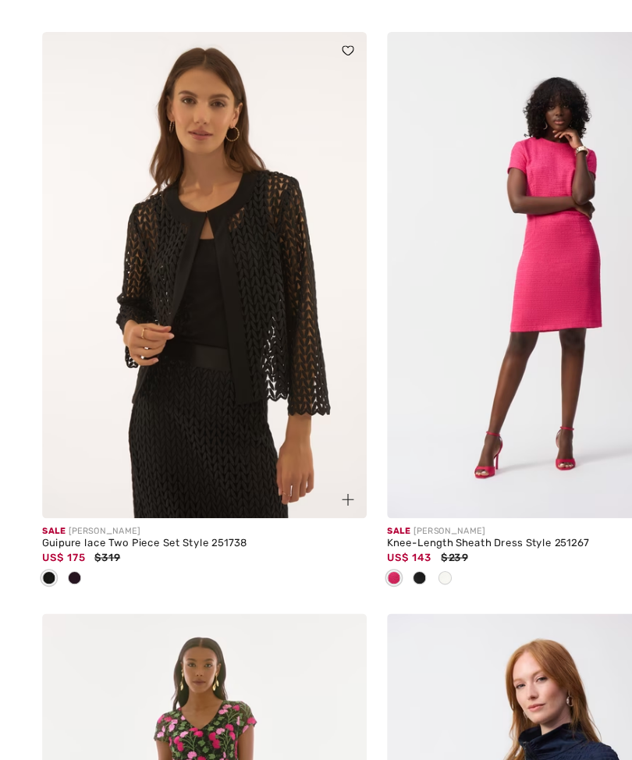
scroll to position [8778, 0]
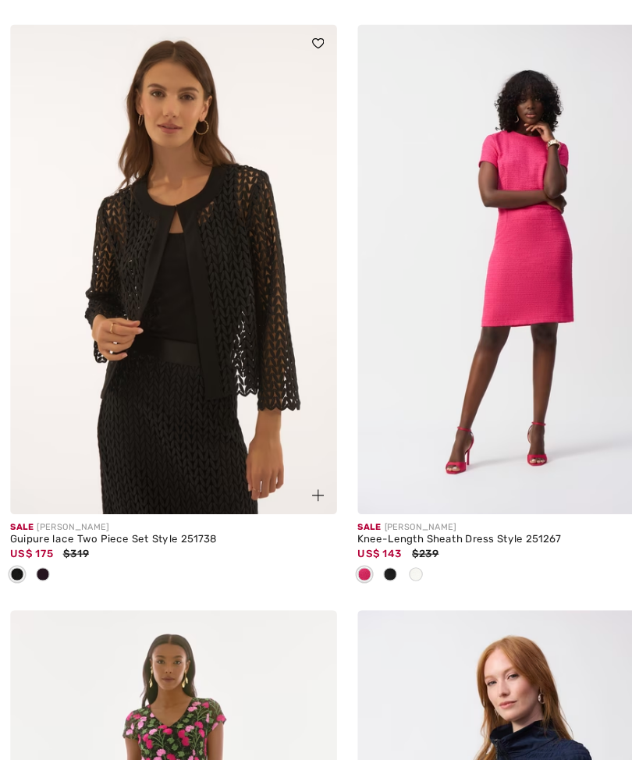
click at [37, 524] on span at bounding box center [39, 530] width 12 height 12
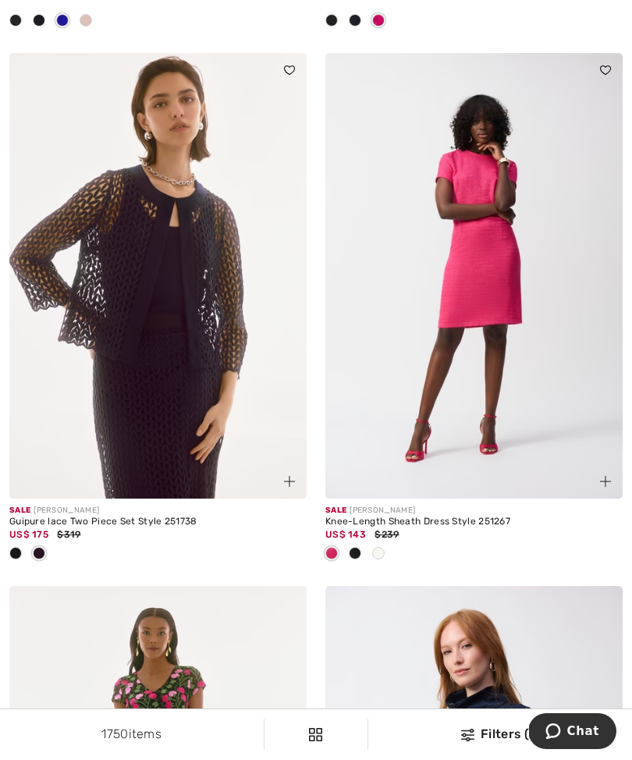
scroll to position [8755, 0]
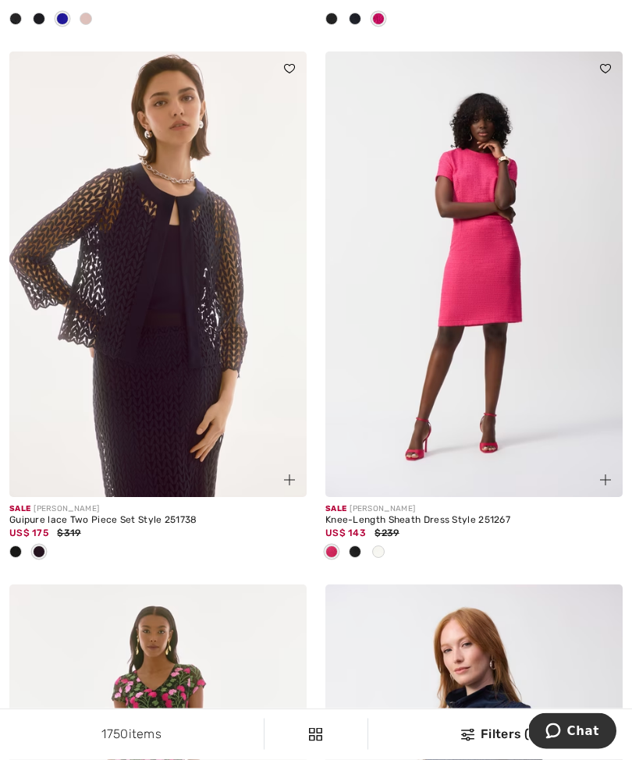
click at [134, 413] on img at bounding box center [157, 275] width 297 height 447
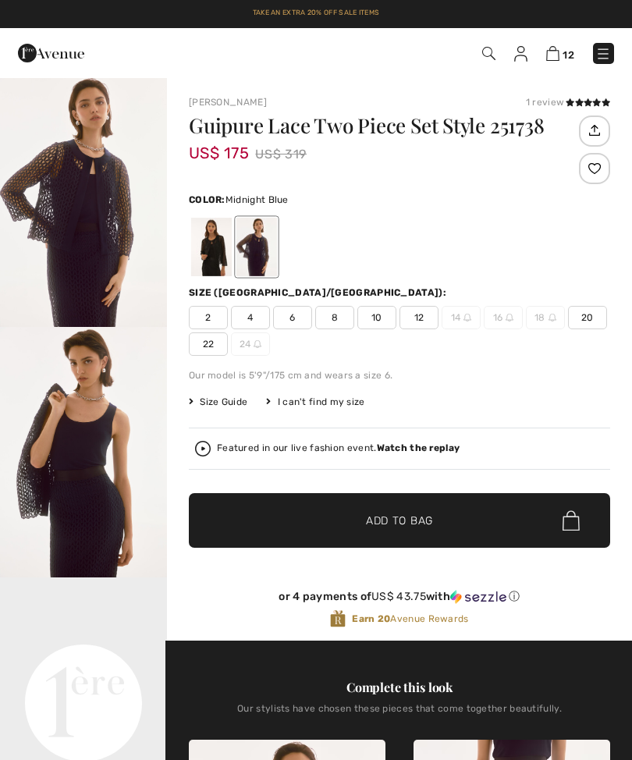
checkbox input "true"
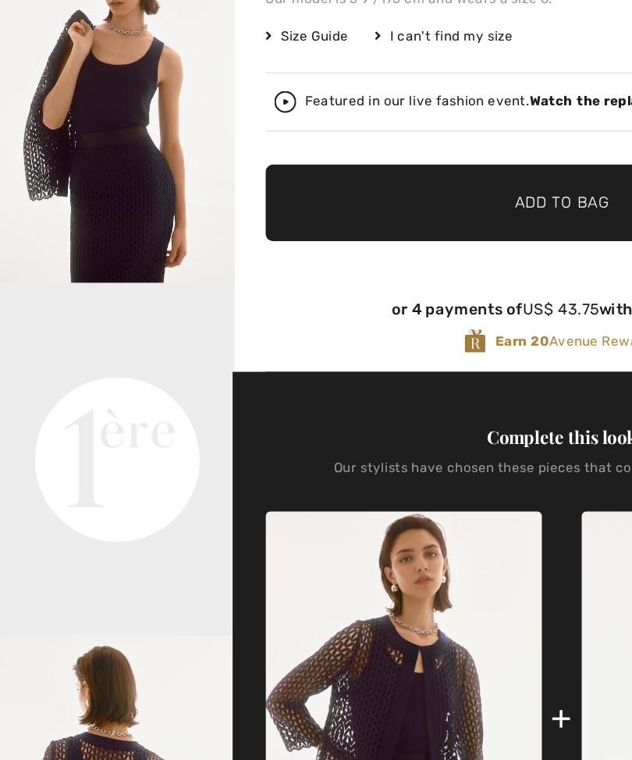
scroll to position [216, 0]
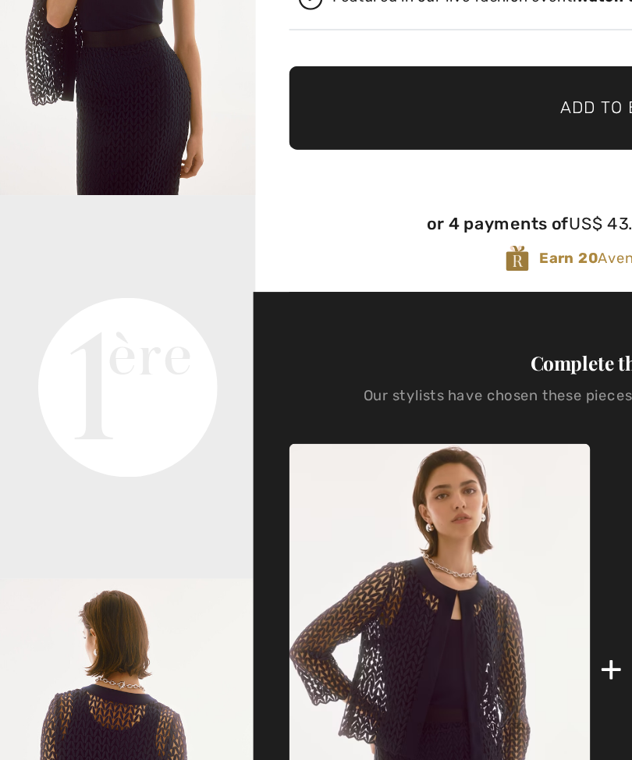
click at [373, 355] on div "or 4 payments of US$ 43.75 with ⓘ Earn 20 Avenue Rewards" at bounding box center [400, 389] width 422 height 69
click at [411, 20] on div "Guipure Lace Two Piece Set Style 251738 US$ 175 US$ 319 Color: Midnight Blue Si…" at bounding box center [400, 161] width 422 height 525
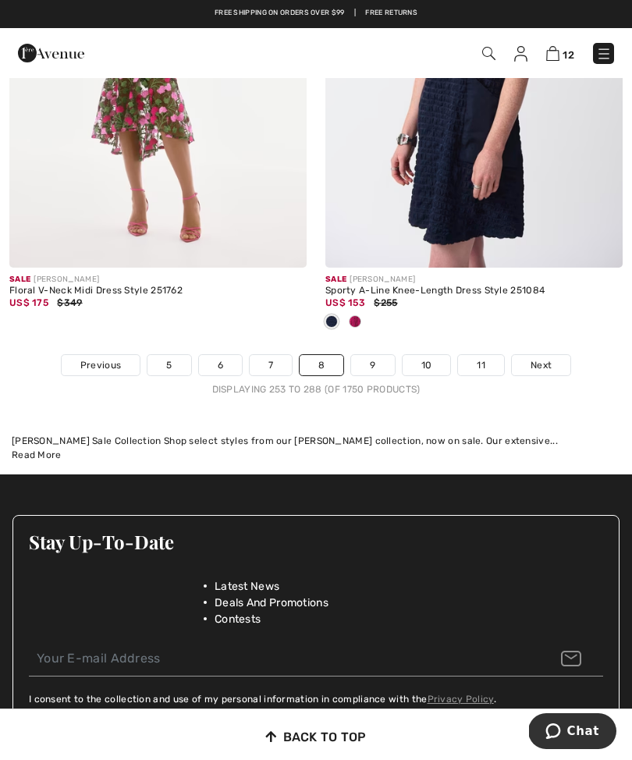
scroll to position [9522, 0]
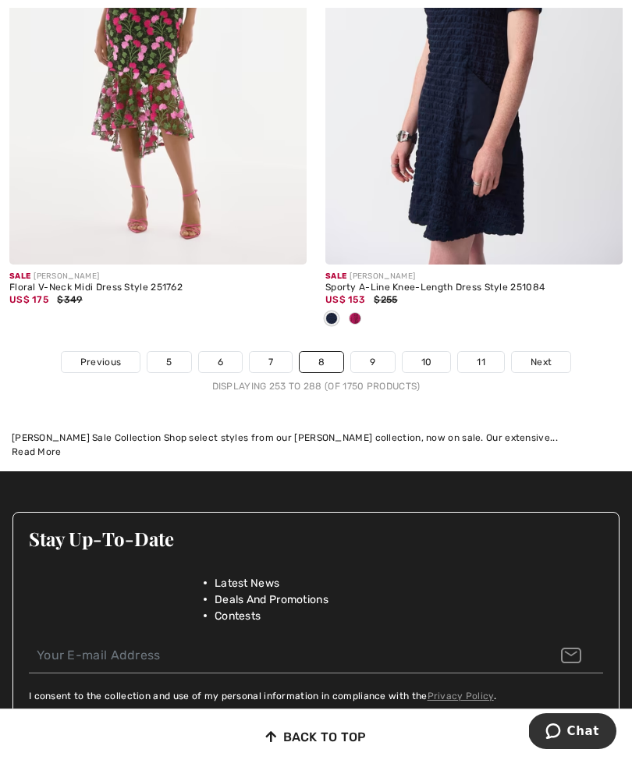
click at [383, 352] on link "9" at bounding box center [372, 362] width 43 height 20
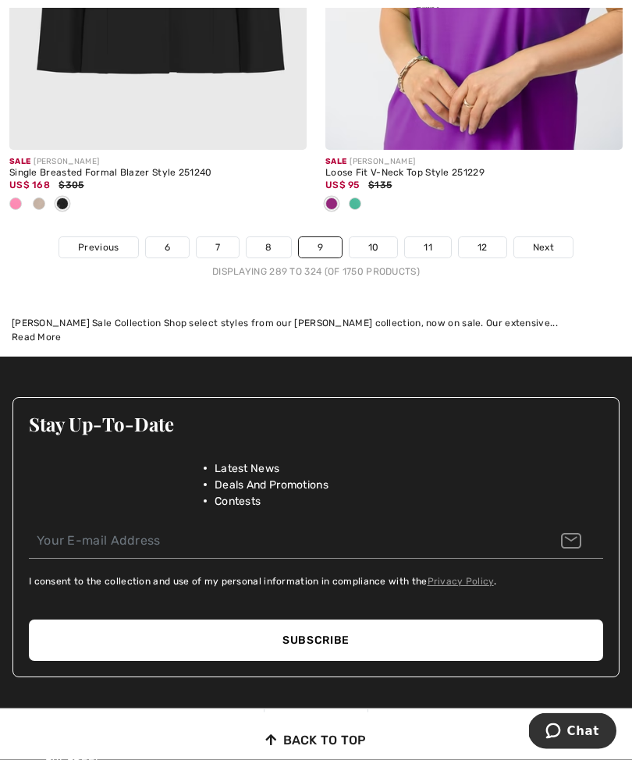
scroll to position [9832, 0]
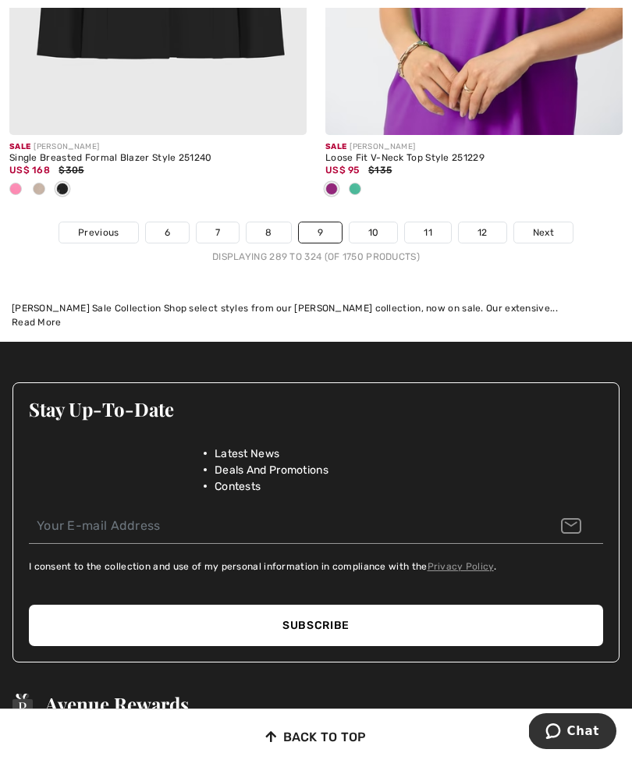
click at [378, 226] on link "10" at bounding box center [374, 232] width 48 height 20
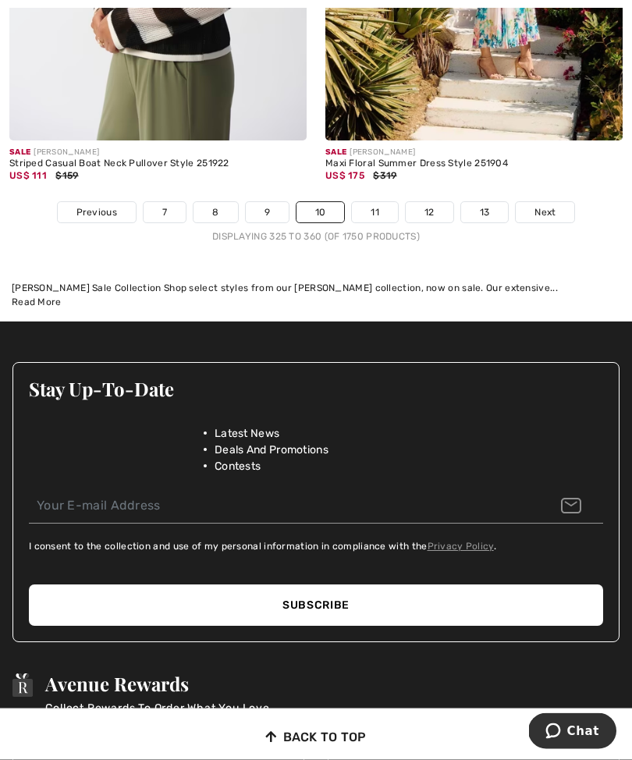
scroll to position [9776, 0]
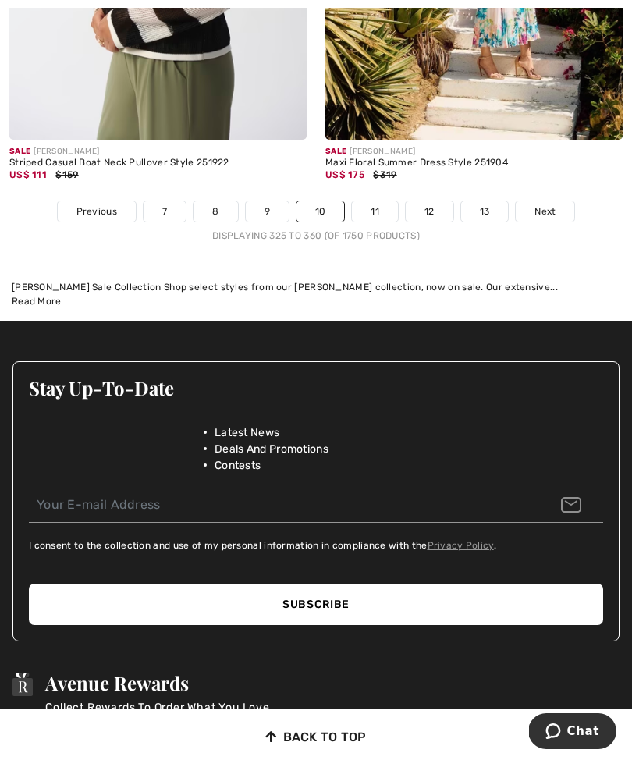
click at [379, 202] on link "11" at bounding box center [375, 211] width 46 height 20
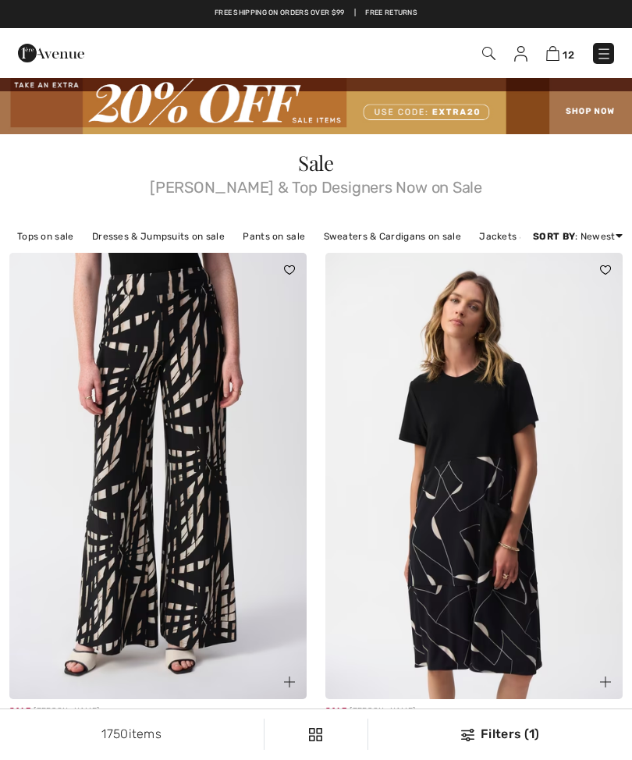
checkbox input "true"
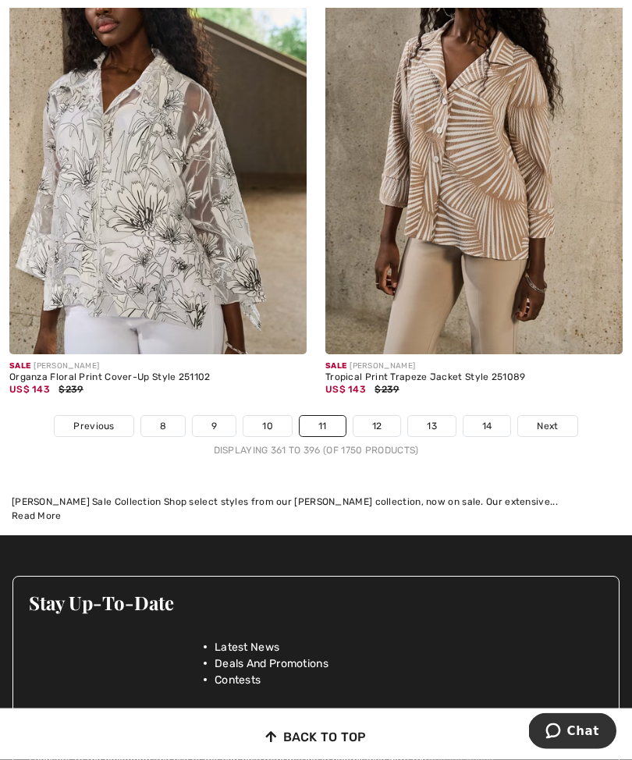
scroll to position [9252, 0]
click at [388, 422] on link "12" at bounding box center [378, 426] width 48 height 20
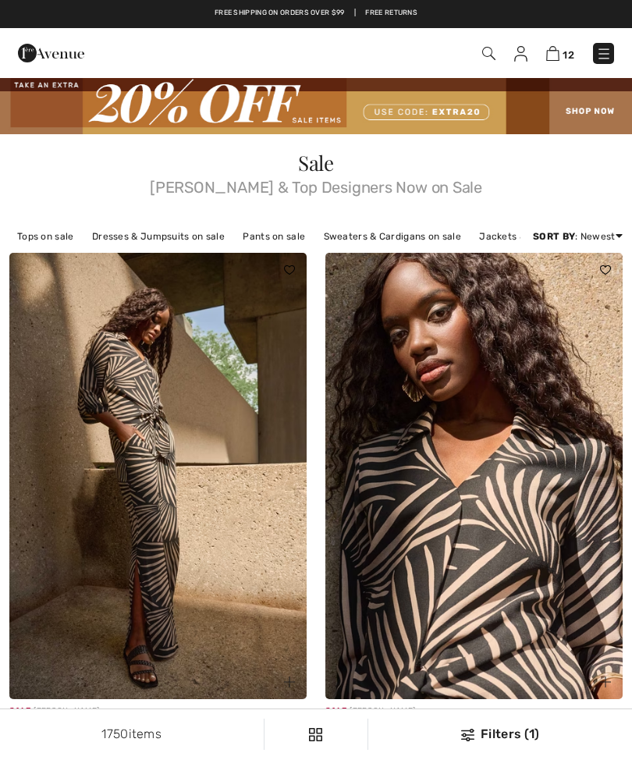
checkbox input "true"
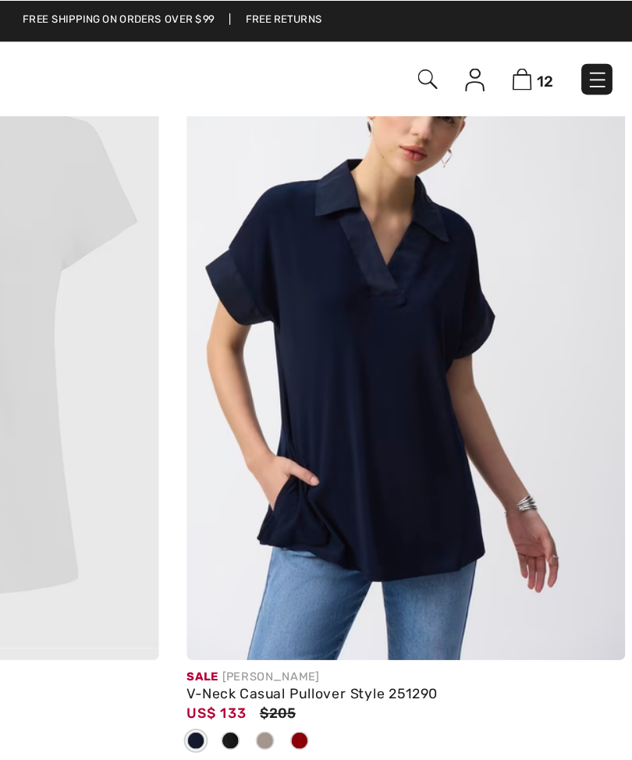
scroll to position [2842, 0]
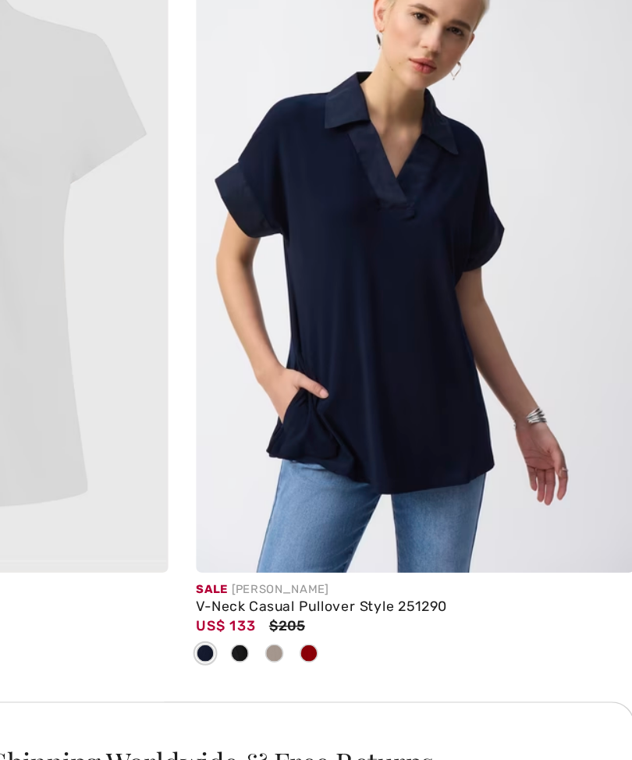
click at [349, 496] on span at bounding box center [355, 502] width 12 height 12
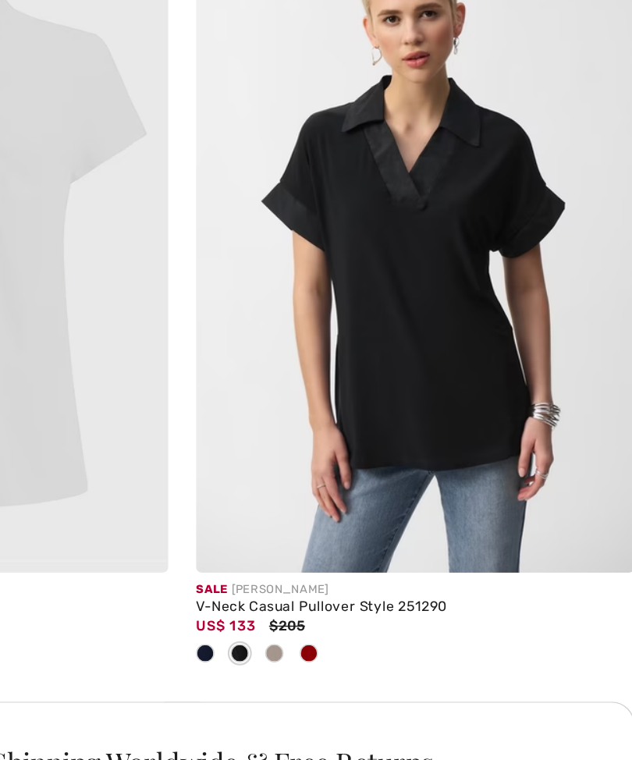
click at [396, 496] on span at bounding box center [402, 502] width 12 height 12
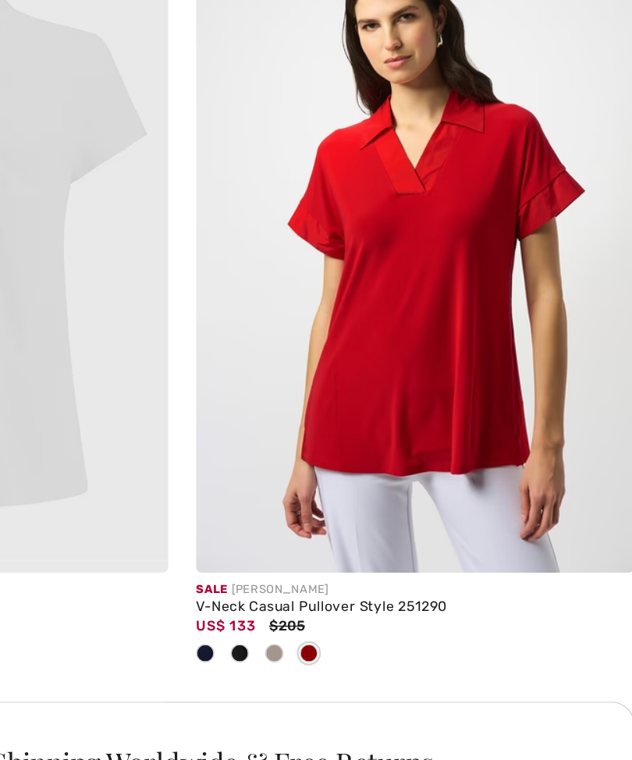
click at [367, 490] on div at bounding box center [378, 503] width 23 height 26
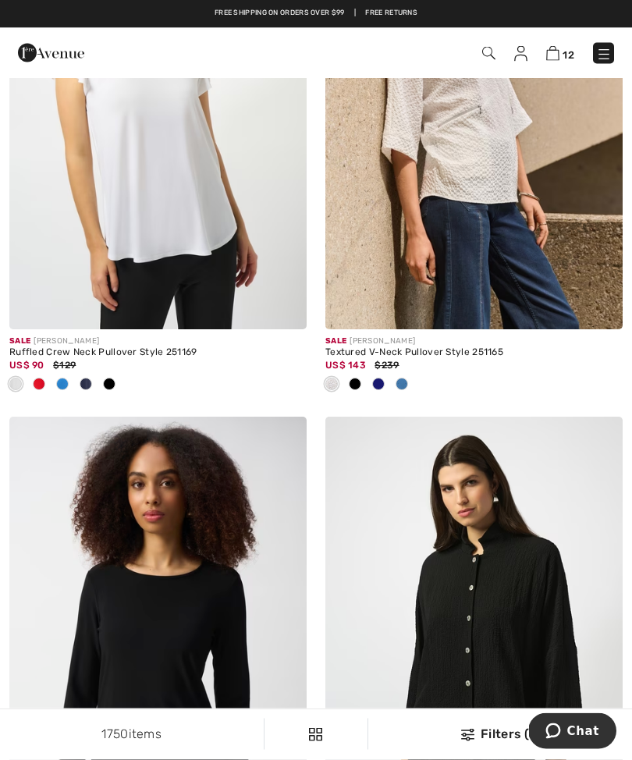
scroll to position [3597, 0]
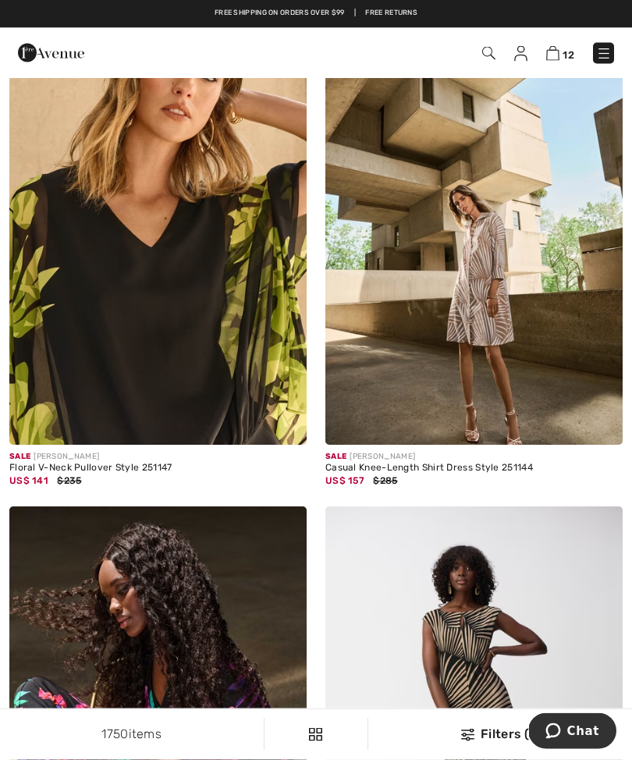
scroll to position [8146, 0]
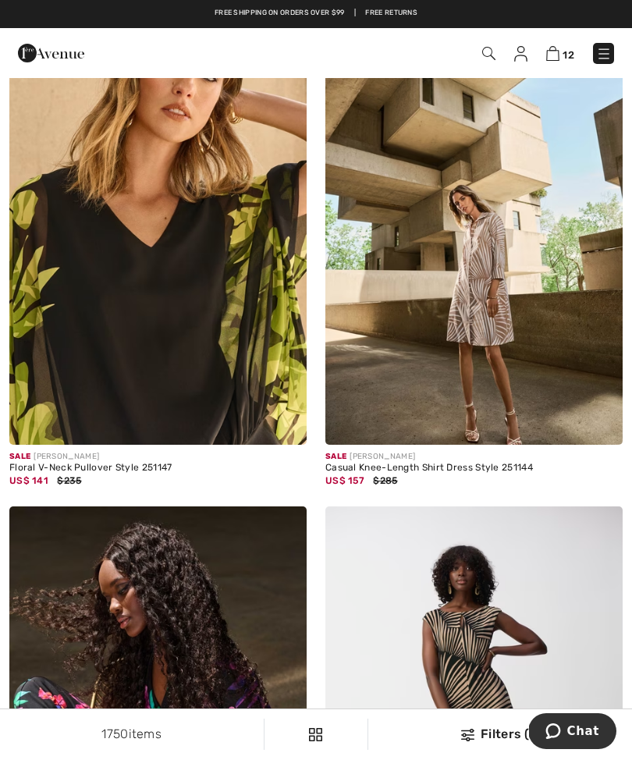
click at [486, 54] on img at bounding box center [488, 53] width 13 height 13
